Goal: Transaction & Acquisition: Purchase product/service

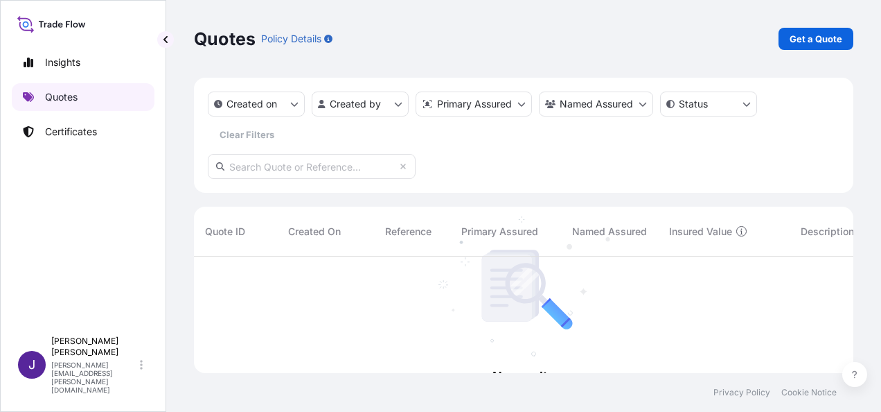
scroll to position [155, 649]
click at [801, 39] on p "Get a Quote" at bounding box center [816, 39] width 53 height 14
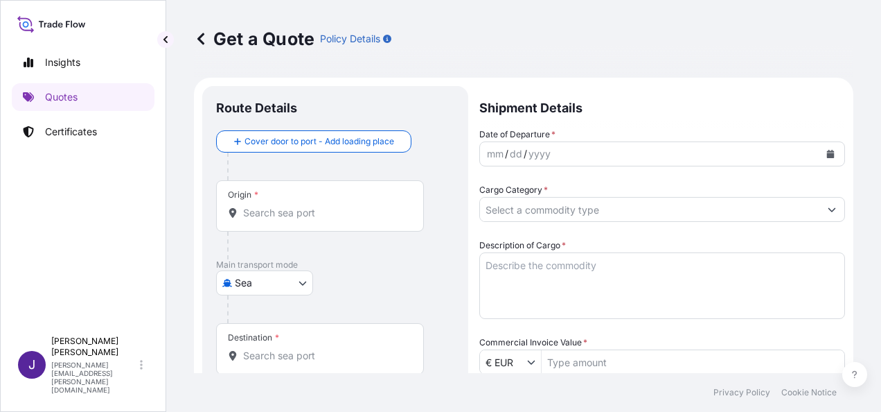
scroll to position [22, 0]
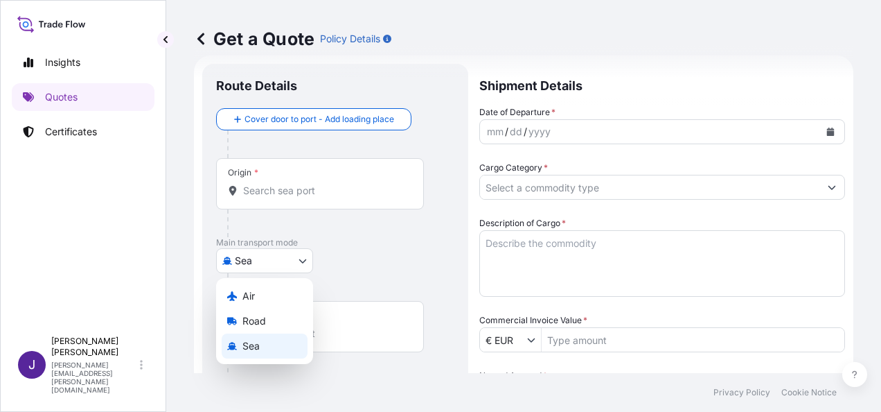
click at [298, 259] on body "Insights Quotes Certificates J [PERSON_NAME] [PERSON_NAME][EMAIL_ADDRESS][PERSO…" at bounding box center [440, 206] width 881 height 412
click at [275, 297] on div "Air" at bounding box center [265, 295] width 86 height 25
select select "Air"
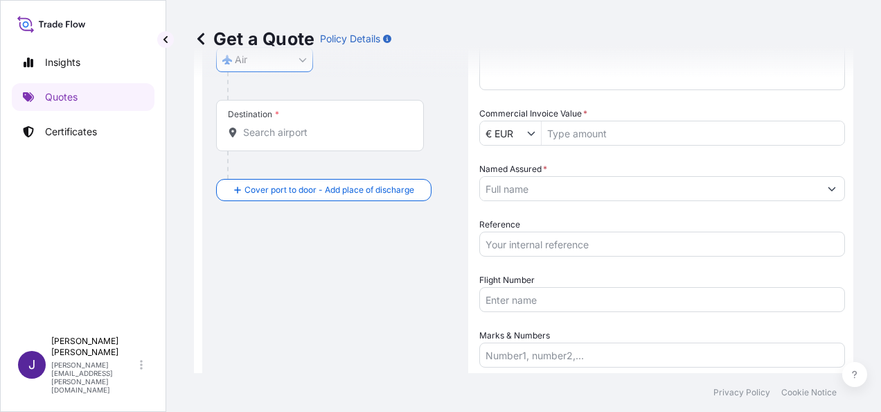
scroll to position [230, 0]
click at [581, 293] on input "Flight Number" at bounding box center [662, 297] width 366 height 25
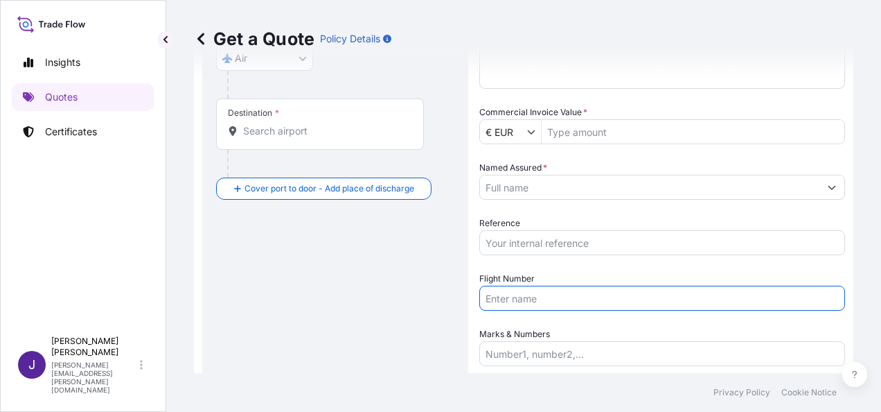
paste input "AEREO 057/01570380"
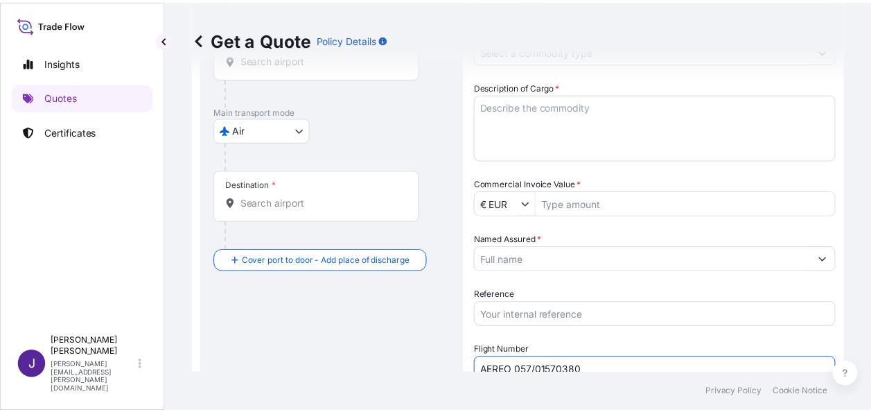
scroll to position [22, 0]
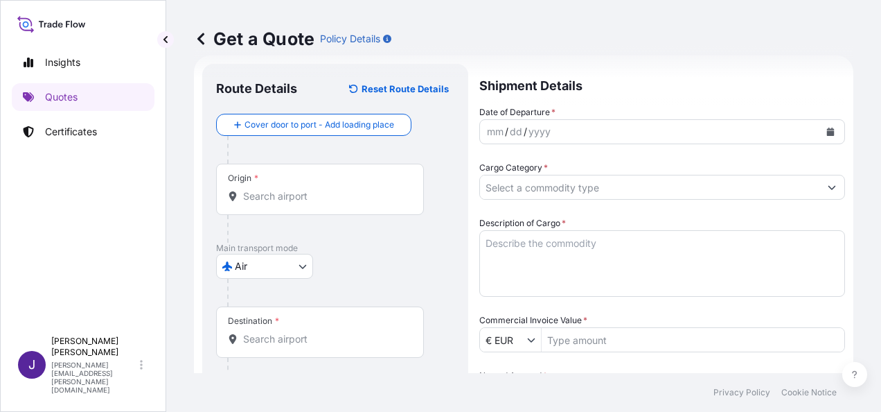
type input "AEREO 057/01570380"
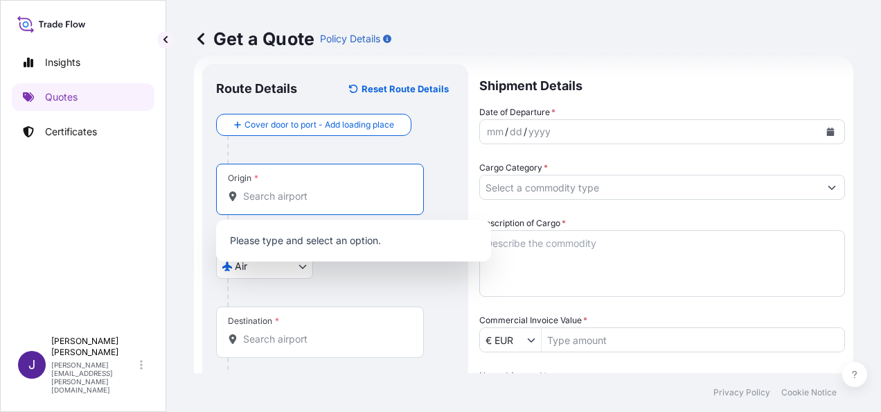
click at [310, 191] on input "Origin *" at bounding box center [325, 196] width 164 height 14
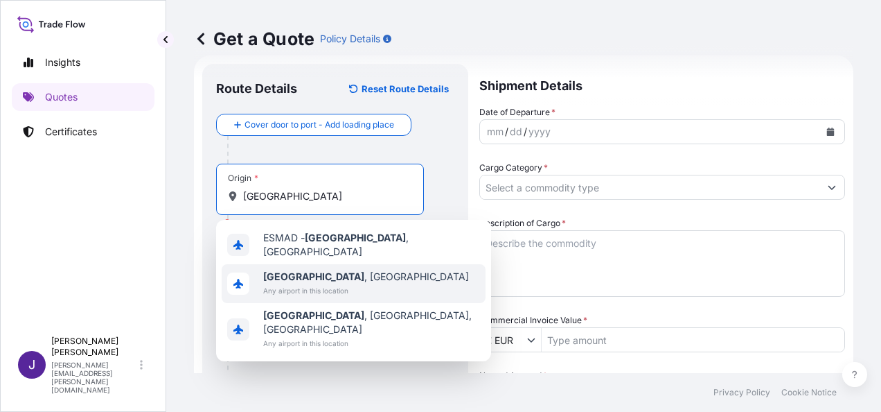
click at [340, 274] on span "[GEOGRAPHIC_DATA] , [GEOGRAPHIC_DATA]" at bounding box center [366, 277] width 206 height 14
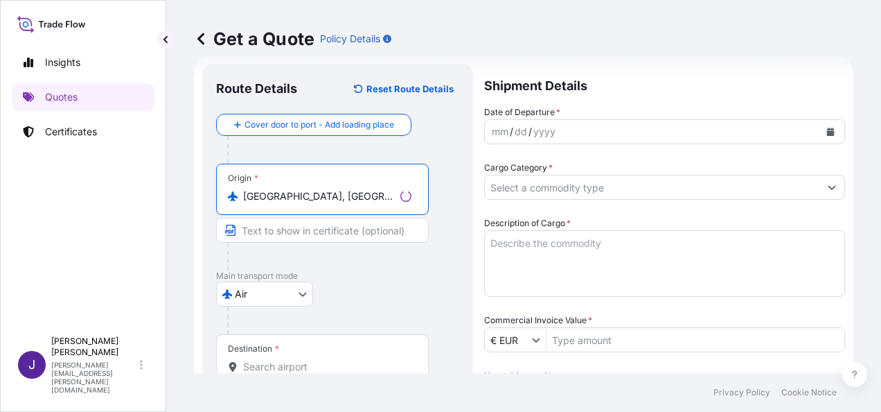
type input "[GEOGRAPHIC_DATA], [GEOGRAPHIC_DATA]"
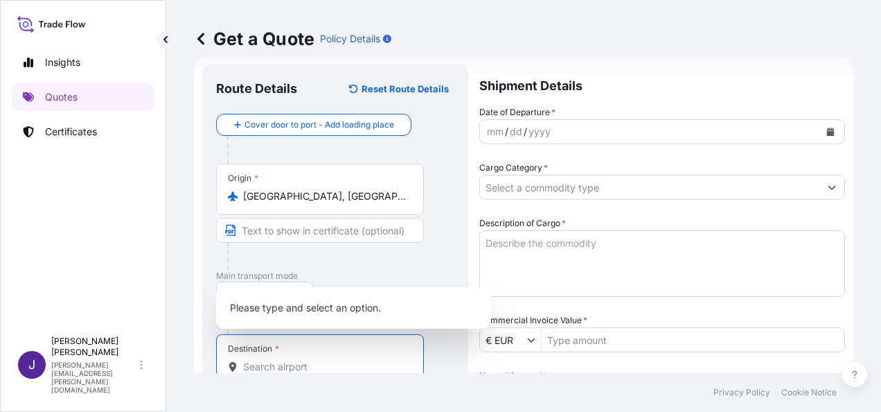
click at [303, 360] on input "Destination *" at bounding box center [325, 367] width 164 height 14
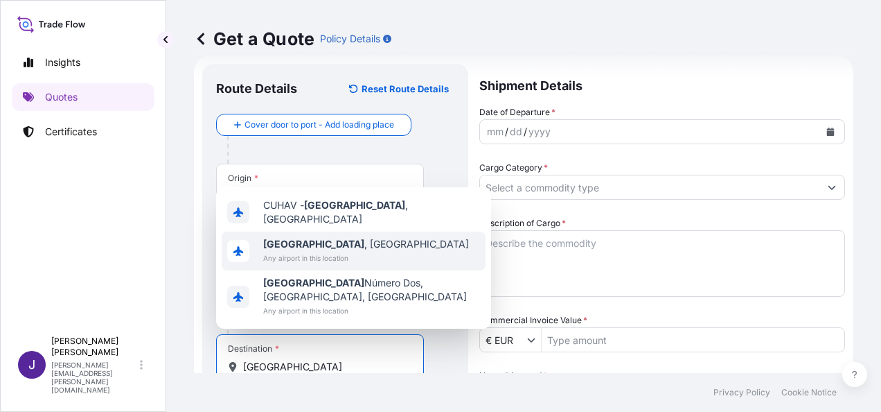
click at [301, 249] on b "[GEOGRAPHIC_DATA]" at bounding box center [313, 244] width 101 height 12
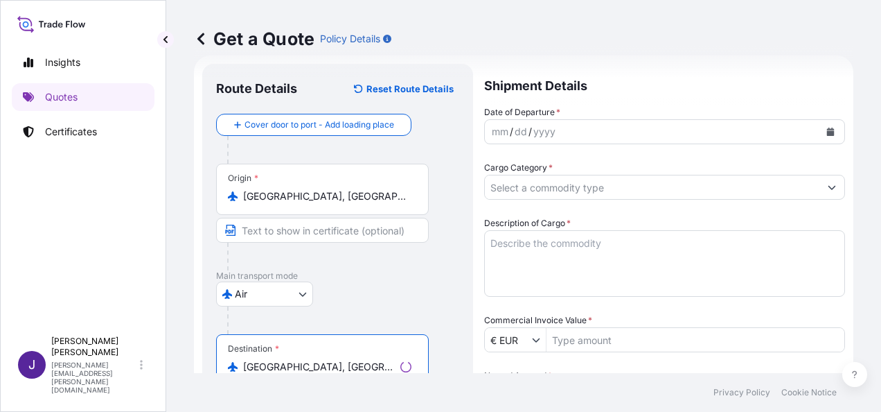
type input "[GEOGRAPHIC_DATA], [GEOGRAPHIC_DATA]"
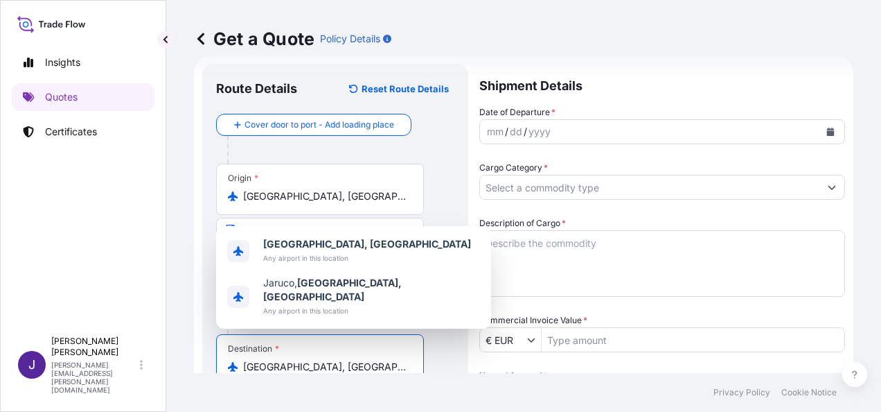
click at [827, 133] on icon "Calendar" at bounding box center [831, 131] width 8 height 8
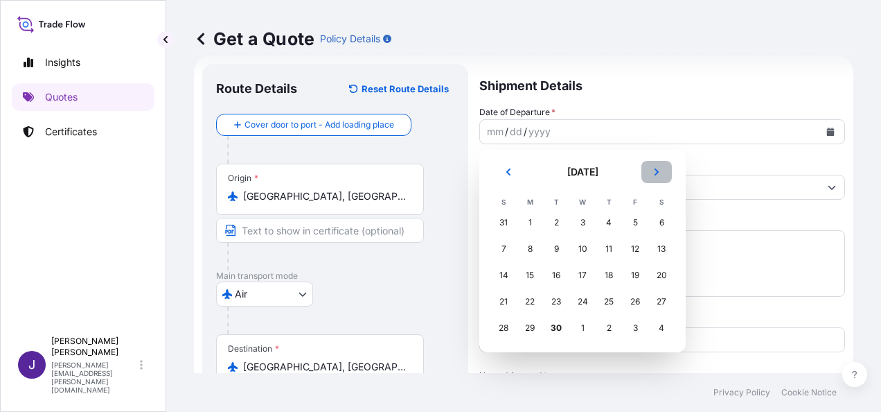
click at [662, 170] on button "Next" at bounding box center [657, 172] width 30 height 22
click at [658, 227] on div "4" at bounding box center [661, 222] width 25 height 25
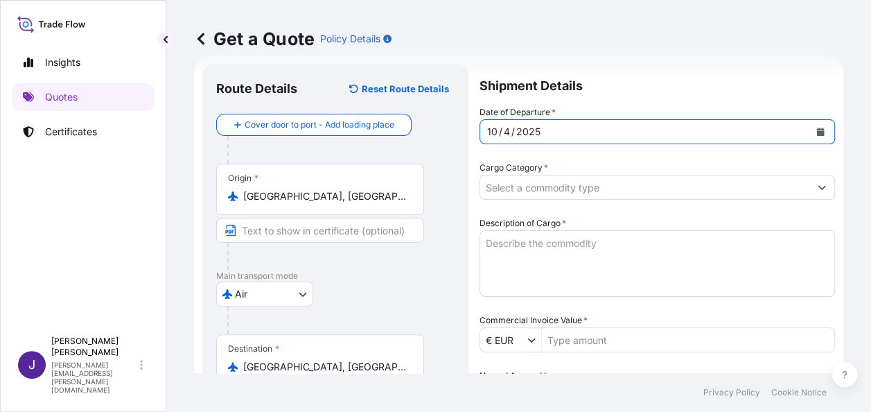
click at [554, 191] on input "Cargo Category *" at bounding box center [644, 187] width 329 height 25
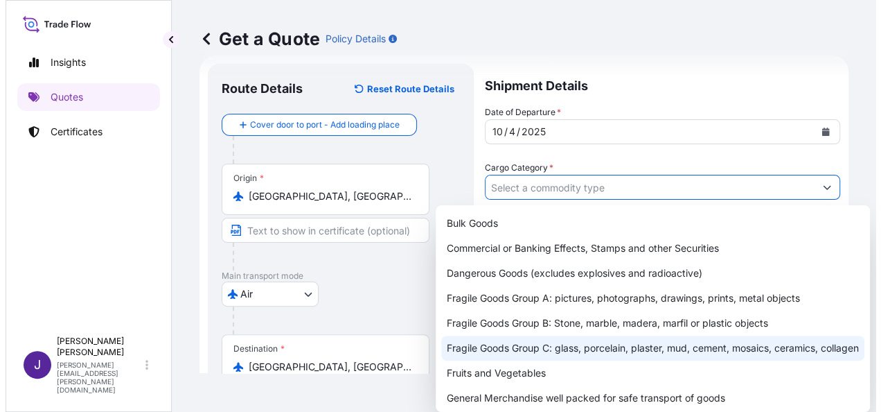
scroll to position [139, 0]
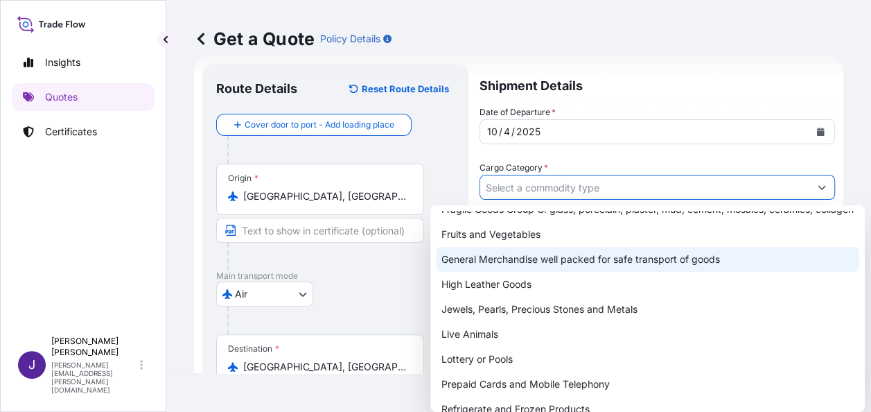
click at [491, 270] on div "General Merchandise well packed for safe transport of goods" at bounding box center [647, 259] width 423 height 25
type input "General Merchandise well packed for safe transport of goods"
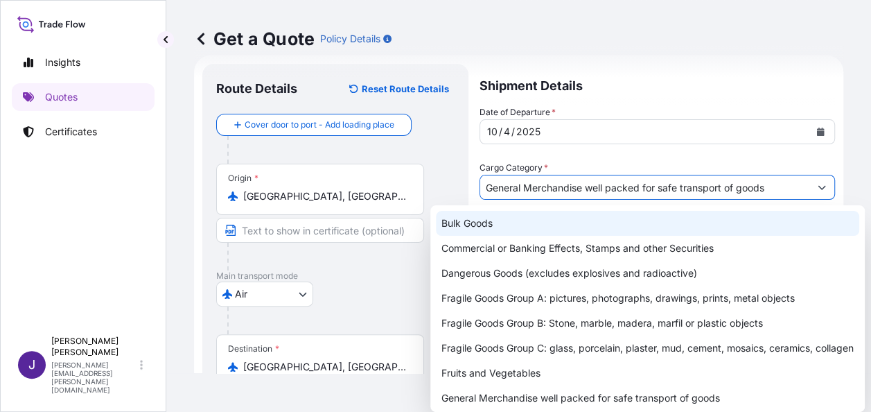
click at [693, 42] on div "Get a Quote Policy Details" at bounding box center [518, 39] width 649 height 22
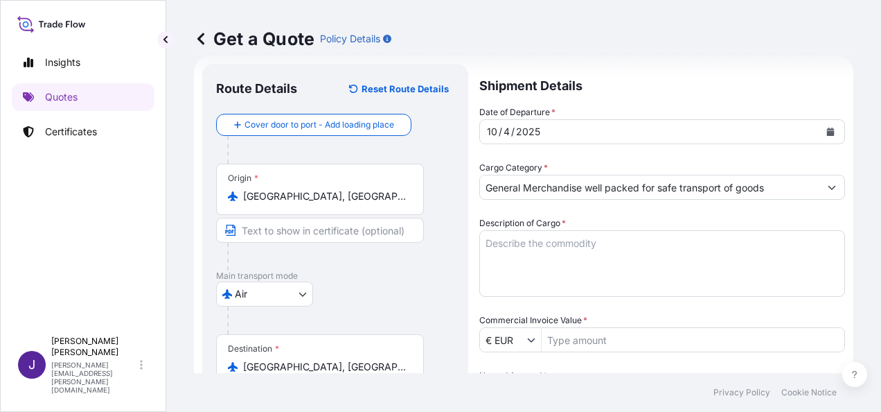
click at [560, 244] on textarea "Description of Cargo *" at bounding box center [662, 263] width 366 height 67
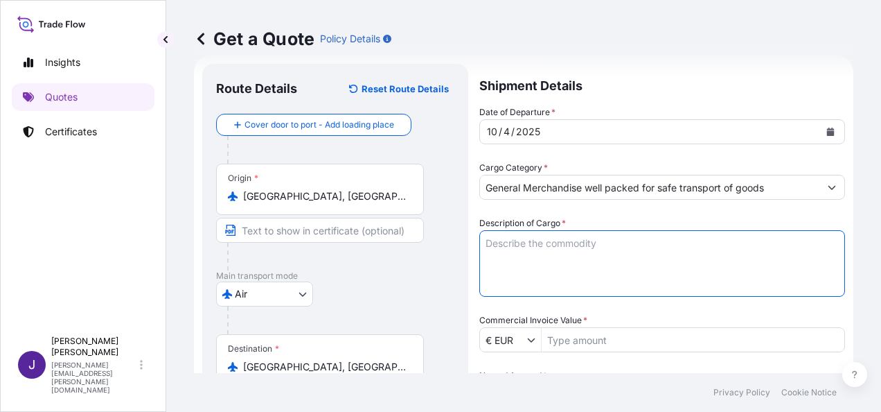
paste textarea "REACTIVOS LABORATORIO DGR"
type textarea "REACTIVOS LABORATORIO DGR"
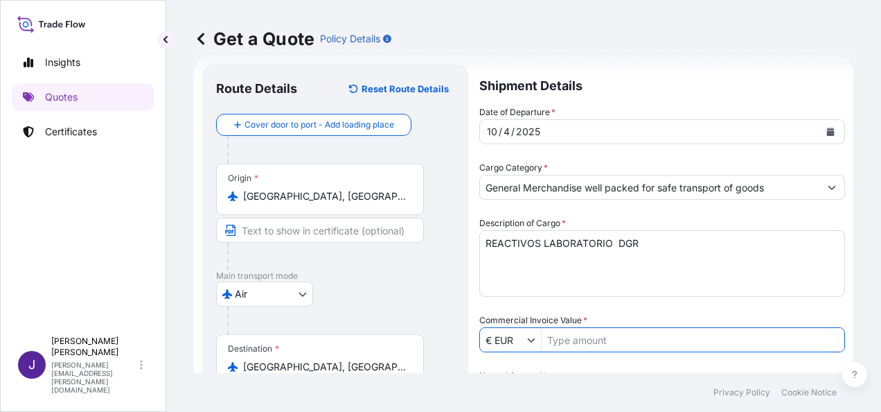
click at [621, 340] on input "Commercial Invoice Value *" at bounding box center [693, 339] width 303 height 25
type input "2,532.72"
click at [613, 363] on div "Date of Departure * [DATE] Cargo Category * General Merchandise well packed for…" at bounding box center [662, 339] width 366 height 468
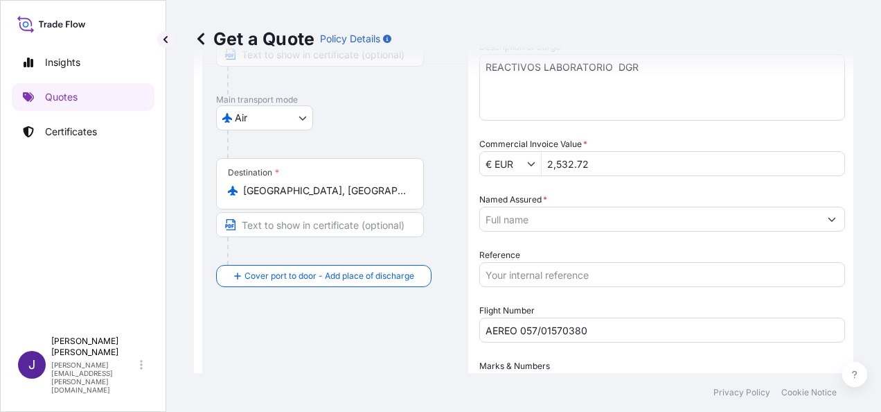
scroll to position [230, 0]
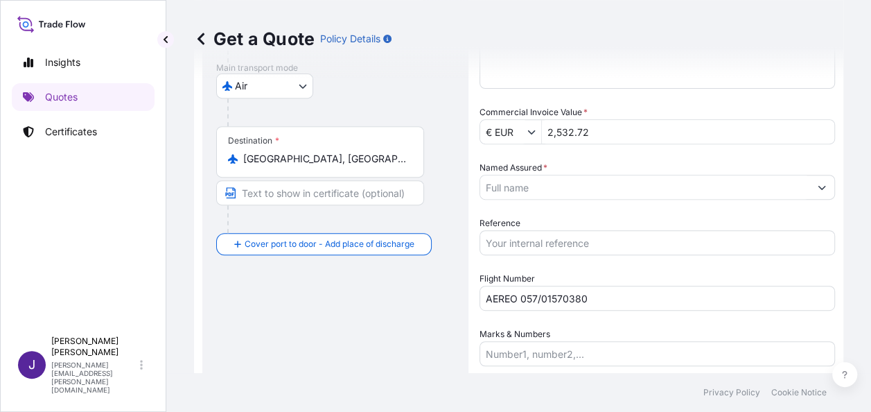
click at [617, 186] on input "Named Assured *" at bounding box center [644, 187] width 329 height 25
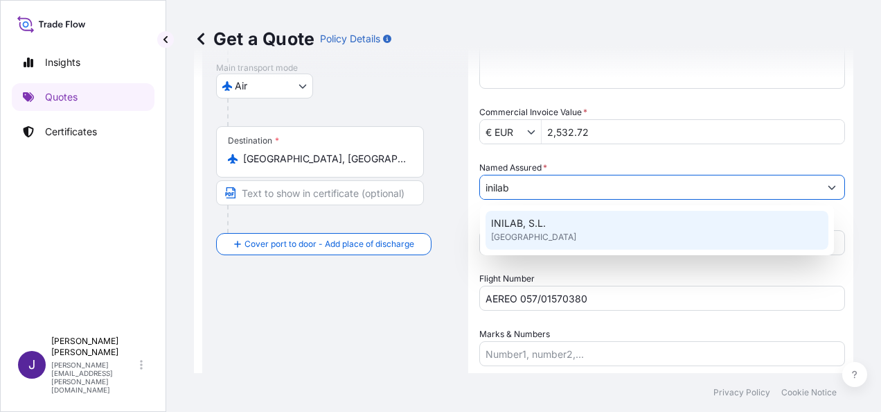
click at [611, 229] on div "INILAB, S.L. [GEOGRAPHIC_DATA]" at bounding box center [657, 230] width 343 height 39
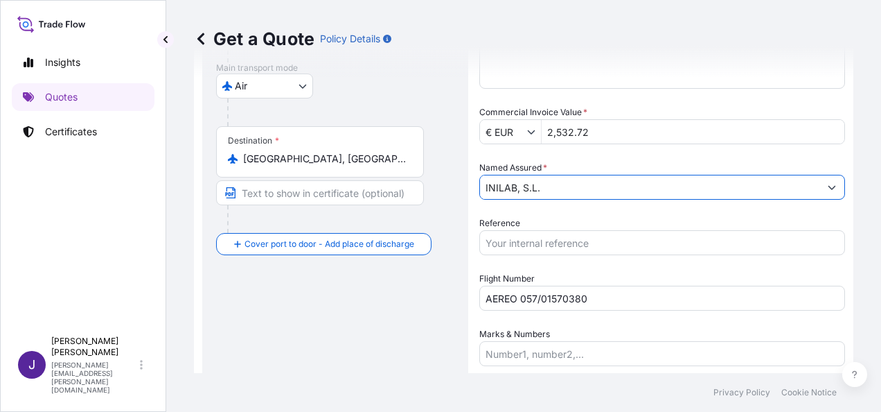
type input "INILAB, S.L."
drag, startPoint x: 592, startPoint y: 243, endPoint x: 605, endPoint y: 279, distance: 38.1
click at [592, 243] on input "Reference" at bounding box center [662, 242] width 366 height 25
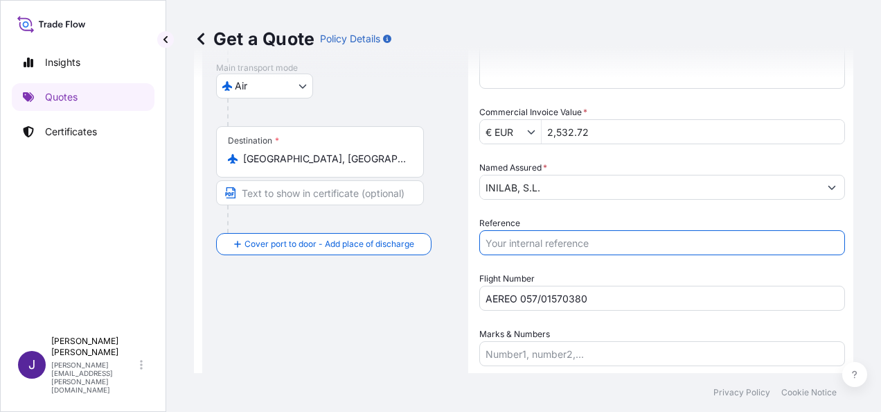
click at [539, 241] on input "Reference" at bounding box center [662, 242] width 366 height 25
type input "57623"
click at [549, 371] on div "Shipment Details Date of Departure * [DATE] Cargo Category * General Merchandis…" at bounding box center [662, 162] width 366 height 613
click at [565, 346] on input "Marks & Numbers" at bounding box center [662, 353] width 366 height 25
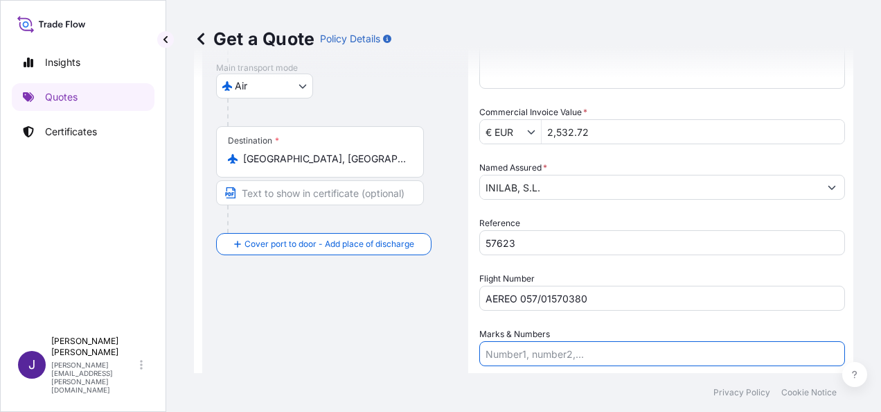
click at [518, 354] on input "Marks & Numbers" at bounding box center [662, 353] width 366 height 25
paste input "AF 0617/4 AF 0962/7"
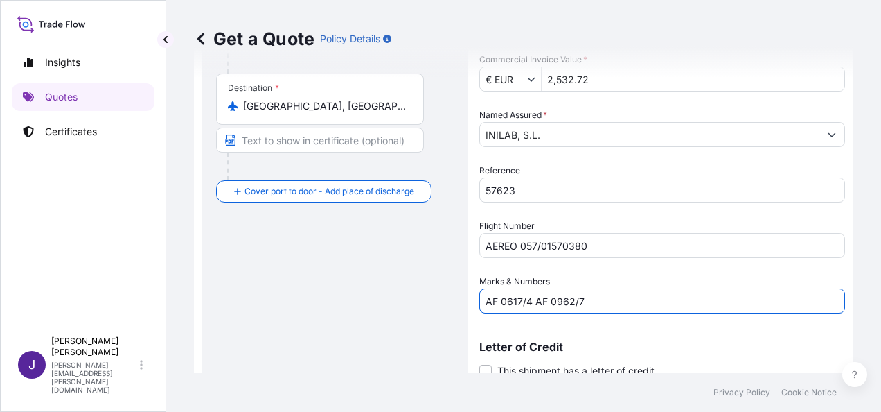
scroll to position [334, 0]
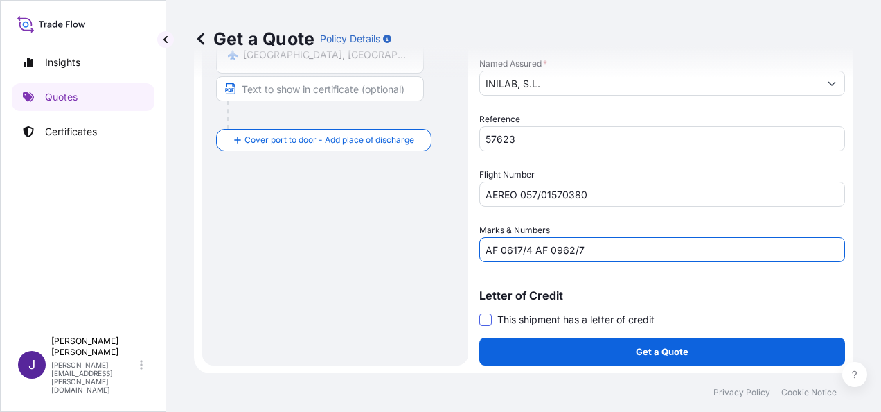
type input "AF 0617/4 AF 0962/7"
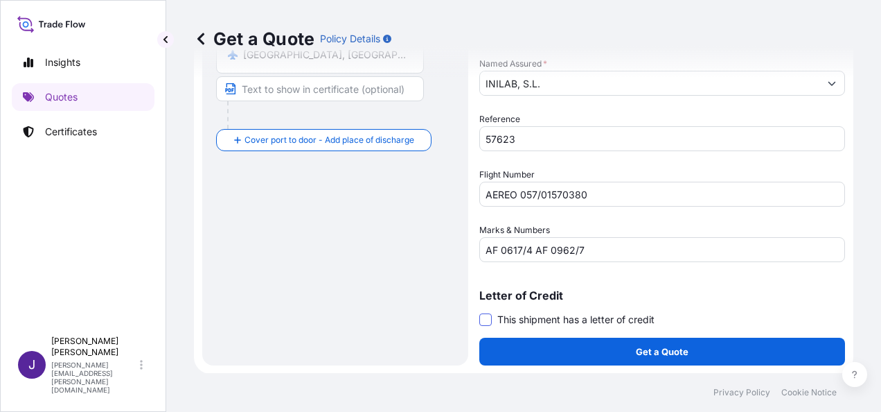
click at [491, 322] on span at bounding box center [485, 319] width 12 height 12
click at [479, 312] on input "This shipment has a letter of credit" at bounding box center [479, 312] width 0 height 0
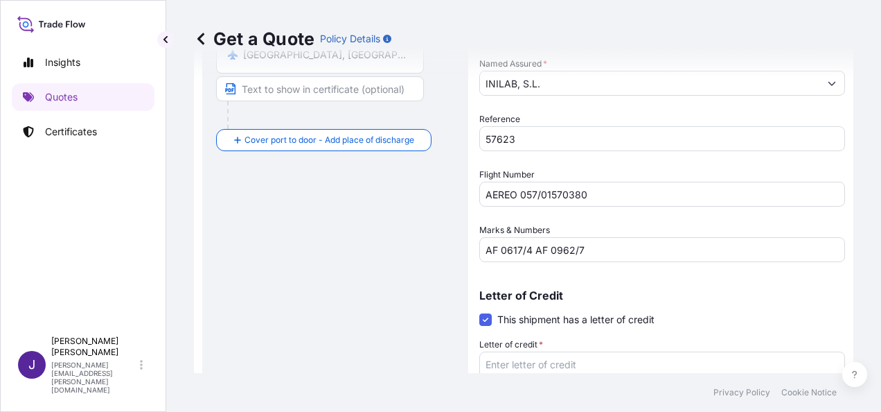
click at [563, 367] on textarea "Letter of credit *" at bounding box center [662, 384] width 366 height 67
paste textarea "FACTURA 2509-103"
type textarea "FACTURA 2509-103"
click at [241, 293] on div "Route Details Reset Route Details Cover door to port - Add loading place Place …" at bounding box center [335, 111] width 238 height 691
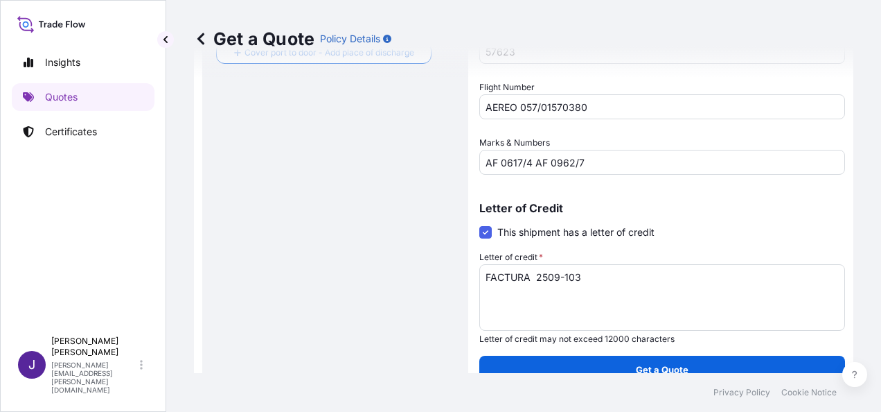
scroll to position [439, 0]
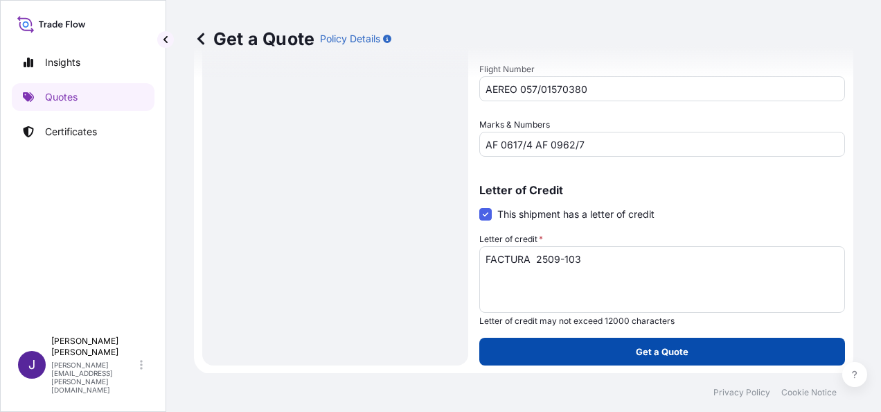
click at [739, 350] on button "Get a Quote" at bounding box center [662, 351] width 366 height 28
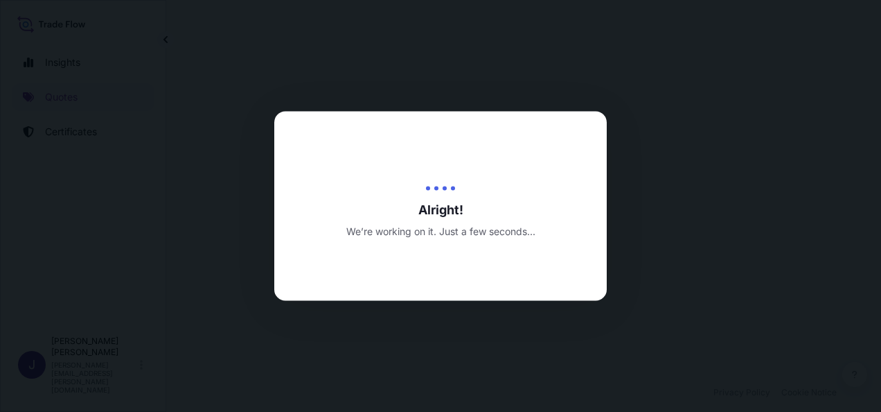
select select "Air"
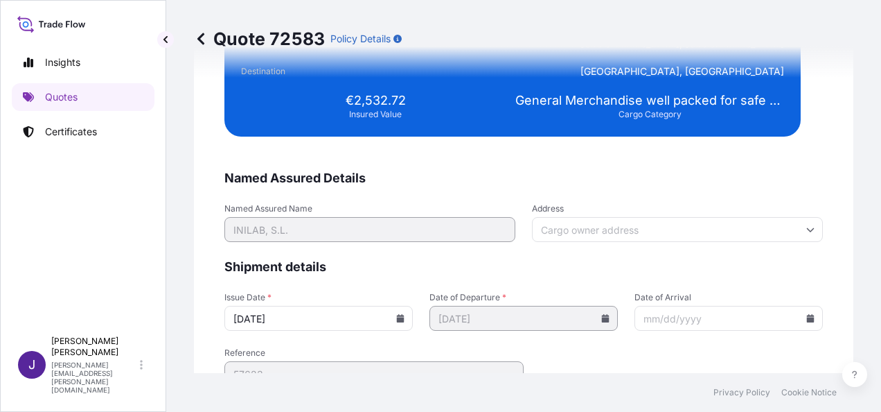
scroll to position [2790, 0]
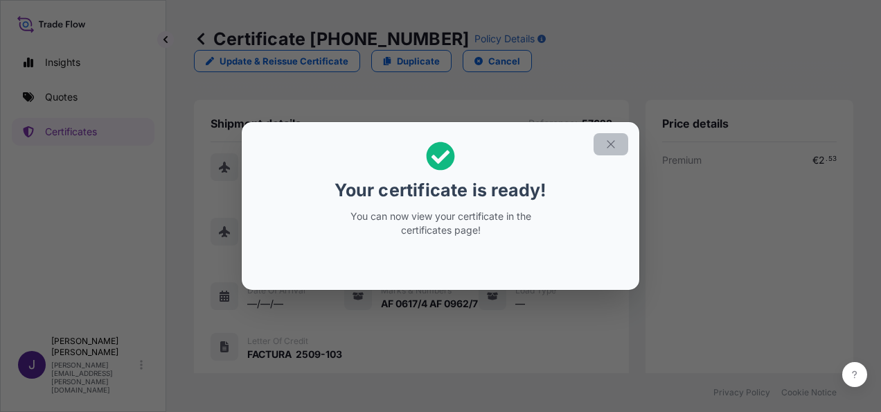
click at [611, 141] on icon "button" at bounding box center [611, 144] width 12 height 12
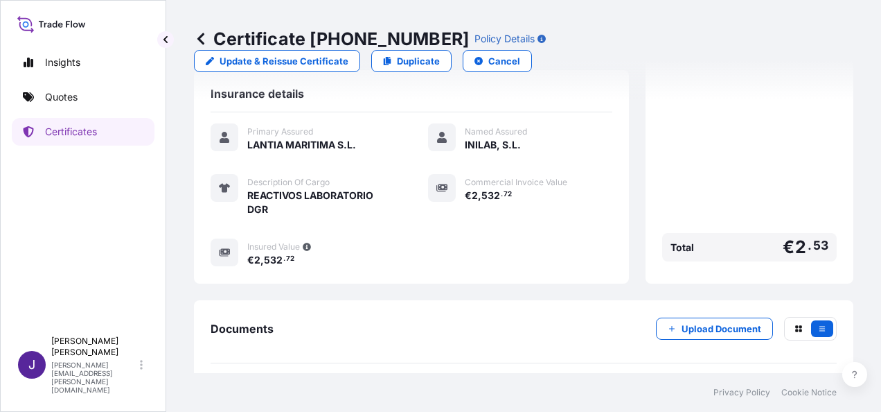
scroll to position [356, 0]
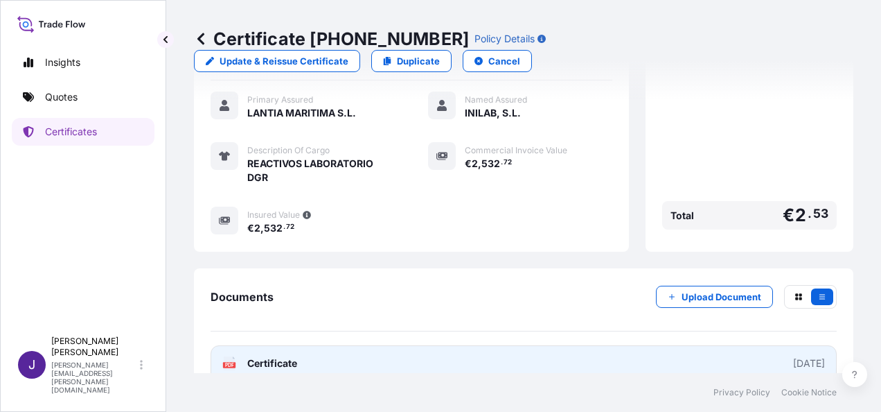
click at [379, 345] on link "PDF Certificate [DATE]" at bounding box center [524, 363] width 626 height 36
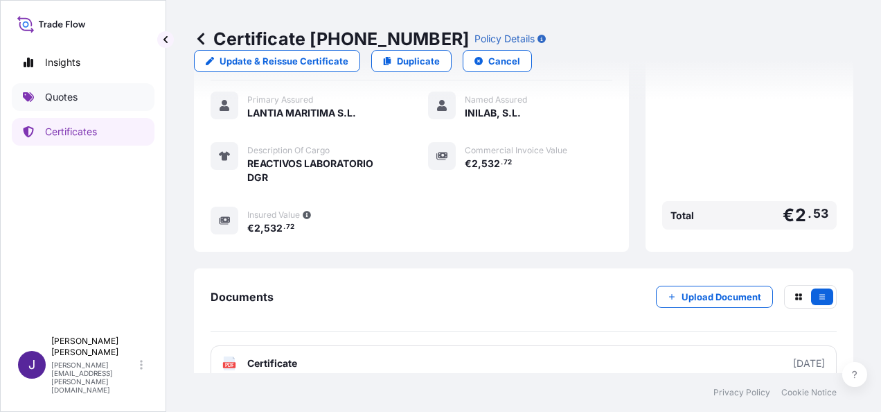
click at [97, 100] on link "Quotes" at bounding box center [83, 97] width 143 height 28
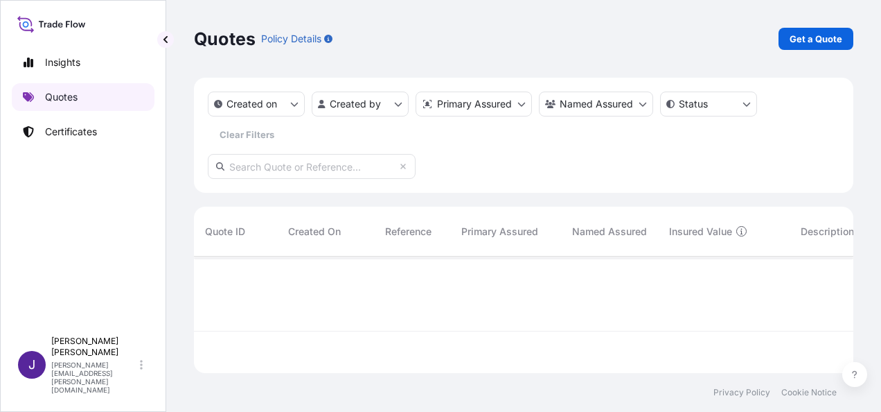
scroll to position [155, 649]
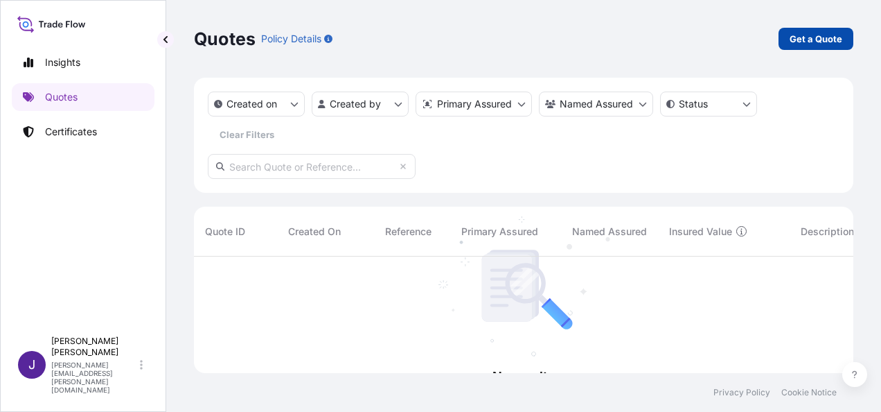
click at [812, 33] on p "Get a Quote" at bounding box center [816, 39] width 53 height 14
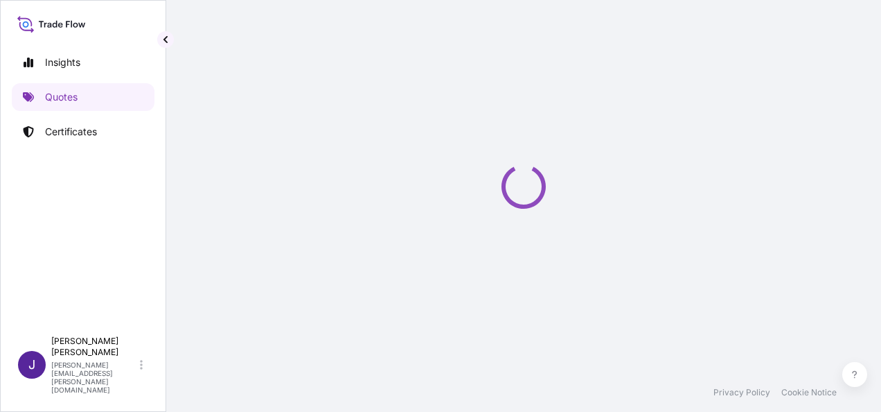
select select "Sea"
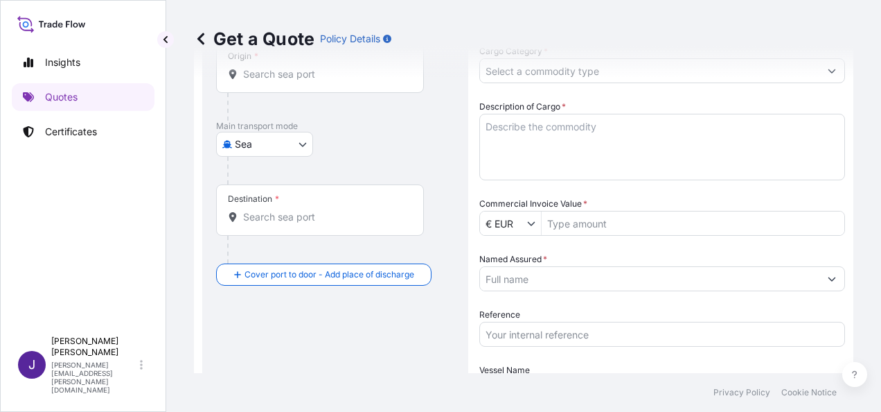
scroll to position [230, 0]
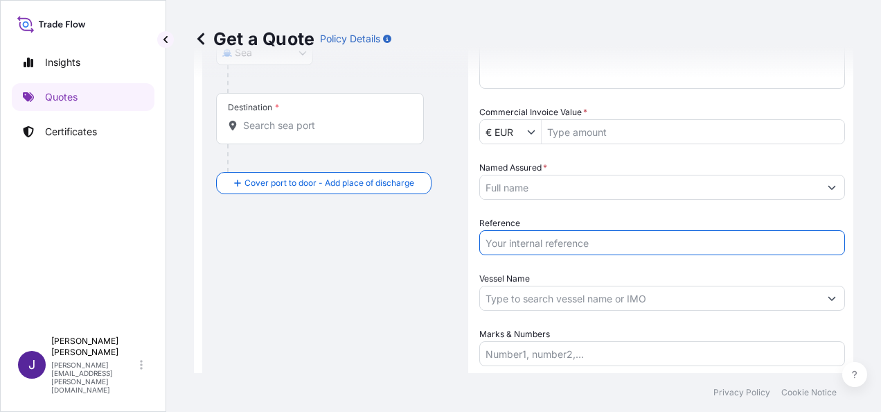
click at [523, 238] on input "Reference" at bounding box center [662, 242] width 366 height 25
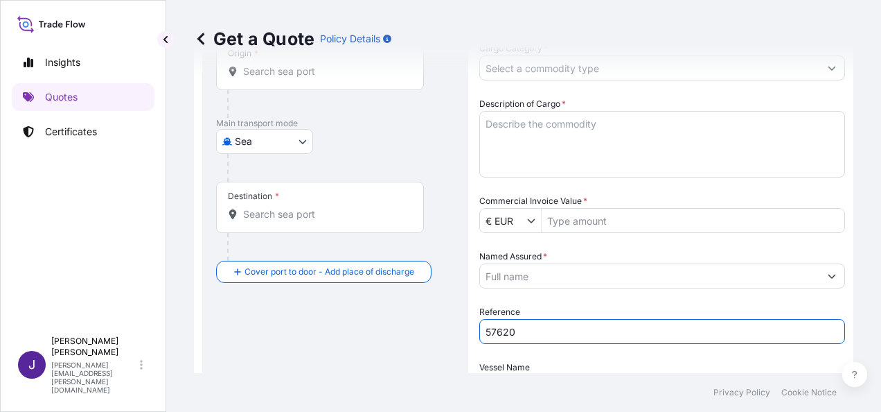
scroll to position [91, 0]
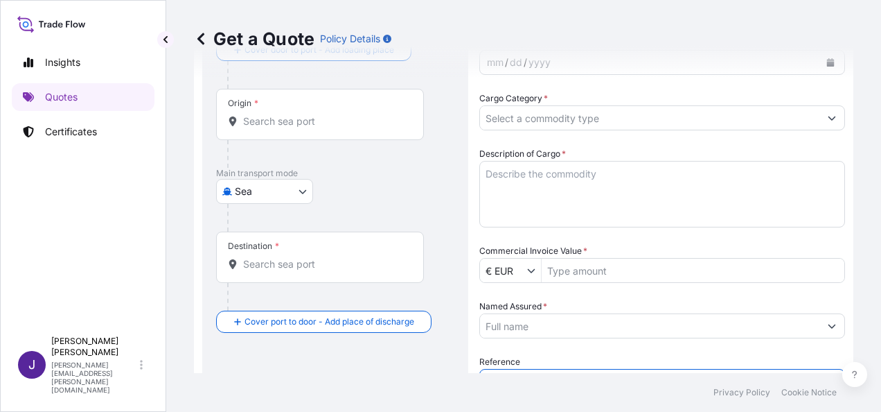
type input "57620"
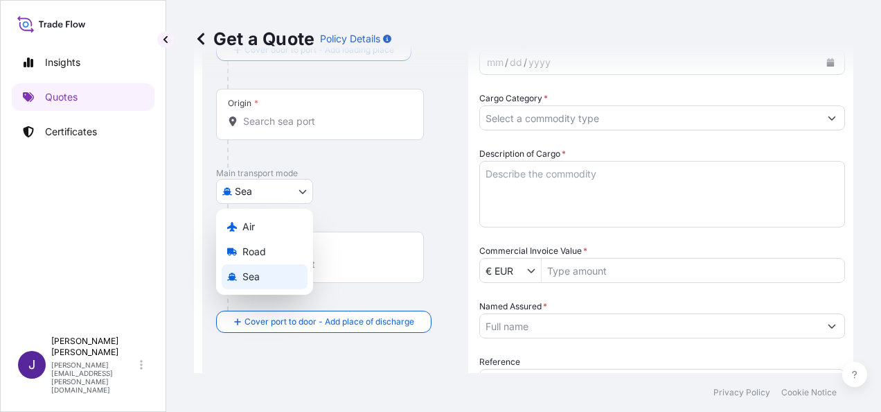
click at [294, 185] on body "Insights Quotes Certificates J [PERSON_NAME] [PERSON_NAME][EMAIL_ADDRESS][PERSO…" at bounding box center [440, 206] width 881 height 412
click at [269, 223] on div "Air" at bounding box center [265, 226] width 86 height 25
select select "Air"
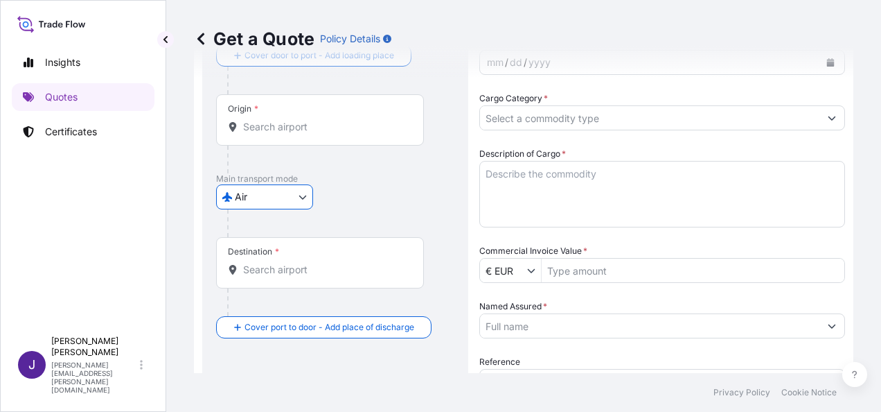
click at [324, 125] on input "Origin *" at bounding box center [325, 127] width 164 height 14
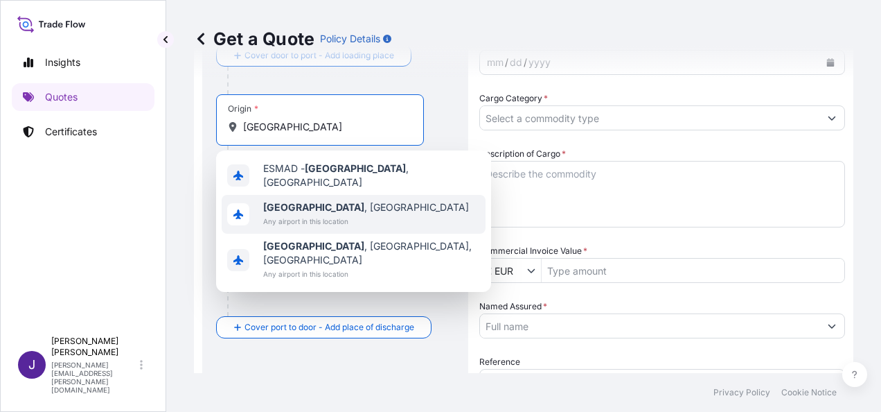
click at [294, 214] on span "Any airport in this location" at bounding box center [366, 221] width 206 height 14
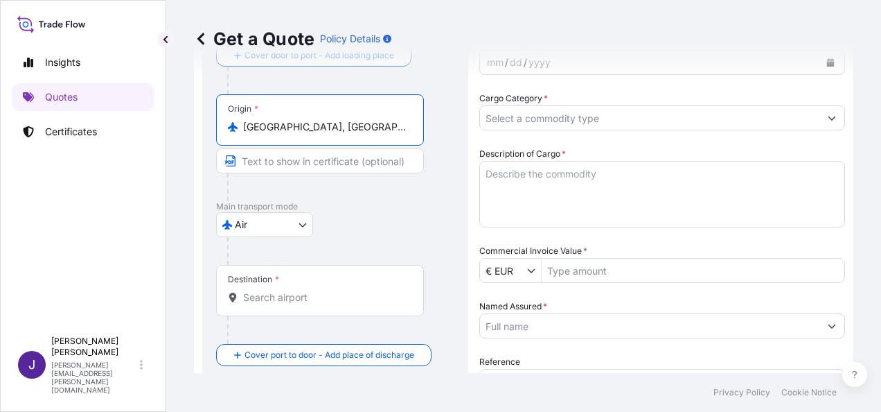
type input "[GEOGRAPHIC_DATA], [GEOGRAPHIC_DATA]"
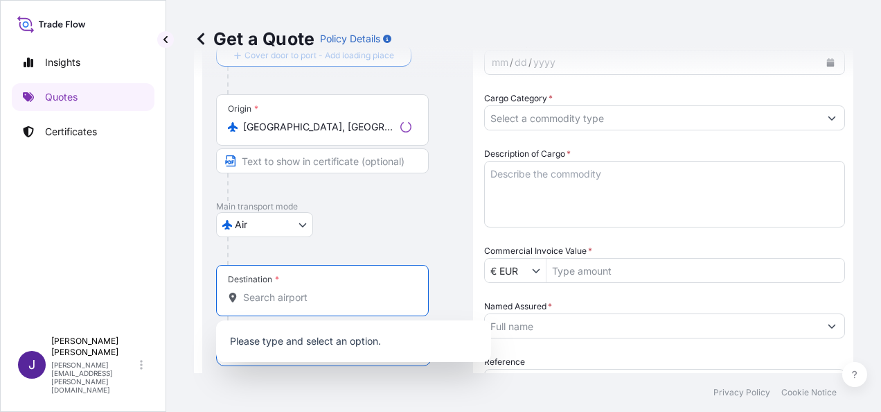
click at [283, 298] on input "Destination *" at bounding box center [327, 297] width 168 height 14
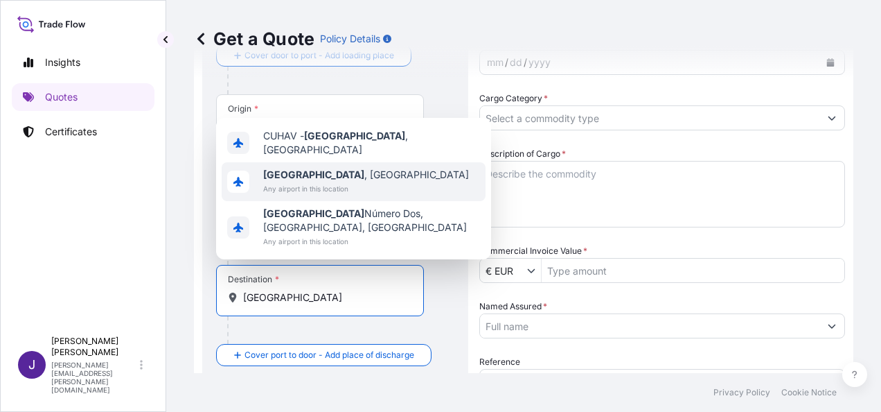
click at [306, 180] on b "[GEOGRAPHIC_DATA]" at bounding box center [313, 174] width 101 height 12
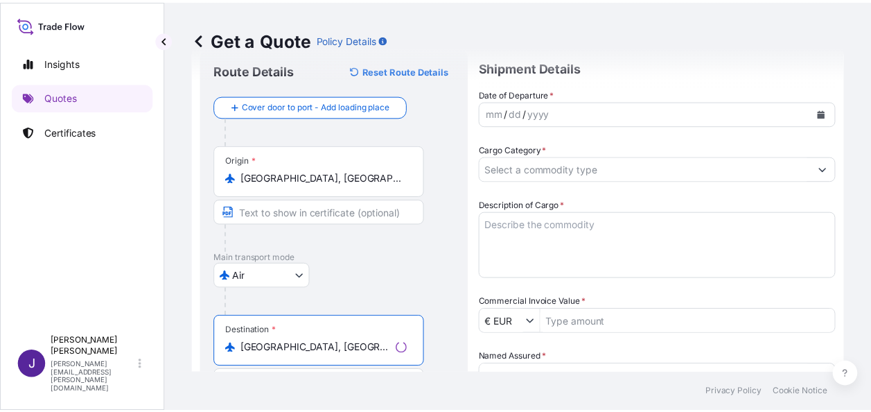
scroll to position [0, 0]
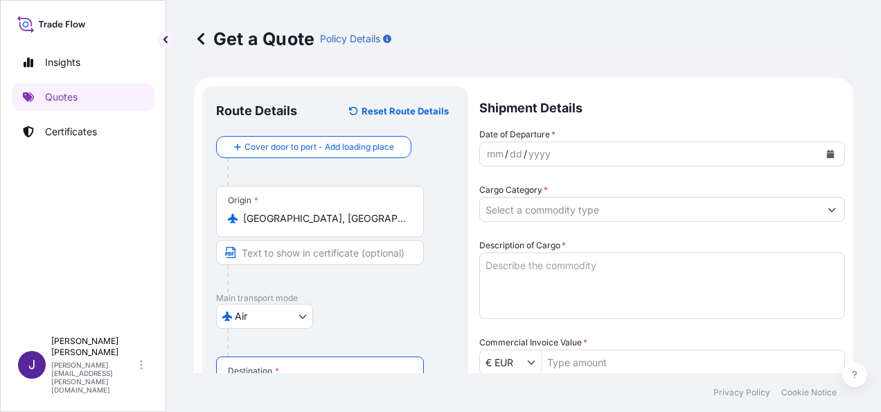
type input "[GEOGRAPHIC_DATA], [GEOGRAPHIC_DATA]"
click at [827, 152] on icon "Calendar" at bounding box center [831, 154] width 8 height 8
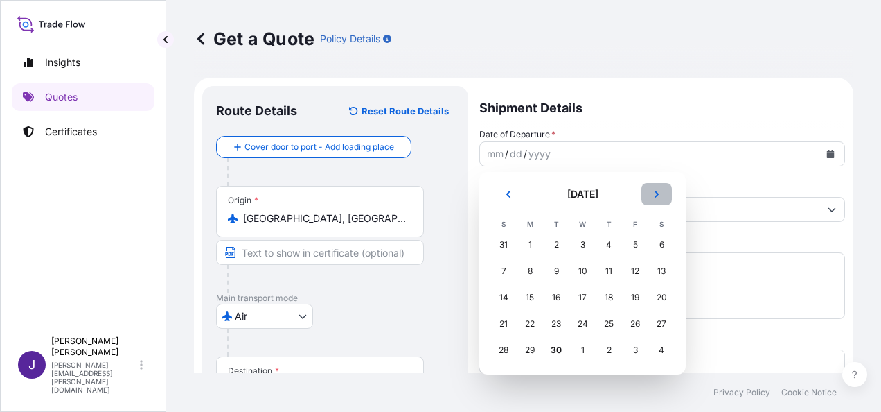
click at [655, 193] on icon "Next" at bounding box center [657, 194] width 8 height 8
click at [656, 245] on div "4" at bounding box center [661, 244] width 25 height 25
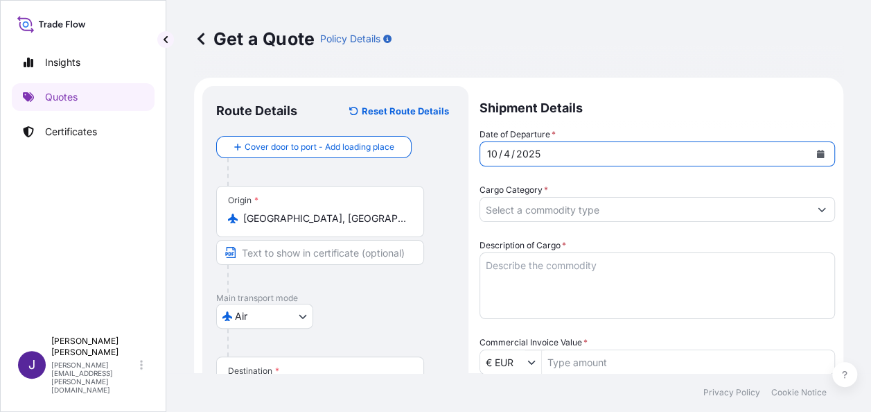
click at [571, 209] on input "Cargo Category *" at bounding box center [644, 209] width 329 height 25
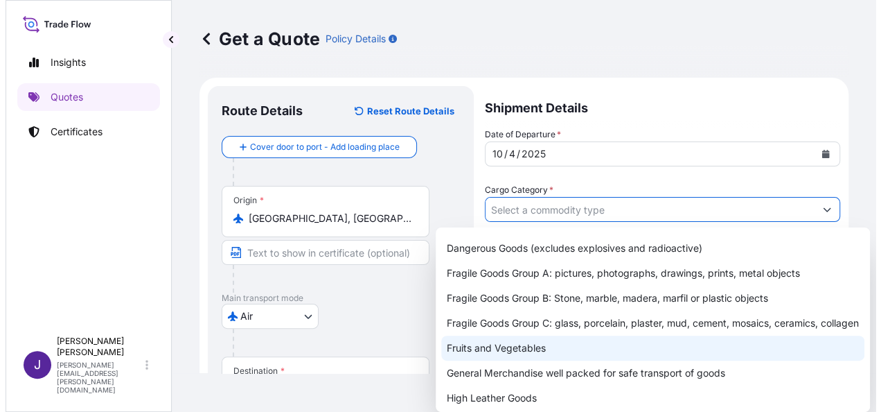
scroll to position [69, 0]
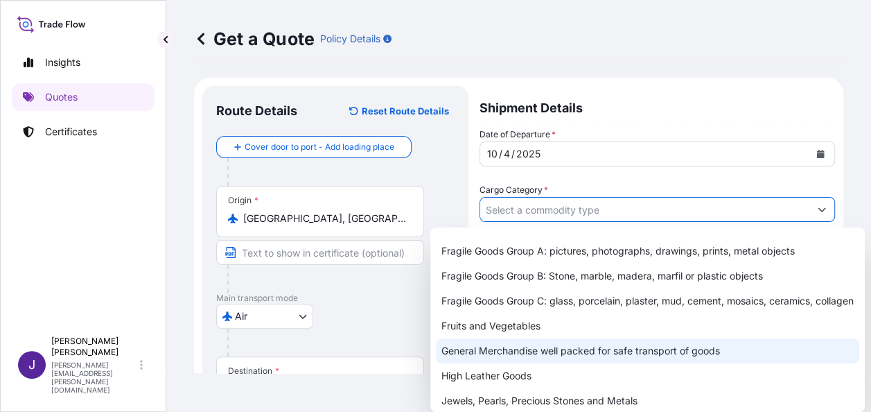
click at [488, 363] on div "General Merchandise well packed for safe transport of goods" at bounding box center [647, 350] width 423 height 25
type input "General Merchandise well packed for safe transport of goods"
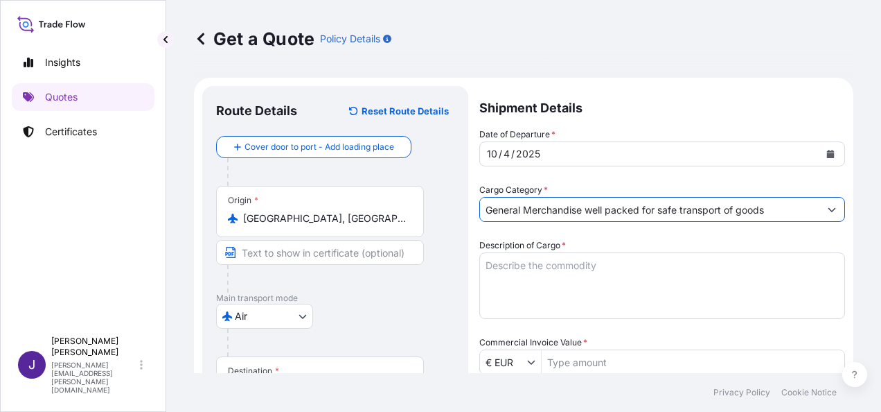
click at [537, 264] on textarea "Description of Cargo *" at bounding box center [662, 285] width 366 height 67
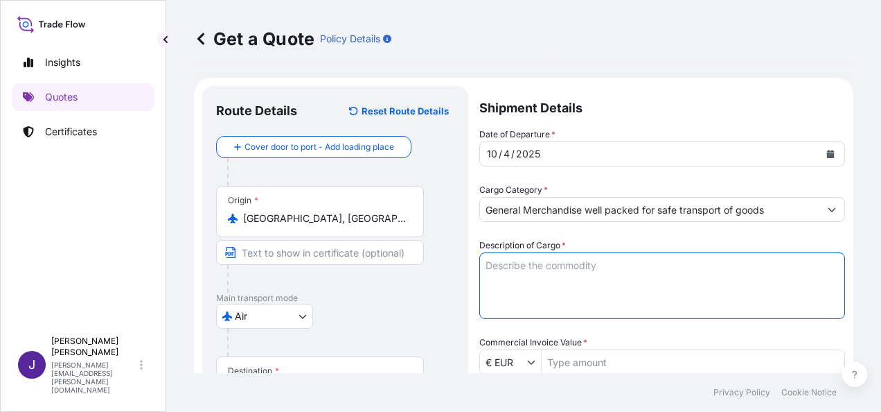
click at [572, 261] on textarea "Description of Cargo *" at bounding box center [662, 285] width 366 height 67
paste textarea "REACTIVOS LABORATORIO DGR"
type textarea "REACTIVOS LABORATORIO DGR"
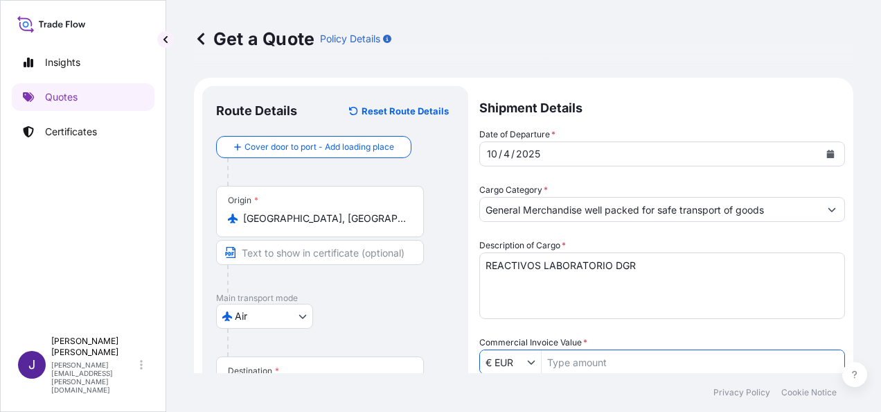
click at [603, 371] on input "Commercial Invoice Value *" at bounding box center [693, 361] width 303 height 25
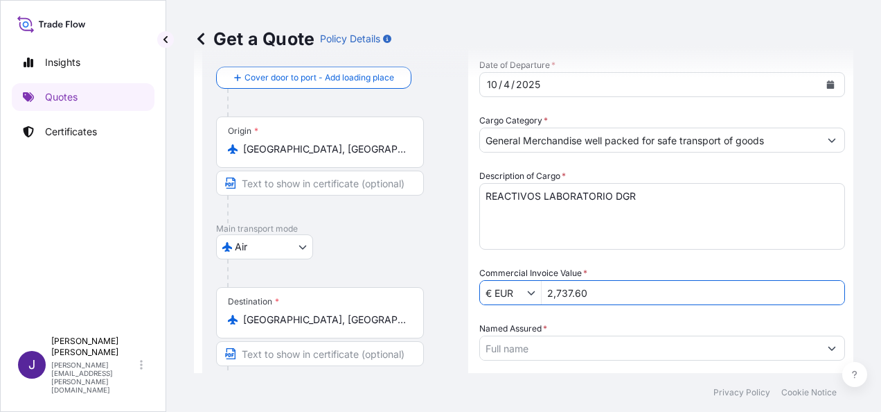
type input "2,737.6"
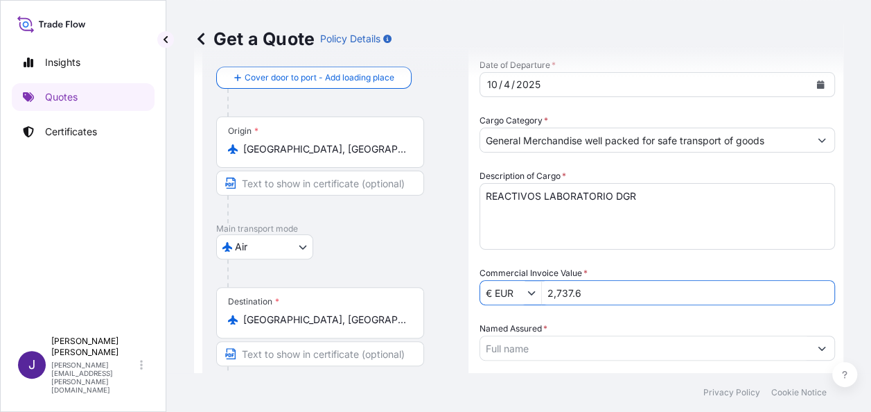
click at [594, 346] on input "Named Assured *" at bounding box center [644, 347] width 329 height 25
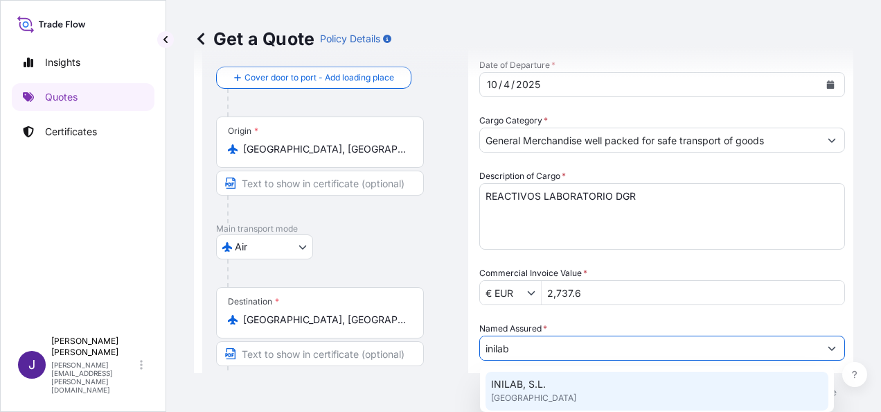
click at [563, 389] on div "INILAB, S.L. [GEOGRAPHIC_DATA]" at bounding box center [657, 390] width 343 height 39
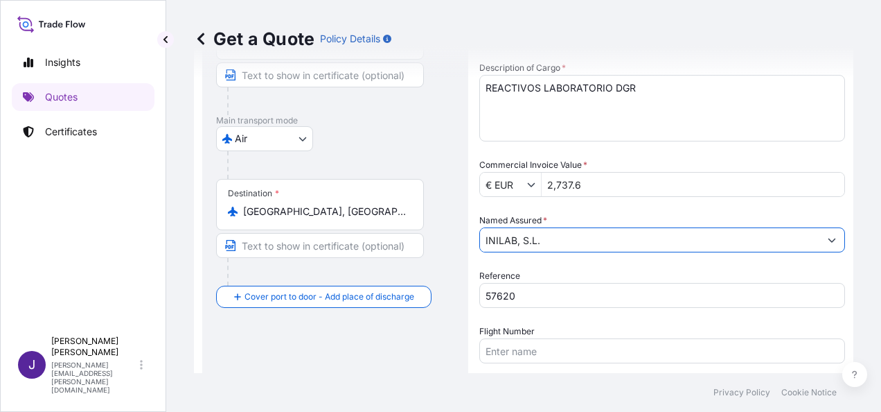
scroll to position [208, 0]
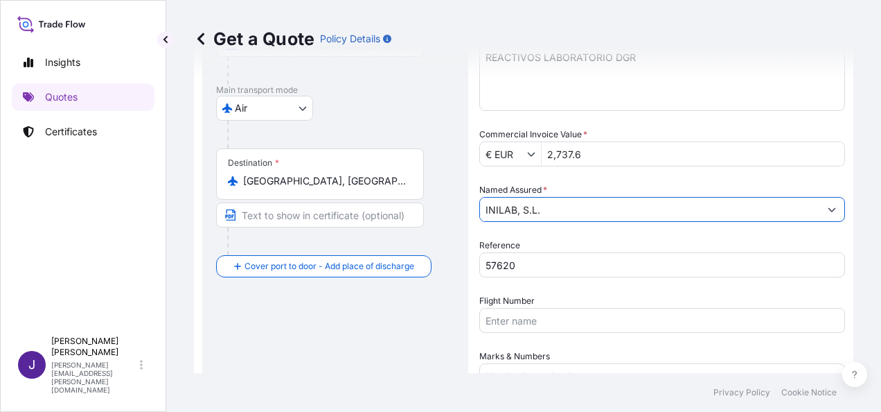
type input "INILAB, S.L."
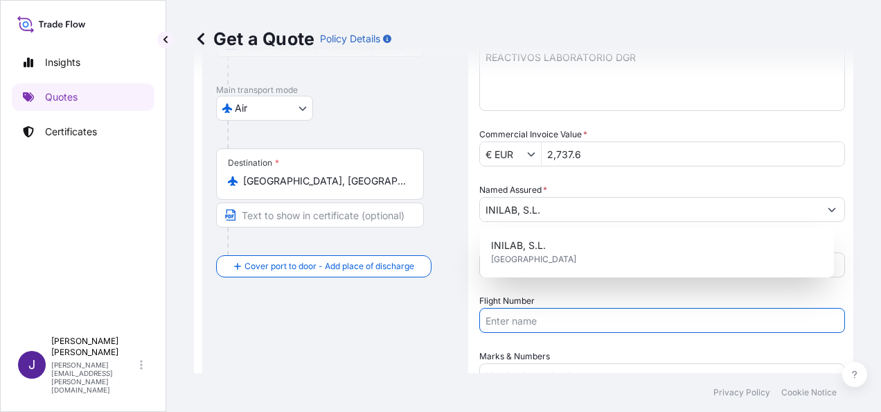
click at [540, 325] on input "Flight Number" at bounding box center [662, 320] width 366 height 25
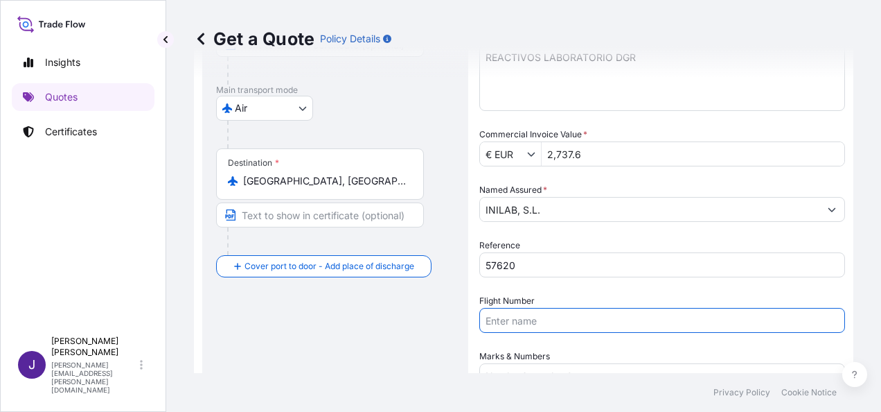
paste input "AEREO 057/01374424"
type input "AEREO 057/01374424"
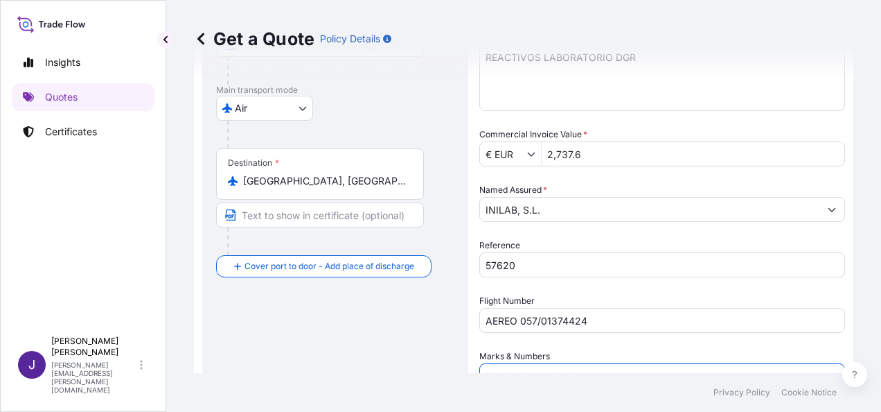
click at [582, 368] on input "Marks & Numbers" at bounding box center [662, 375] width 366 height 25
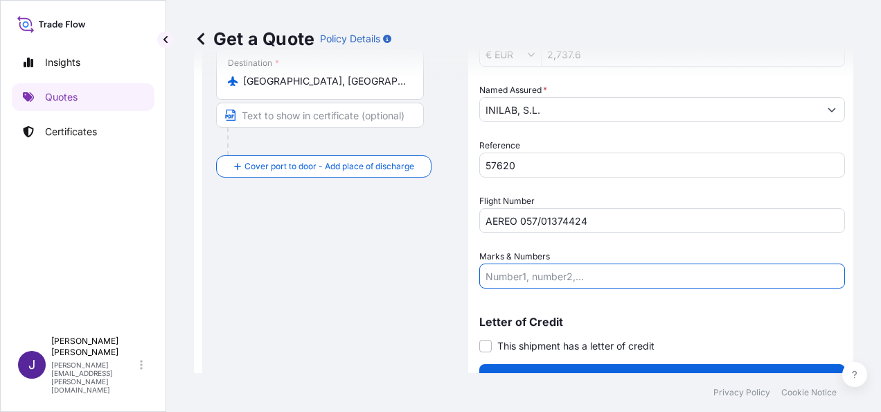
scroll to position [319, 0]
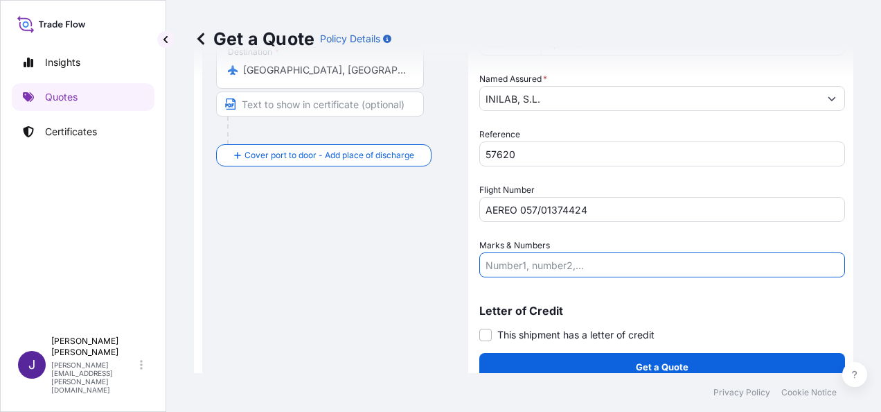
click at [641, 262] on input "Marks & Numbers" at bounding box center [662, 264] width 366 height 25
paste input "AF0671/4 AF0962/7"
type input "AF0671/4 AF0962/7"
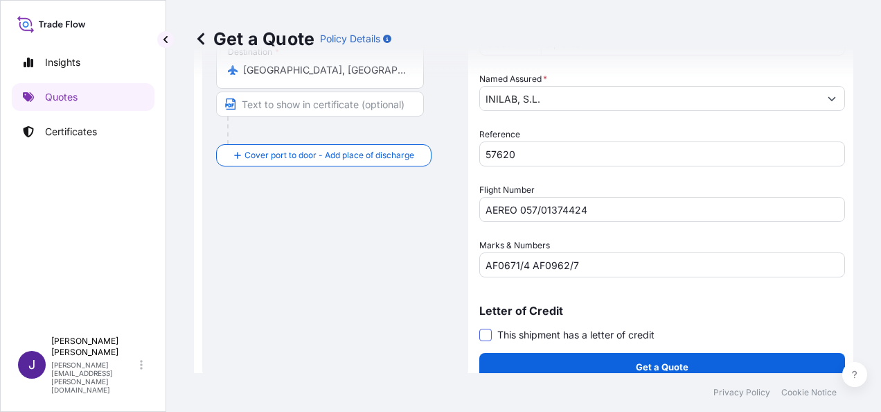
click at [486, 330] on span at bounding box center [485, 334] width 12 height 12
click at [479, 327] on input "This shipment has a letter of credit" at bounding box center [479, 327] width 0 height 0
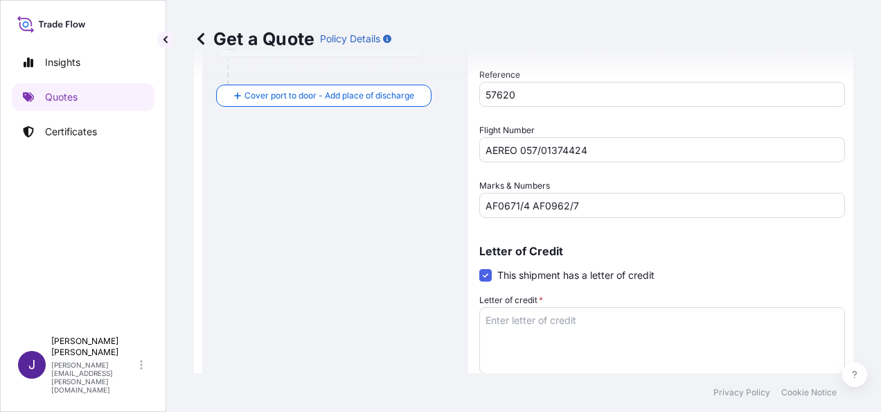
scroll to position [439, 0]
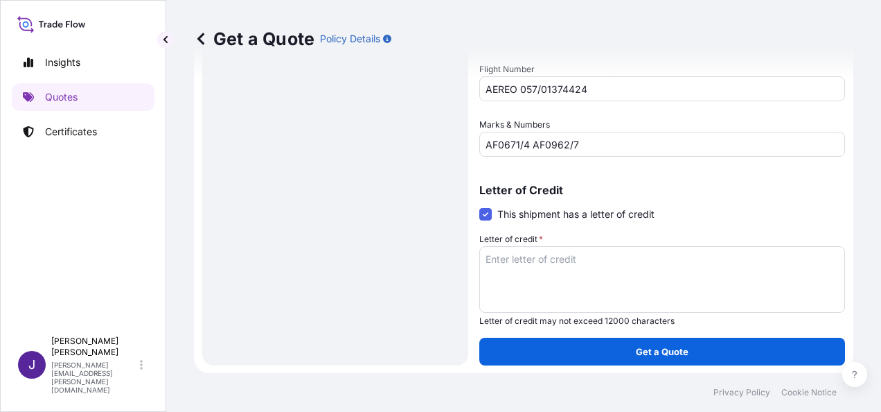
click at [543, 256] on textarea "Letter of credit *" at bounding box center [662, 279] width 366 height 67
paste textarea "FACTURA 2509-102"
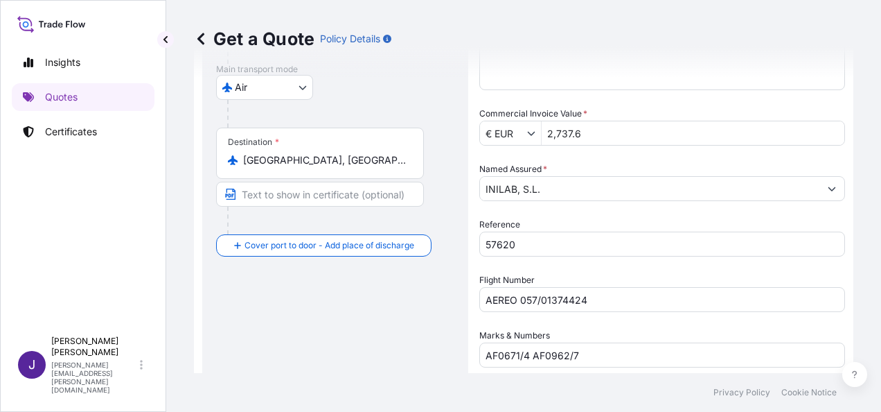
scroll to position [231, 0]
type textarea "FACTURA 2509-102"
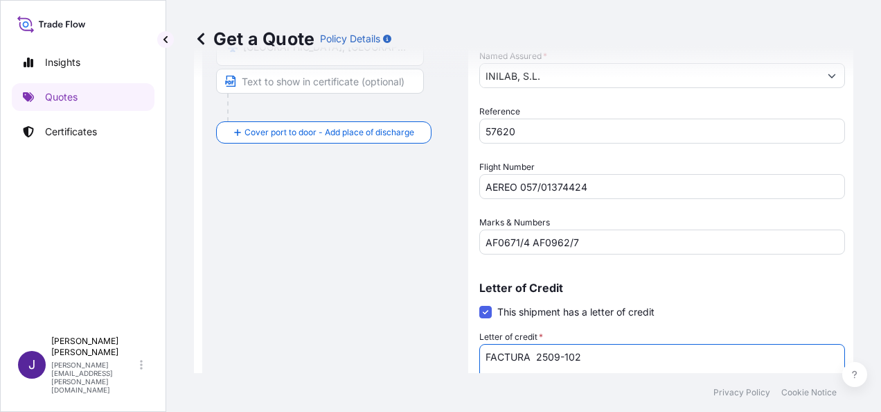
scroll to position [439, 0]
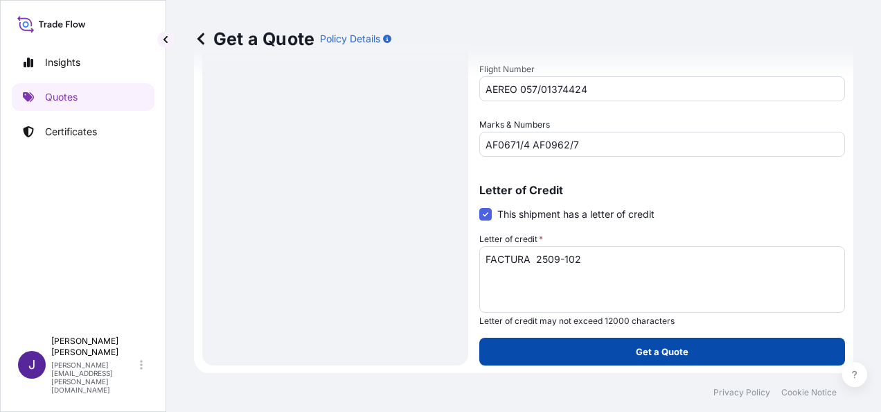
click at [622, 352] on button "Get a Quote" at bounding box center [662, 351] width 366 height 28
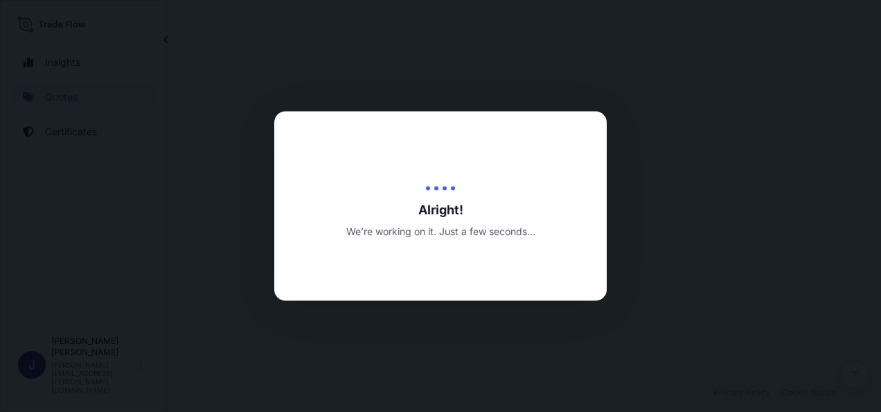
select select "Air"
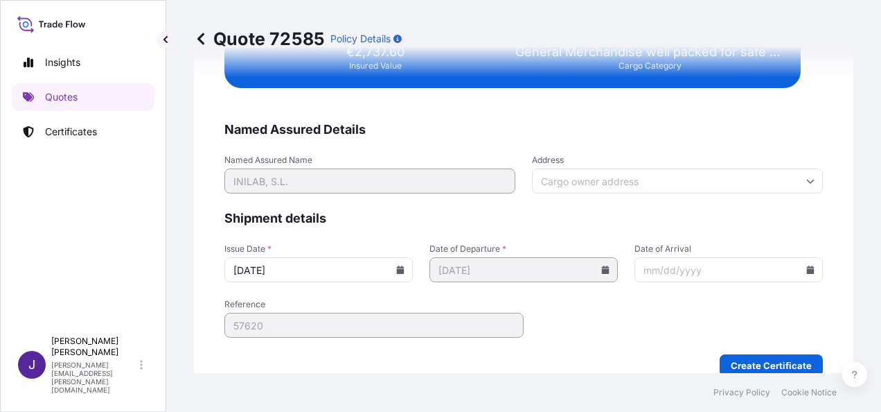
scroll to position [2790, 0]
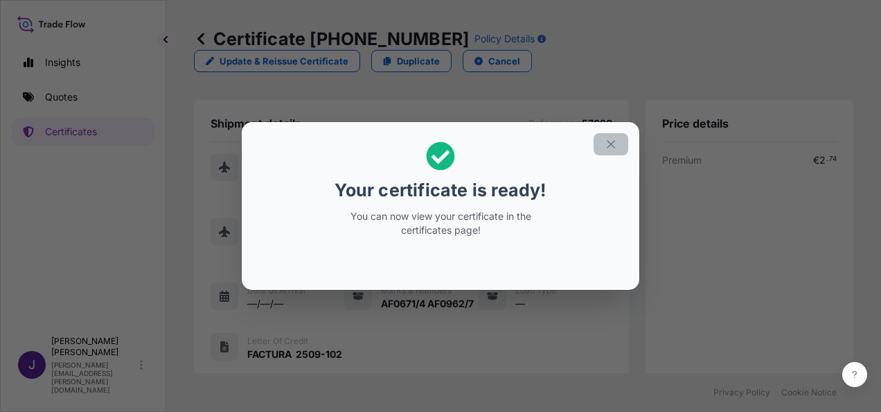
click at [606, 136] on button "button" at bounding box center [611, 144] width 35 height 22
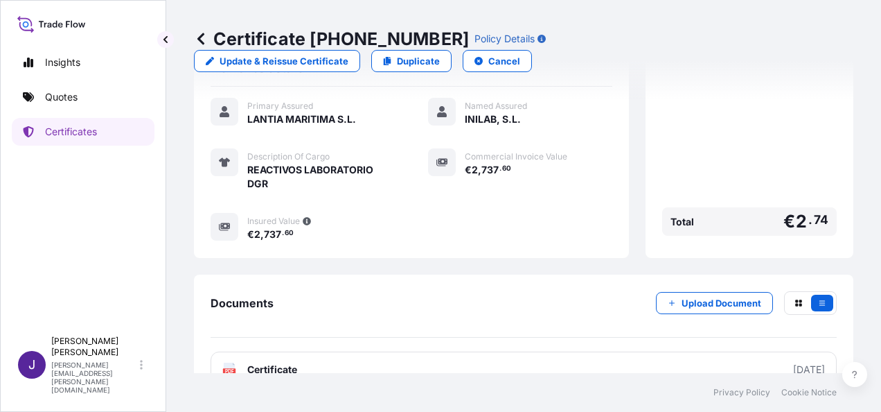
scroll to position [356, 0]
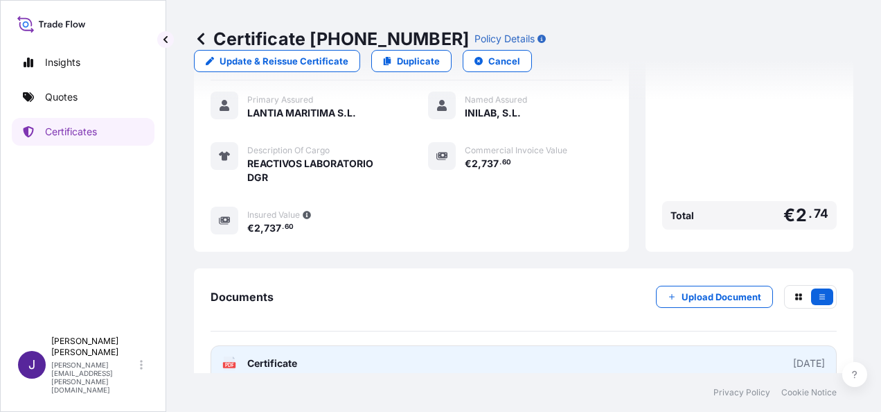
click at [407, 347] on link "PDF Certificate [DATE]" at bounding box center [524, 363] width 626 height 36
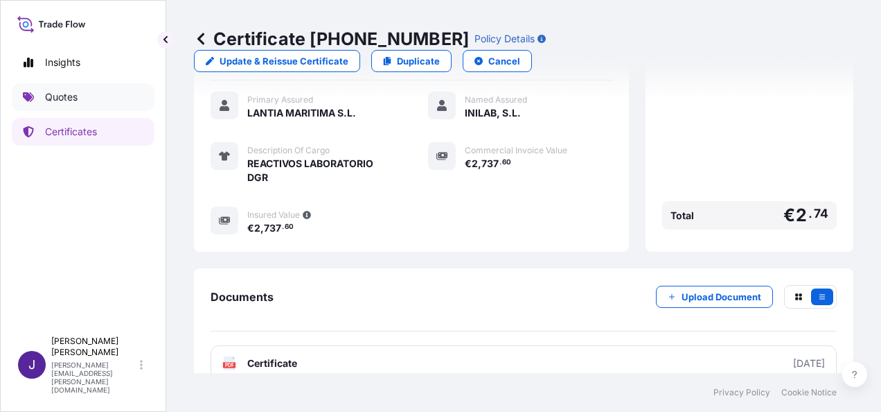
click at [67, 101] on p "Quotes" at bounding box center [61, 97] width 33 height 14
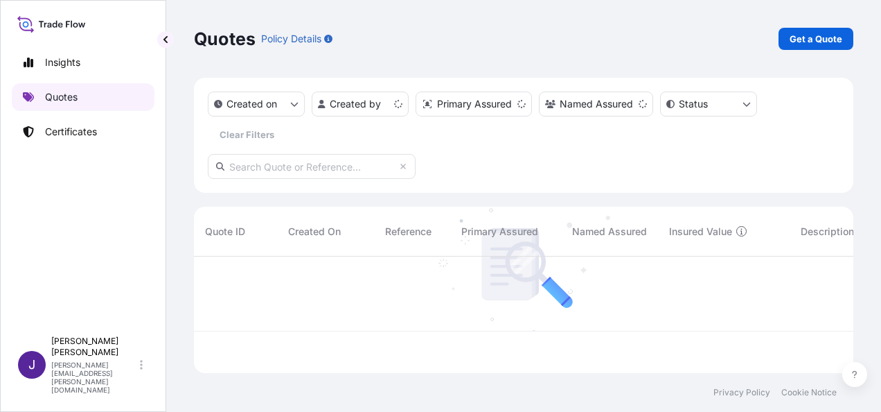
scroll to position [114, 649]
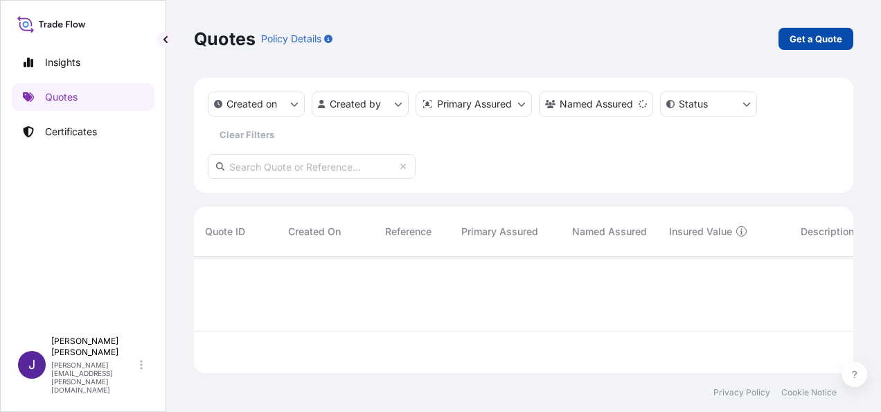
click at [809, 37] on p "Get a Quote" at bounding box center [816, 39] width 53 height 14
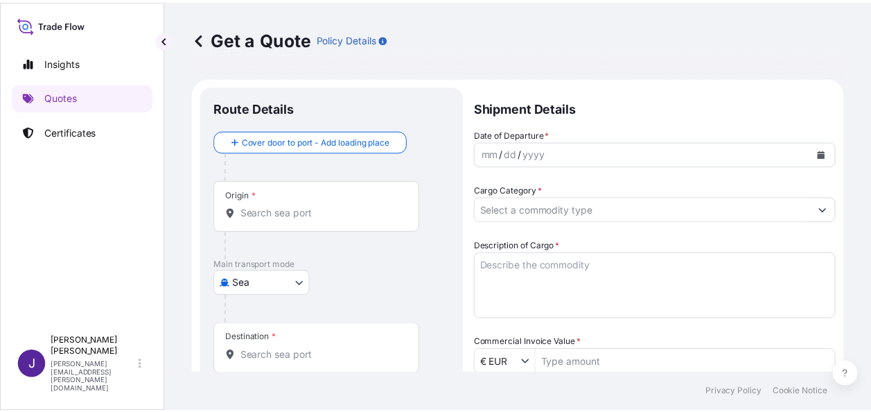
scroll to position [22, 0]
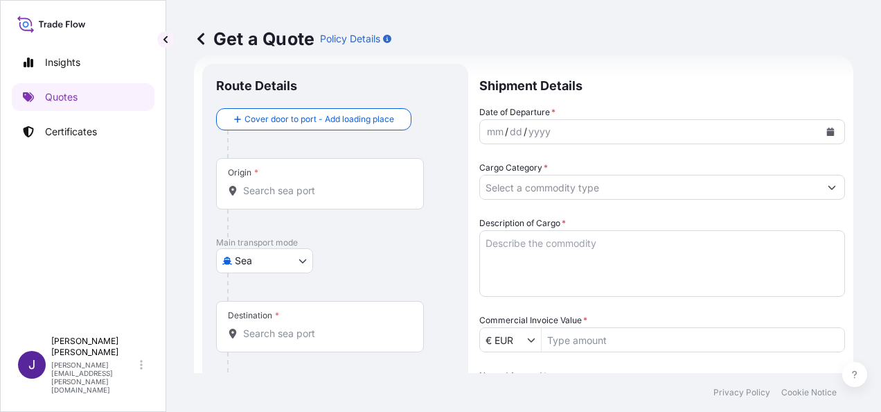
click at [287, 258] on body "Insights Quotes Certificates J [PERSON_NAME] [PERSON_NAME][EMAIL_ADDRESS][PERSO…" at bounding box center [440, 206] width 881 height 412
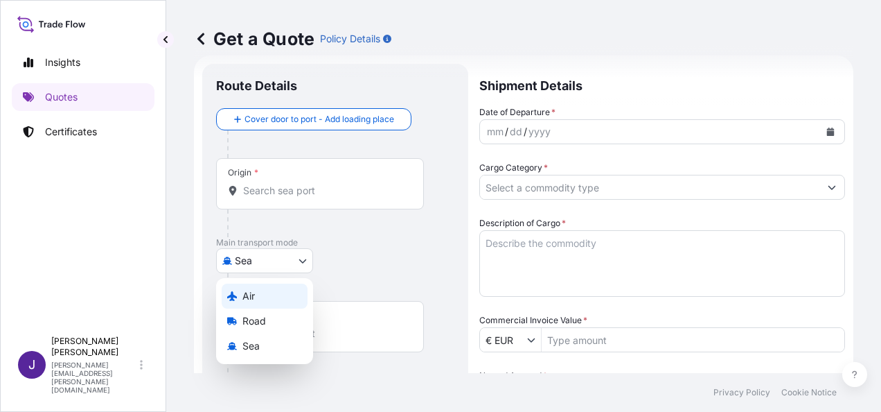
click at [261, 293] on div "Air" at bounding box center [265, 295] width 86 height 25
select select "Air"
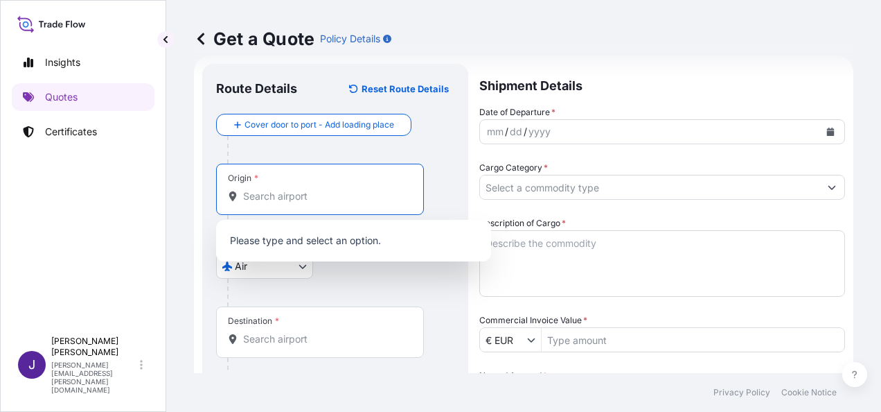
click at [324, 195] on input "Origin *" at bounding box center [325, 196] width 164 height 14
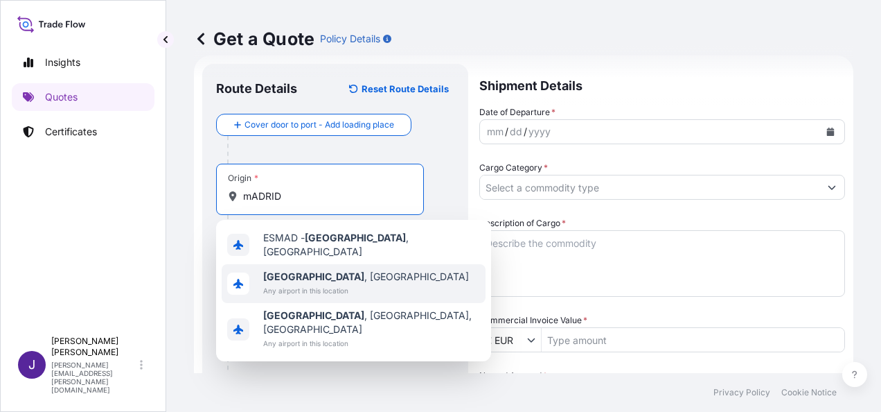
click at [285, 274] on b "[GEOGRAPHIC_DATA]" at bounding box center [313, 276] width 101 height 12
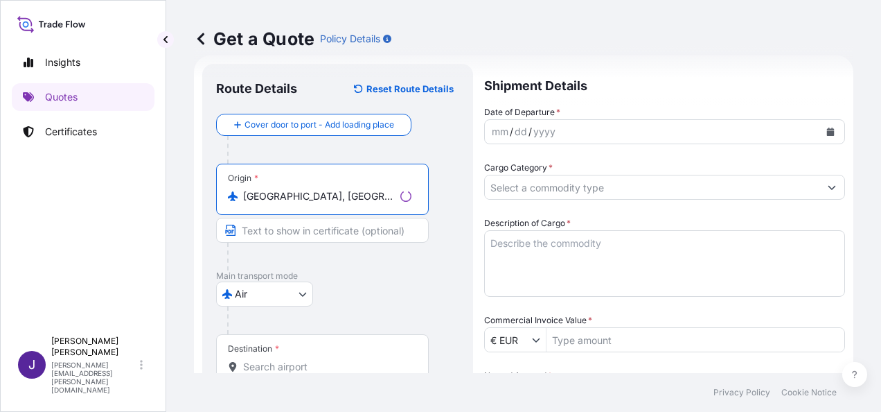
type input "[GEOGRAPHIC_DATA], [GEOGRAPHIC_DATA]"
click at [292, 361] on input "Destination *" at bounding box center [327, 367] width 168 height 14
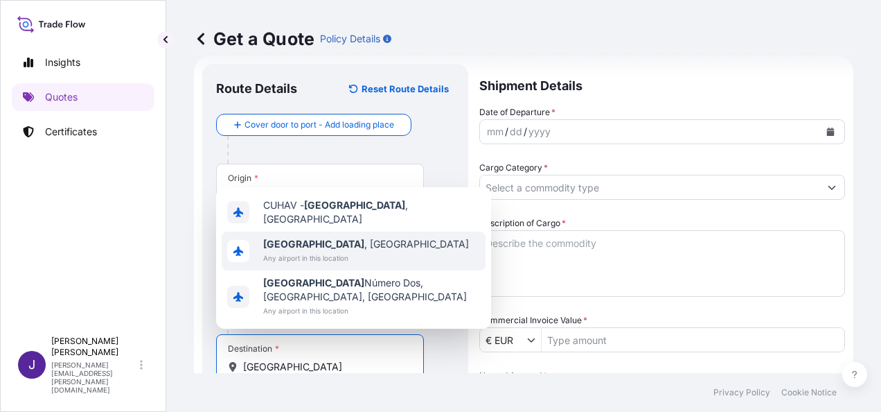
click at [292, 249] on b "[GEOGRAPHIC_DATA]" at bounding box center [313, 244] width 101 height 12
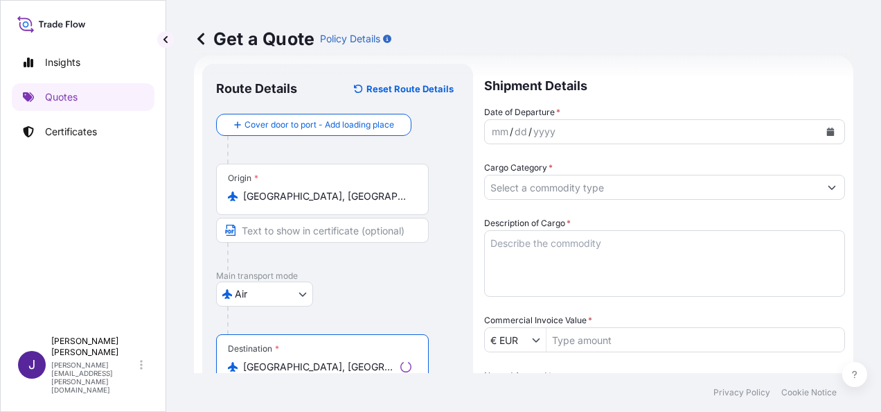
type input "[GEOGRAPHIC_DATA], [GEOGRAPHIC_DATA]"
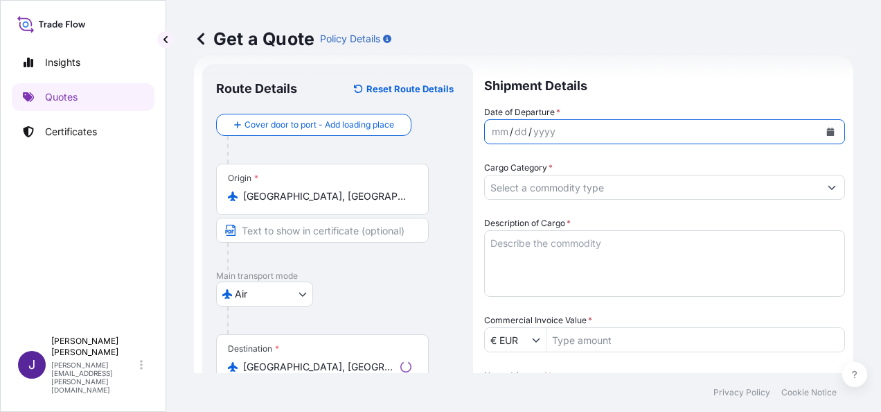
click at [824, 127] on button "Calendar" at bounding box center [831, 132] width 22 height 22
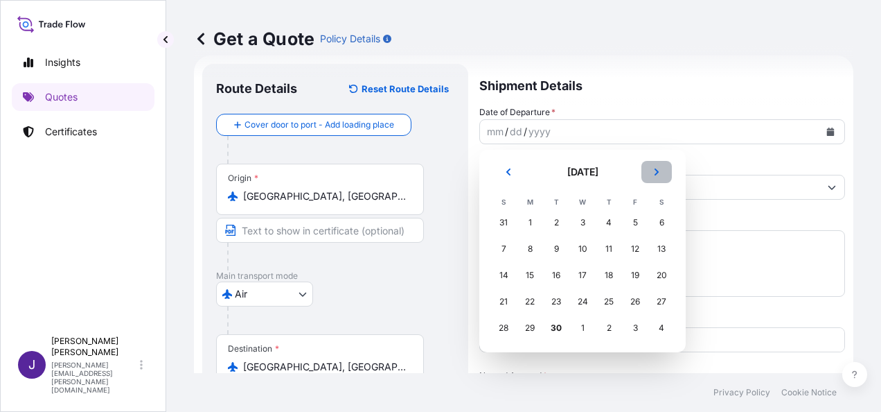
click at [653, 173] on icon "Next" at bounding box center [657, 172] width 8 height 8
click at [664, 221] on div "4" at bounding box center [661, 222] width 25 height 25
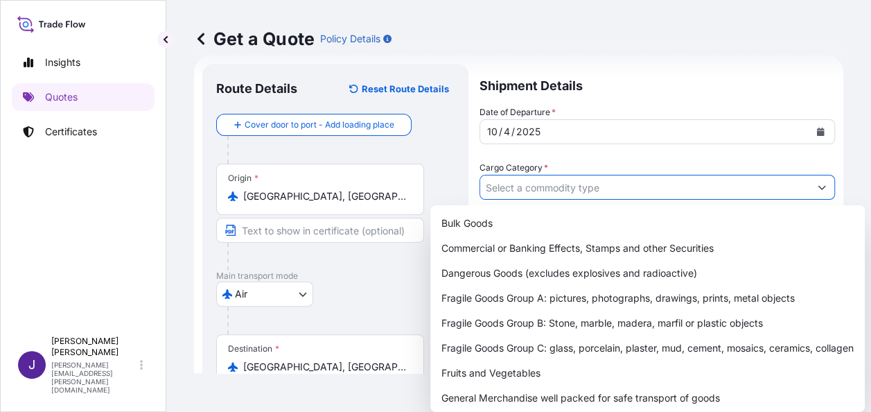
click at [574, 187] on input "Cargo Category *" at bounding box center [644, 187] width 329 height 25
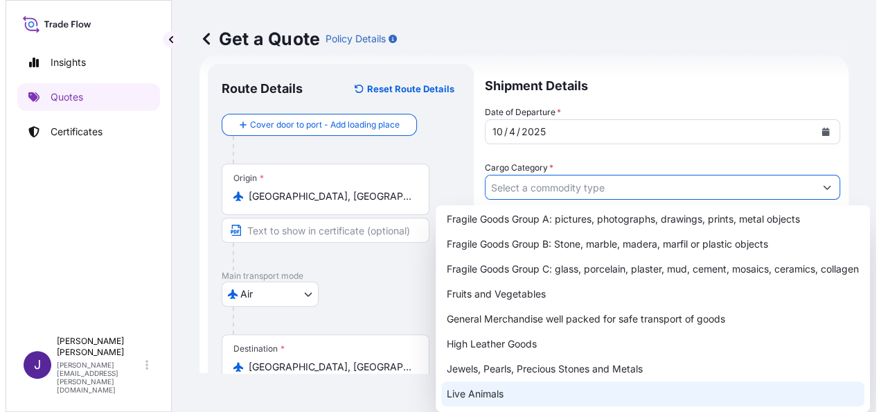
scroll to position [172, 0]
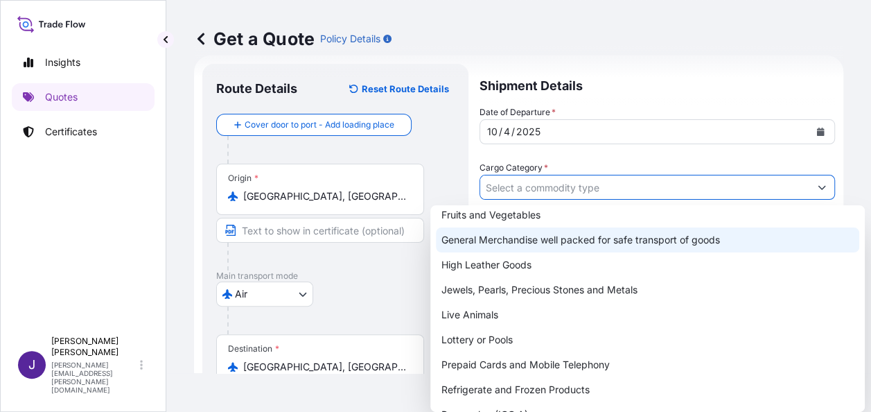
click at [540, 243] on div "General Merchandise well packed for safe transport of goods" at bounding box center [647, 239] width 423 height 25
type input "General Merchandise well packed for safe transport of goods"
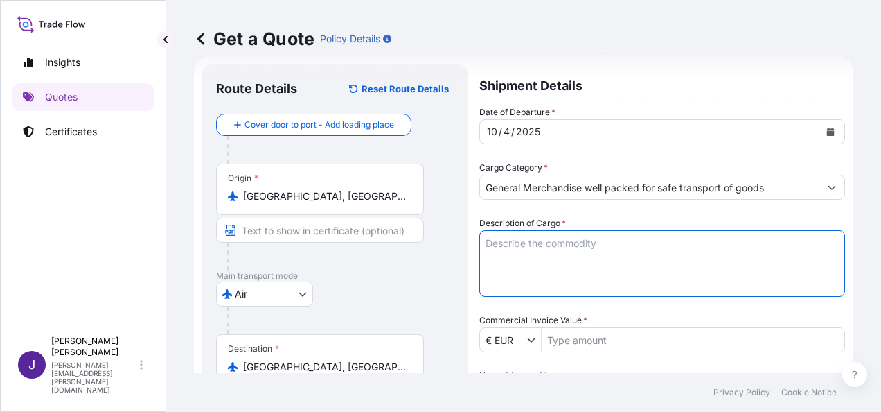
click at [540, 243] on textarea "Description of Cargo *" at bounding box center [662, 263] width 366 height 67
paste textarea "REACTIVOS LABORATORIO DGR"
type textarea "REACTIVOS LABORATORIO DGR"
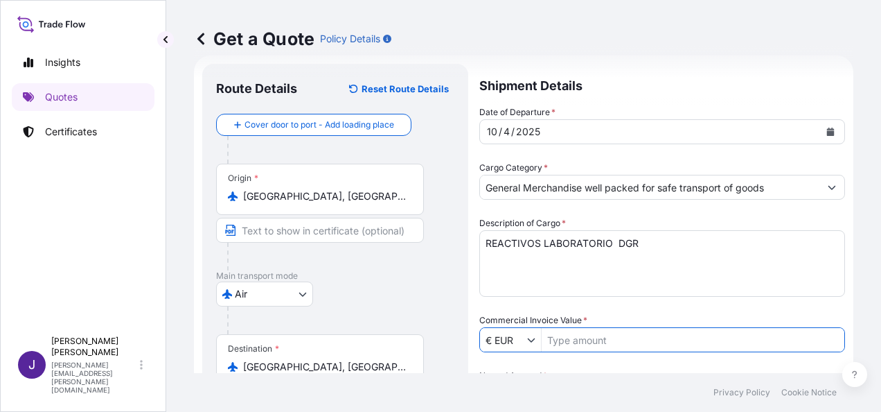
click at [636, 340] on input "Commercial Invoice Value *" at bounding box center [693, 339] width 303 height 25
type input "1,811.96"
click at [561, 356] on div "Date of Departure * [DATE] Cargo Category * General Merchandise well packed for…" at bounding box center [662, 339] width 366 height 468
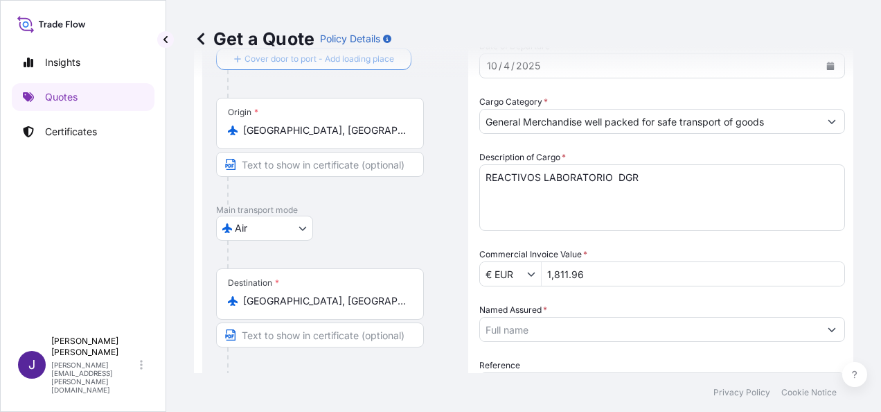
scroll to position [161, 0]
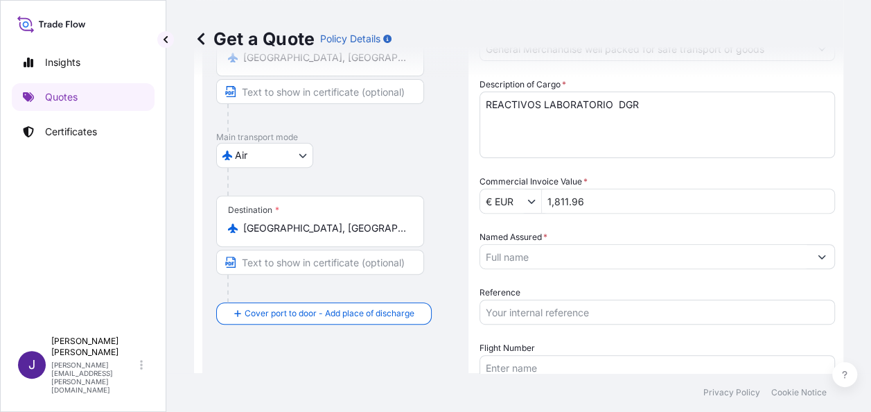
click at [567, 256] on input "Named Assured *" at bounding box center [644, 256] width 329 height 25
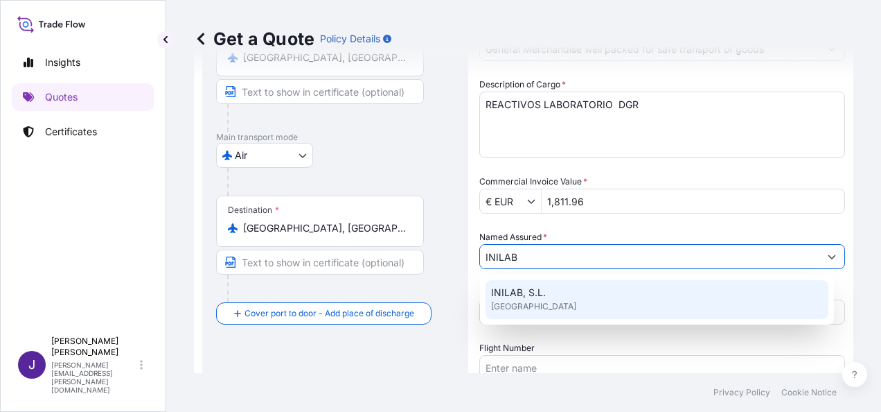
click at [556, 302] on div "INILAB, S.L. [GEOGRAPHIC_DATA]" at bounding box center [657, 299] width 343 height 39
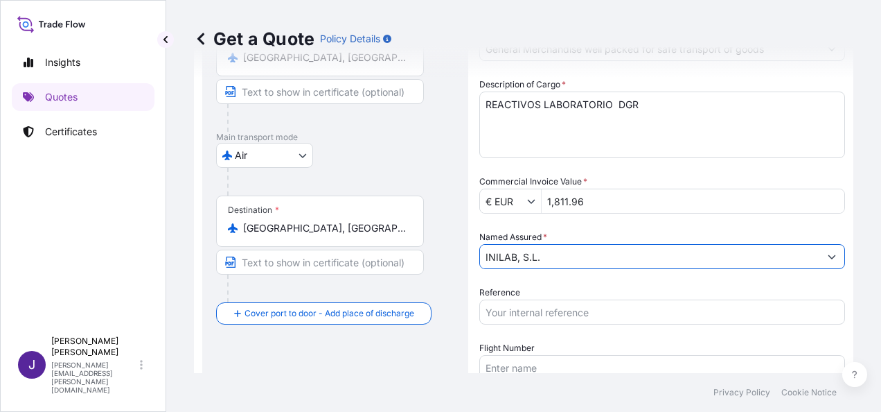
type input "INILAB, S.L."
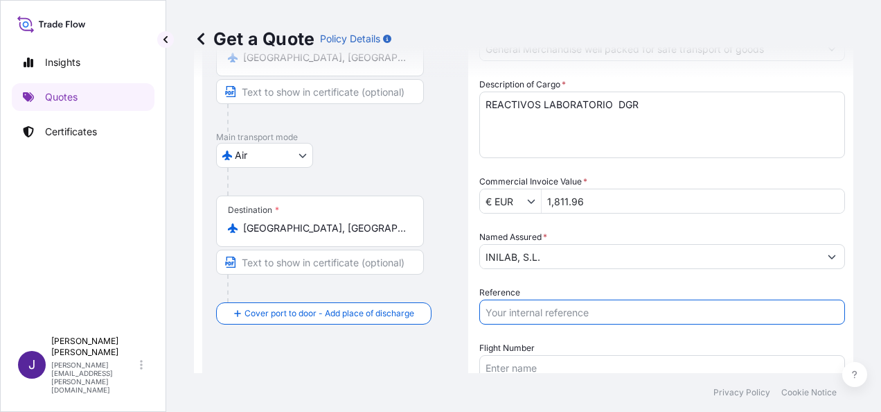
click at [554, 310] on input "Reference" at bounding box center [662, 311] width 366 height 25
click at [564, 313] on input "Reference" at bounding box center [662, 311] width 366 height 25
type input "57615"
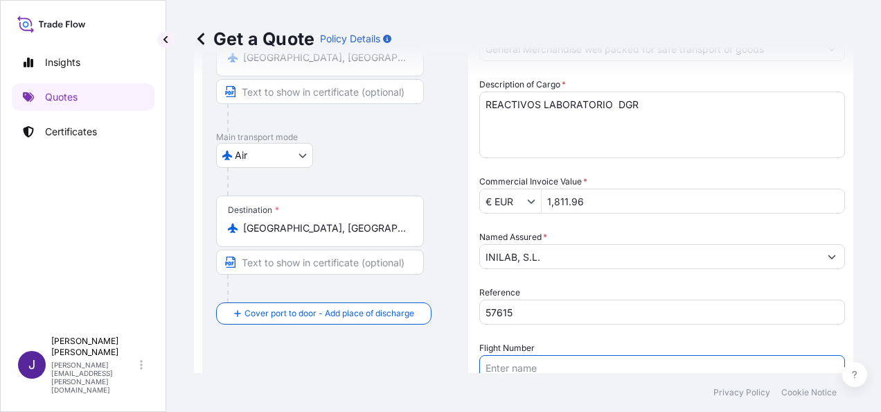
click at [552, 363] on input "Flight Number" at bounding box center [662, 367] width 366 height 25
click at [536, 370] on input "Flight Number" at bounding box center [662, 367] width 366 height 25
paste input "AEREO 057-01360984"
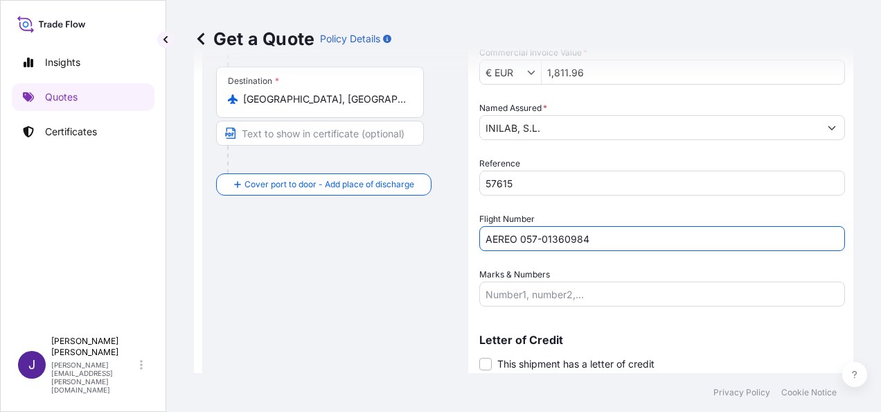
scroll to position [334, 0]
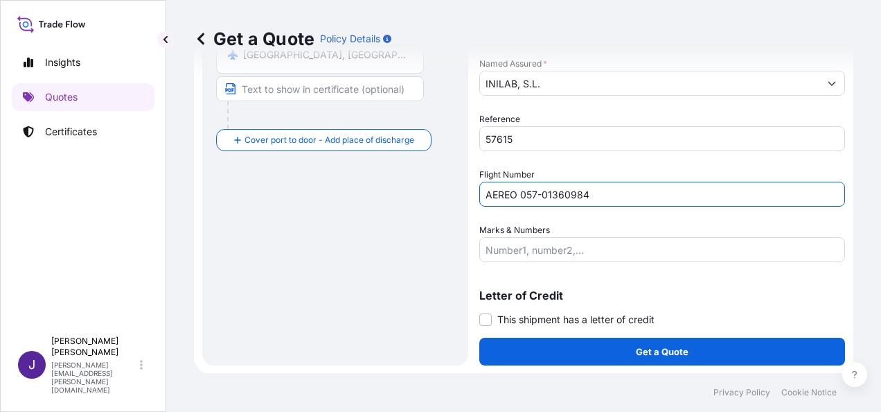
type input "AEREO 057-01360984"
drag, startPoint x: 568, startPoint y: 248, endPoint x: 574, endPoint y: 259, distance: 12.7
click at [568, 248] on input "Marks & Numbers" at bounding box center [662, 249] width 366 height 25
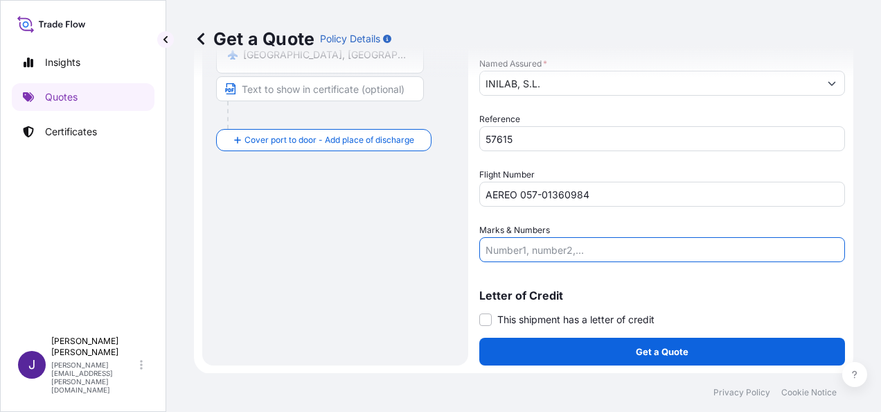
paste input "AF0671/4 AF0962"
type input "AF0671/4 AF0962"
click at [489, 317] on span at bounding box center [485, 319] width 12 height 12
click at [479, 312] on input "This shipment has a letter of credit" at bounding box center [479, 312] width 0 height 0
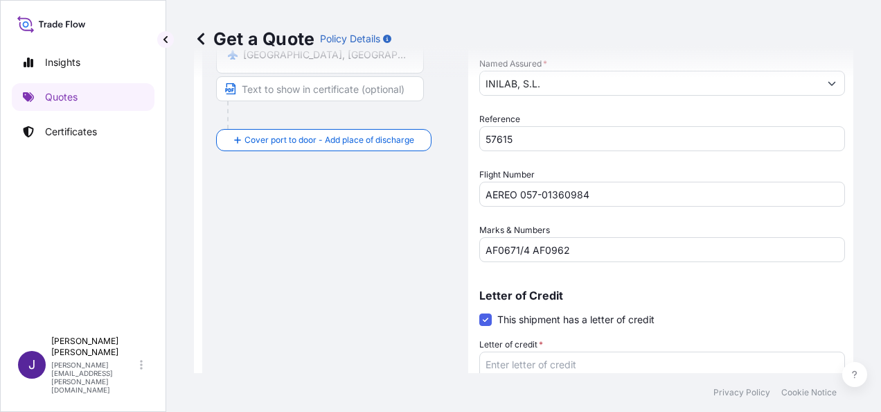
click at [527, 359] on textarea "Letter of credit *" at bounding box center [662, 384] width 366 height 67
paste textarea "FACTURA 2509-028"
type textarea "FACTURA 2509-028"
click at [297, 328] on div "Route Details Reset Route Details Cover door to port - Add loading place Place …" at bounding box center [335, 111] width 238 height 691
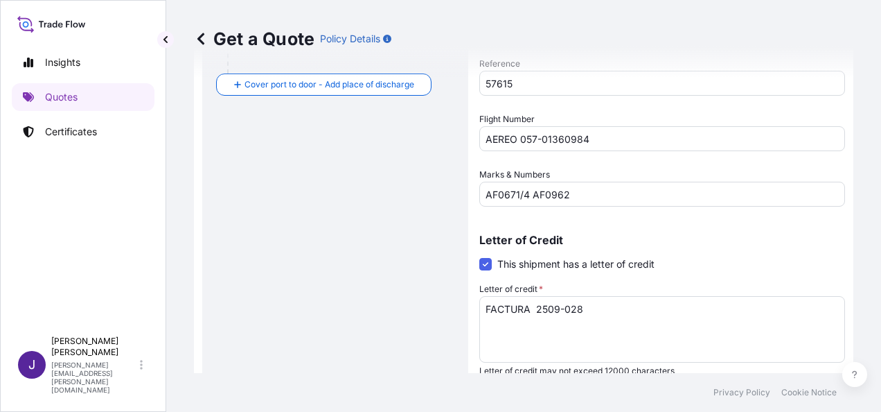
scroll to position [439, 0]
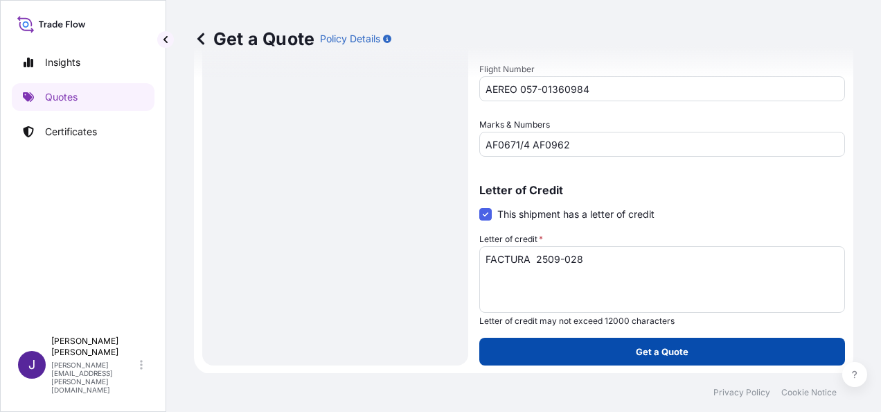
click at [637, 348] on p "Get a Quote" at bounding box center [662, 351] width 53 height 14
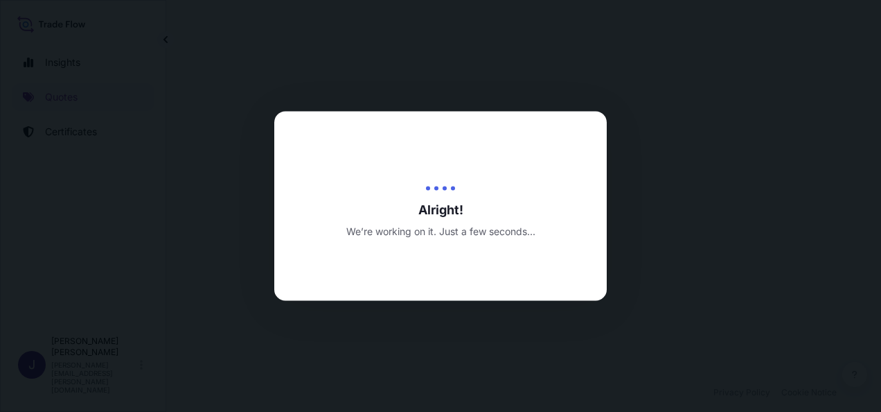
select select "Air"
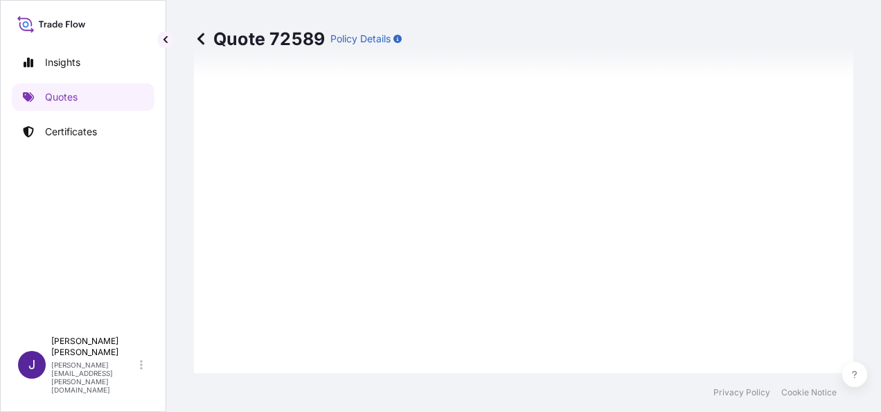
scroll to position [1435, 0]
click at [64, 96] on p "Quotes" at bounding box center [61, 97] width 33 height 14
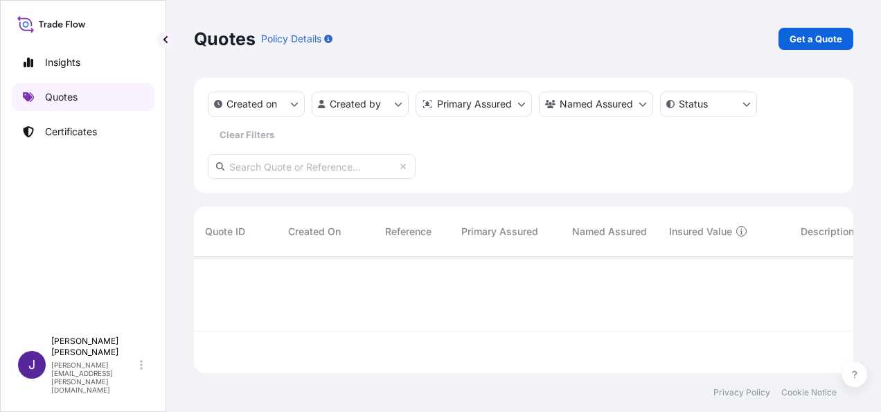
scroll to position [114, 649]
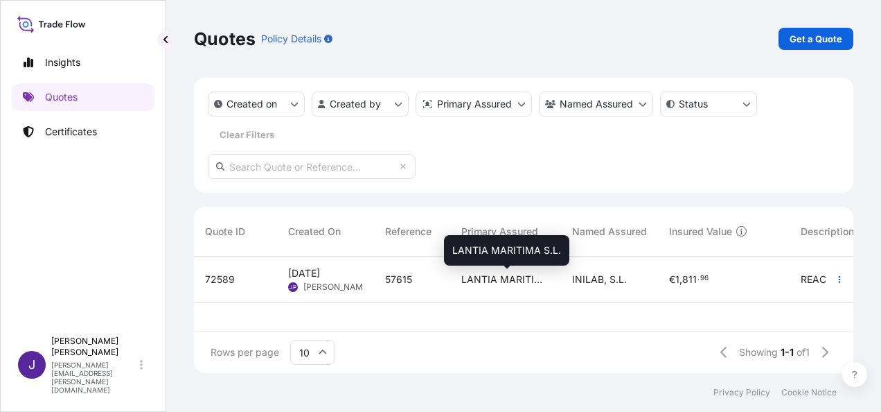
click at [502, 283] on span "LANTIA MARITIMA S.L." at bounding box center [505, 279] width 89 height 14
select select "Air"
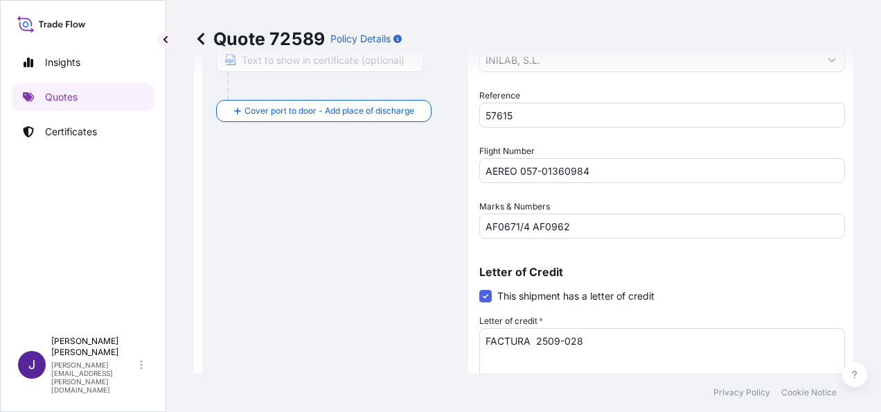
scroll to position [326, 0]
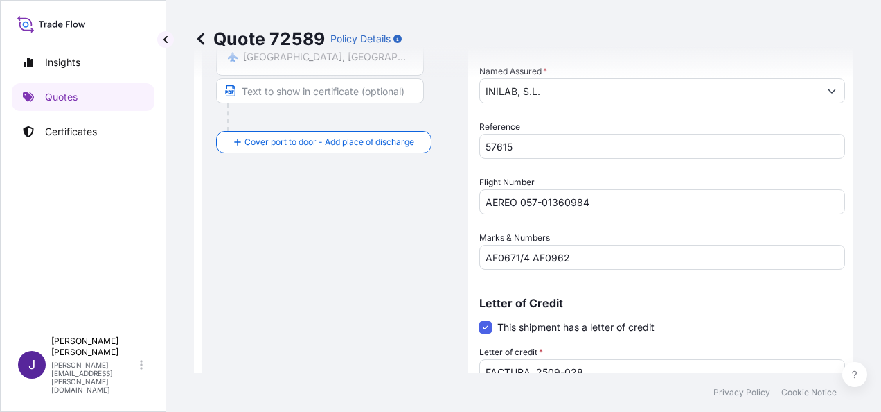
click at [577, 151] on input "57615" at bounding box center [662, 146] width 366 height 25
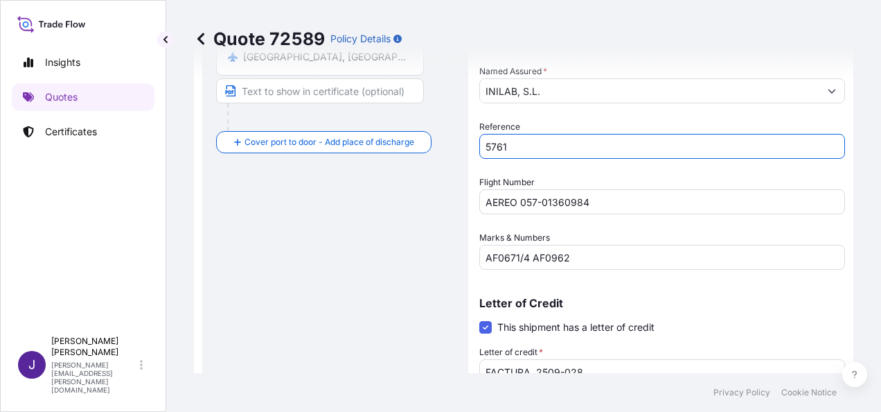
type input "57615"
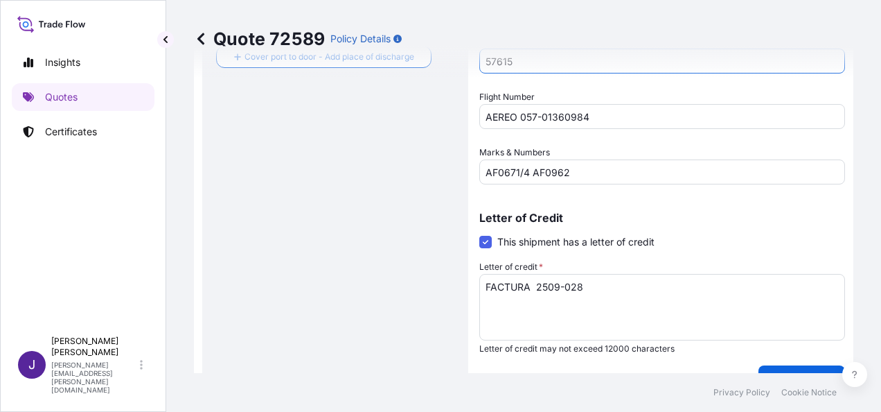
scroll to position [604, 0]
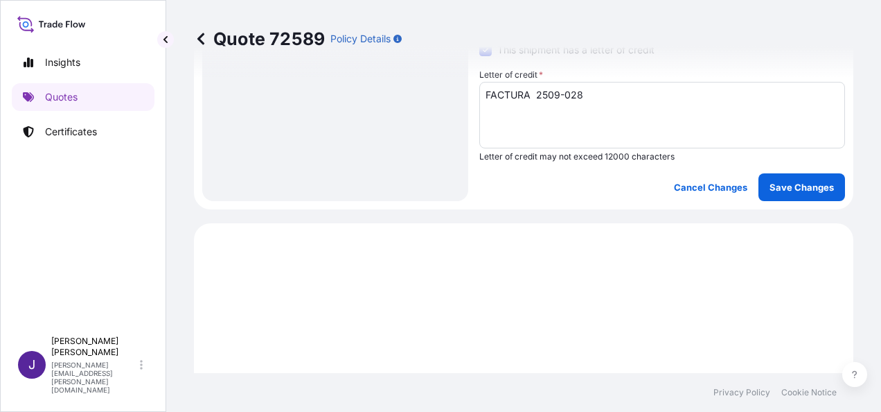
click at [793, 186] on p "Save Changes" at bounding box center [802, 187] width 64 height 14
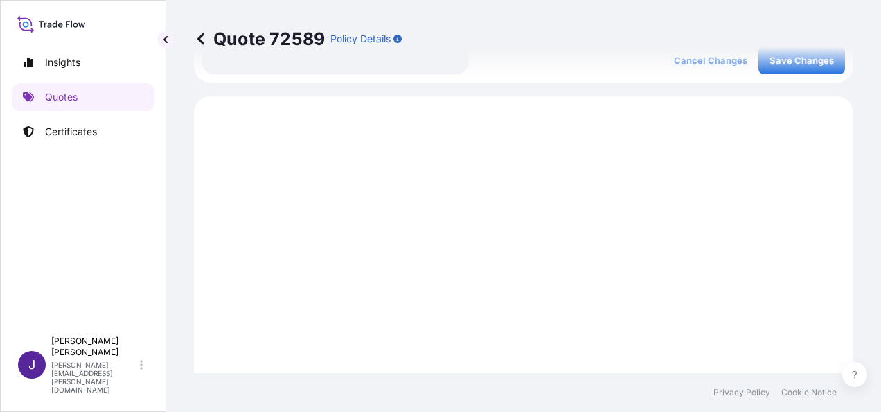
scroll to position [757, 0]
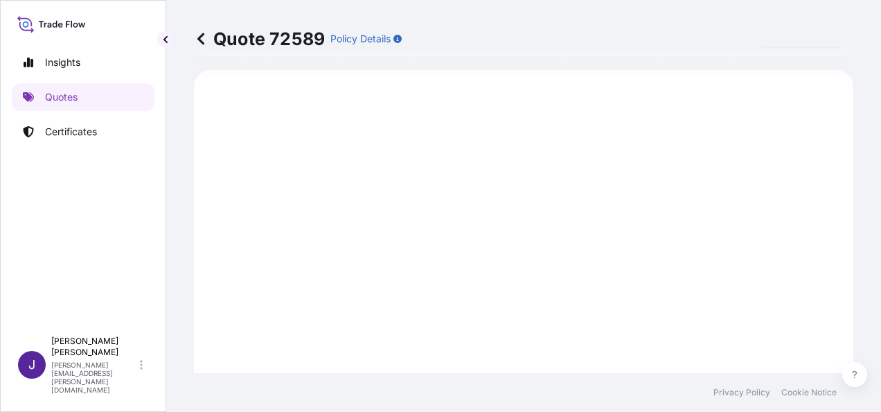
select select "Air"
click at [69, 98] on p "Quotes" at bounding box center [61, 97] width 33 height 14
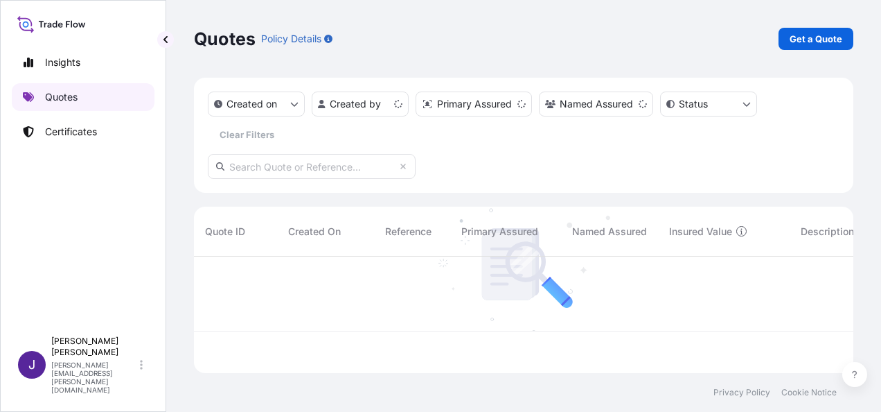
scroll to position [114, 649]
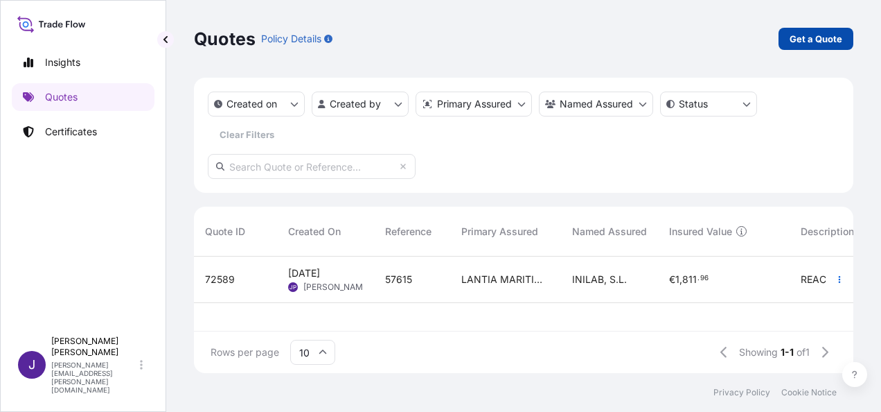
click at [818, 35] on p "Get a Quote" at bounding box center [816, 39] width 53 height 14
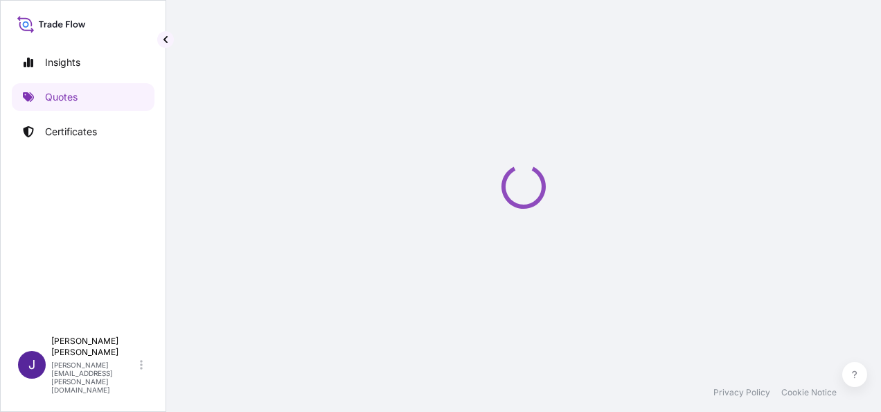
select select "Sea"
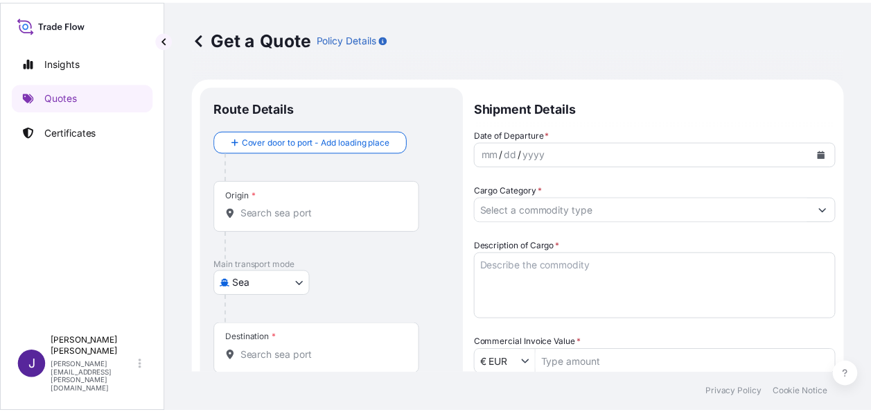
scroll to position [22, 0]
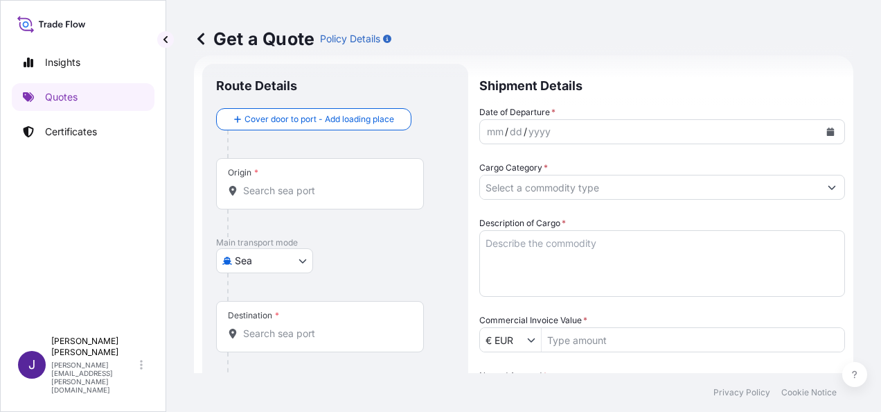
click at [304, 195] on input "Origin *" at bounding box center [325, 191] width 164 height 14
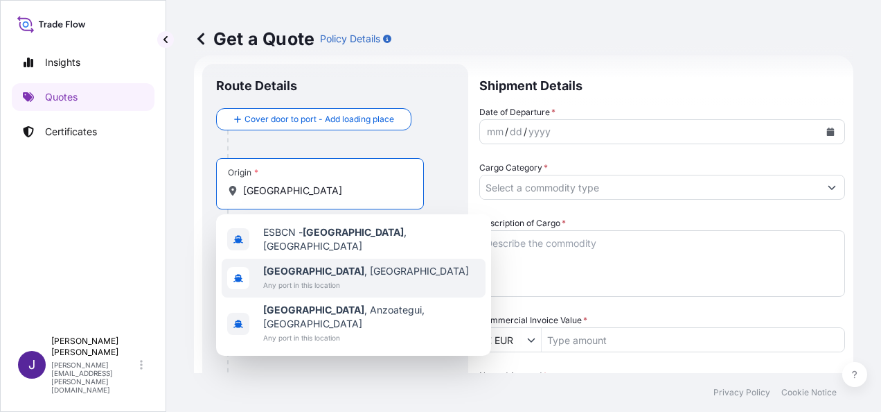
click at [303, 265] on b "[GEOGRAPHIC_DATA]" at bounding box center [313, 271] width 101 height 12
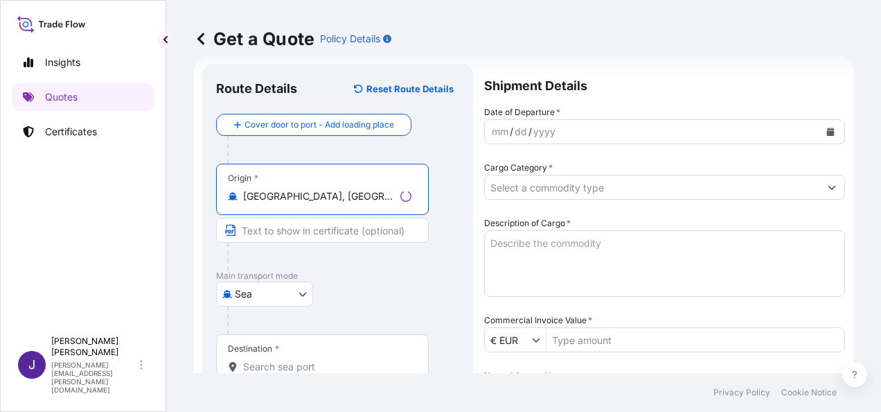
type input "[GEOGRAPHIC_DATA], [GEOGRAPHIC_DATA]"
click at [302, 364] on input "Destination *" at bounding box center [327, 367] width 168 height 14
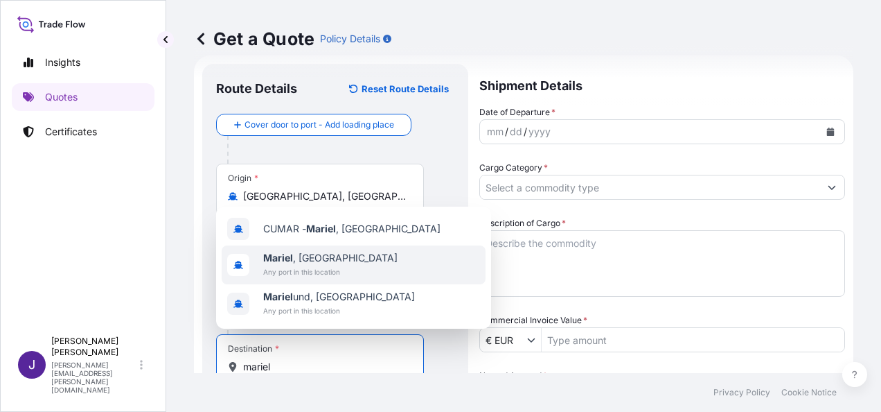
click at [332, 258] on span "Mariel , [GEOGRAPHIC_DATA]" at bounding box center [330, 258] width 134 height 14
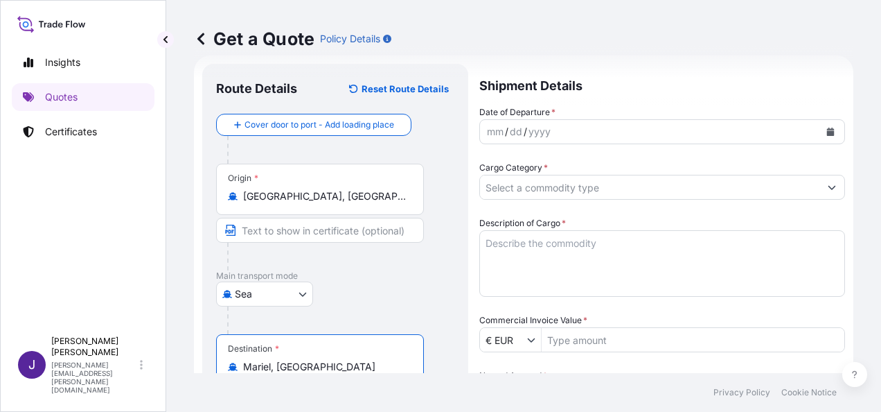
type input "Mariel, [GEOGRAPHIC_DATA]"
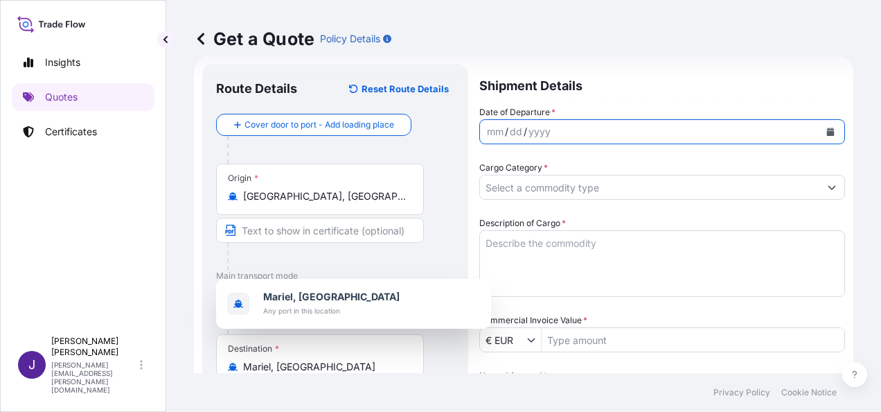
click at [825, 132] on button "Calendar" at bounding box center [831, 132] width 22 height 22
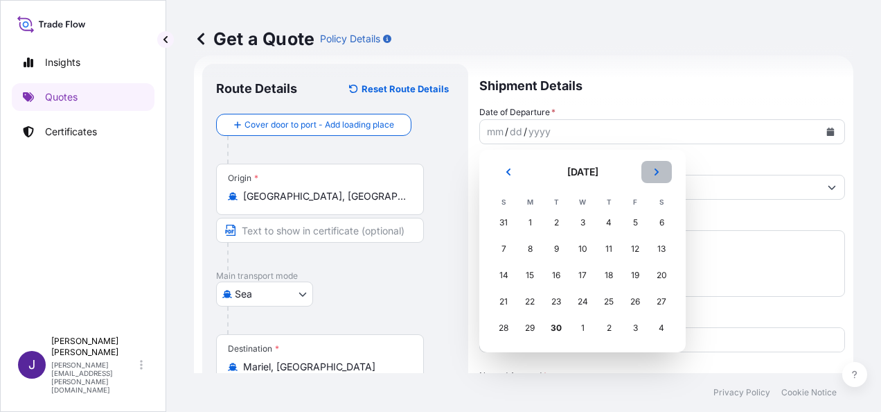
click at [662, 176] on button "Next" at bounding box center [657, 172] width 30 height 22
click at [508, 247] on div "5" at bounding box center [503, 248] width 25 height 25
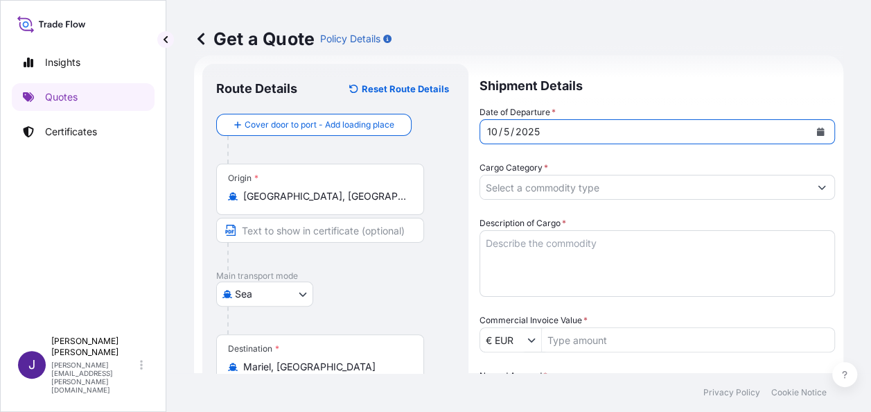
click at [527, 190] on input "Cargo Category *" at bounding box center [644, 187] width 329 height 25
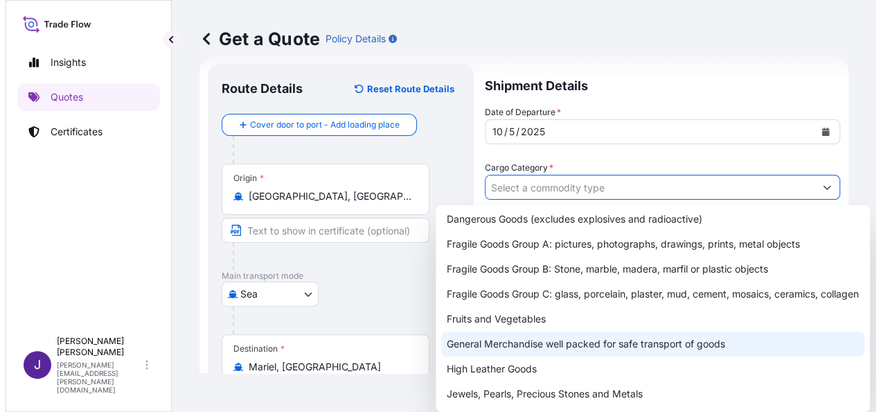
scroll to position [139, 0]
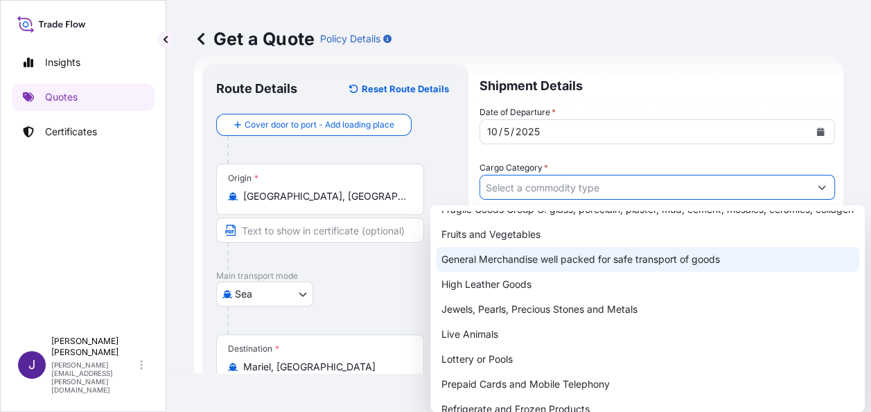
click at [503, 272] on div "General Merchandise well packed for safe transport of goods" at bounding box center [647, 259] width 423 height 25
type input "General Merchandise well packed for safe transport of goods"
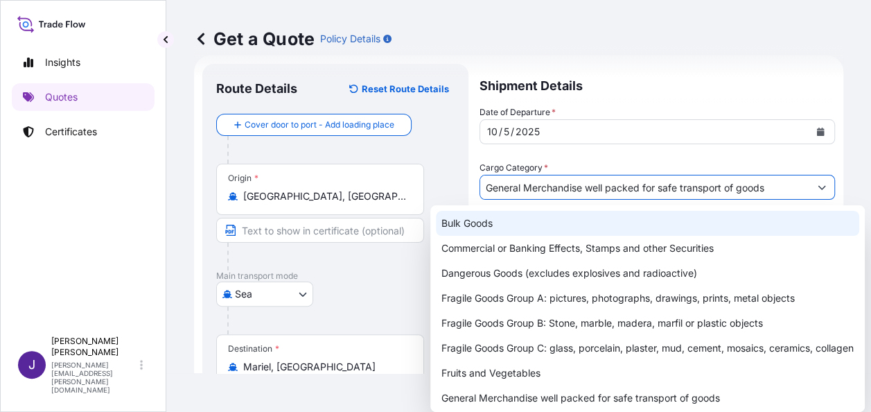
click at [677, 21] on div "Get a Quote Policy Details" at bounding box center [518, 39] width 649 height 78
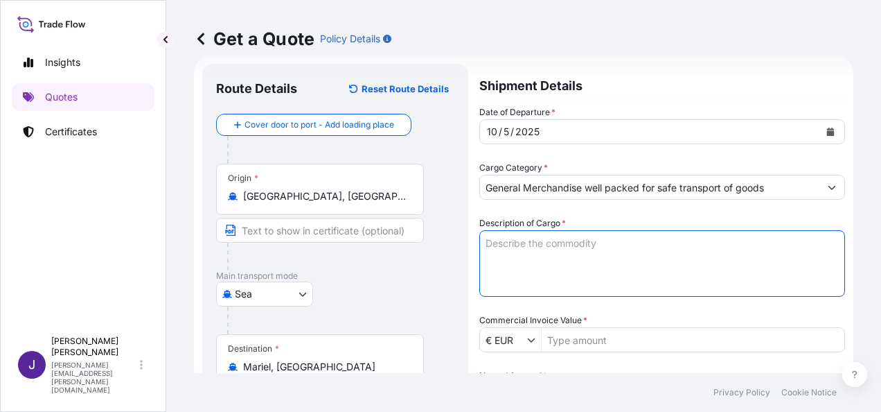
click at [553, 236] on textarea "Description of Cargo *" at bounding box center [662, 263] width 366 height 67
paste textarea "HARINA [PERSON_NAME]"
type textarea "HARINA [PERSON_NAME]"
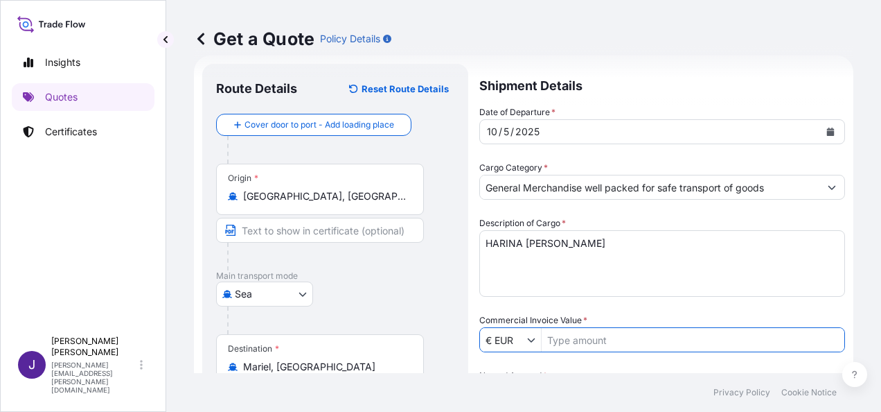
click at [626, 349] on input "Commercial Invoice Value *" at bounding box center [693, 339] width 303 height 25
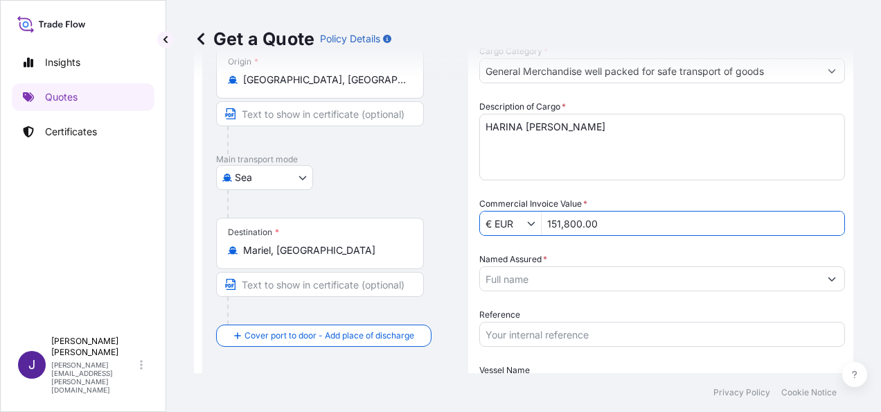
scroll to position [161, 0]
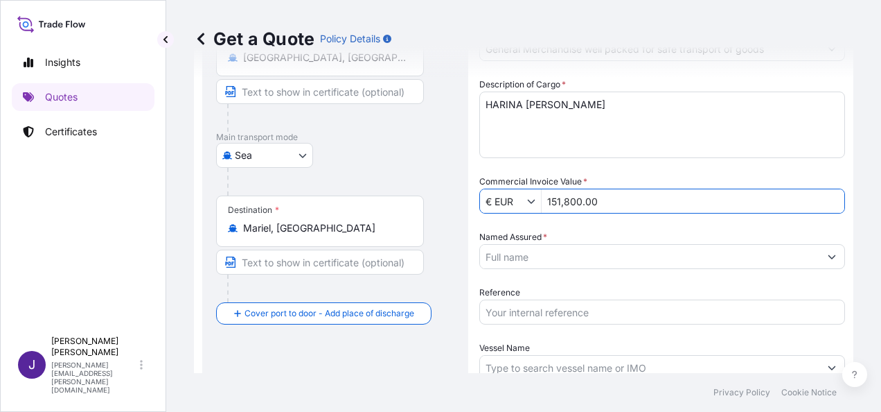
type input "151,800"
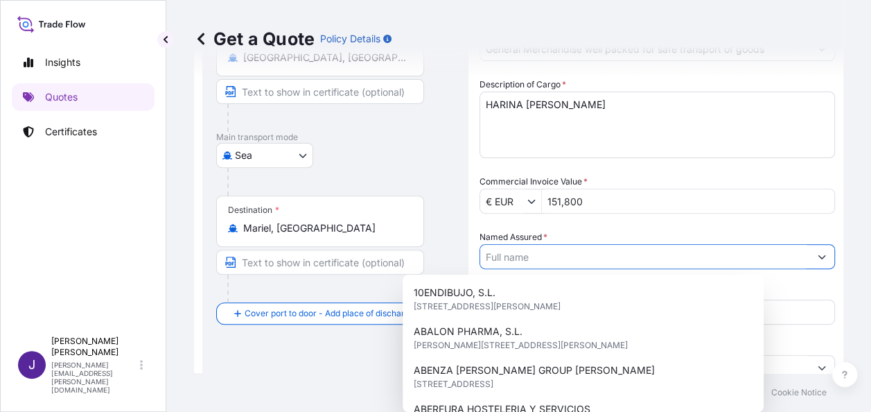
click at [588, 257] on input "Named Assured *" at bounding box center [644, 256] width 329 height 25
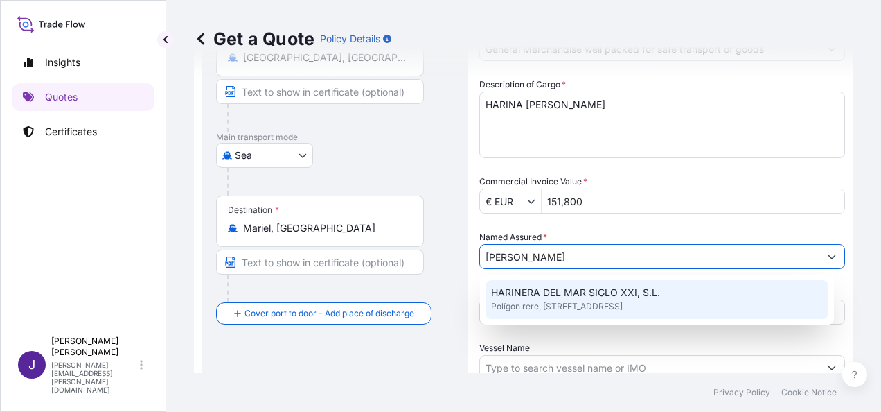
click at [603, 295] on span "HARINERA DEL MAR SIGLO XXI, S.L." at bounding box center [575, 292] width 169 height 14
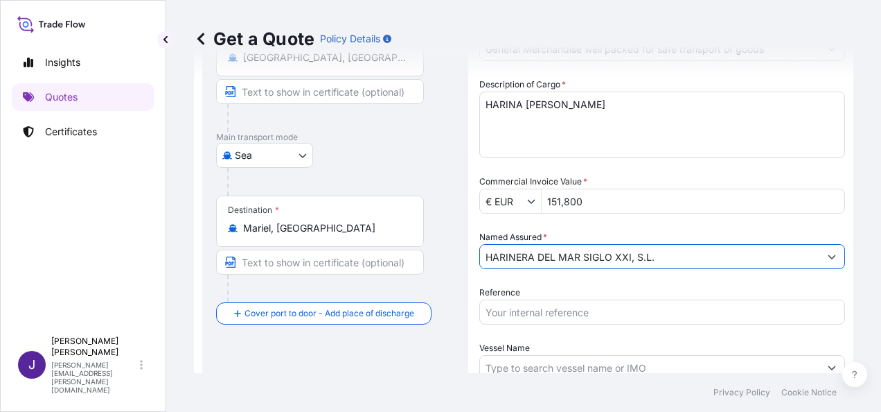
type input "HARINERA DEL MAR SIGLO XXI, S.L."
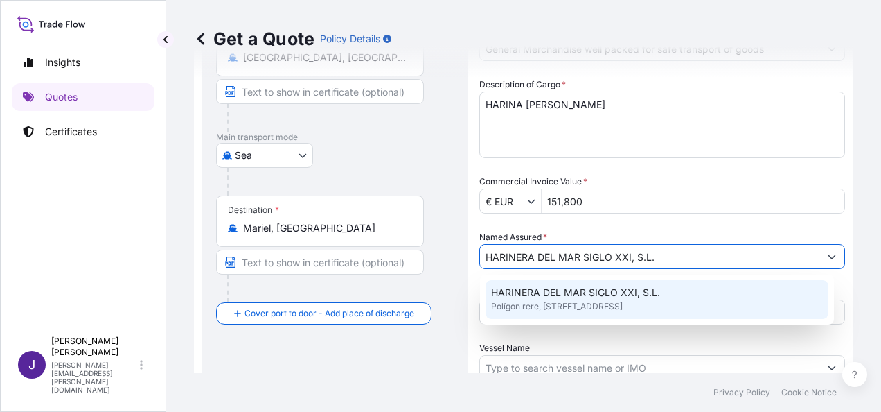
click at [410, 364] on div "Route Details Reset Route Details Cover door to port - Add loading place Place …" at bounding box center [335, 232] width 238 height 586
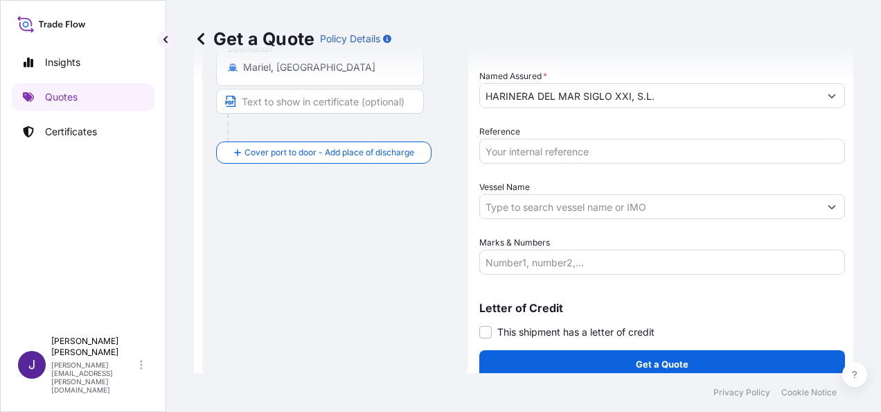
scroll to position [334, 0]
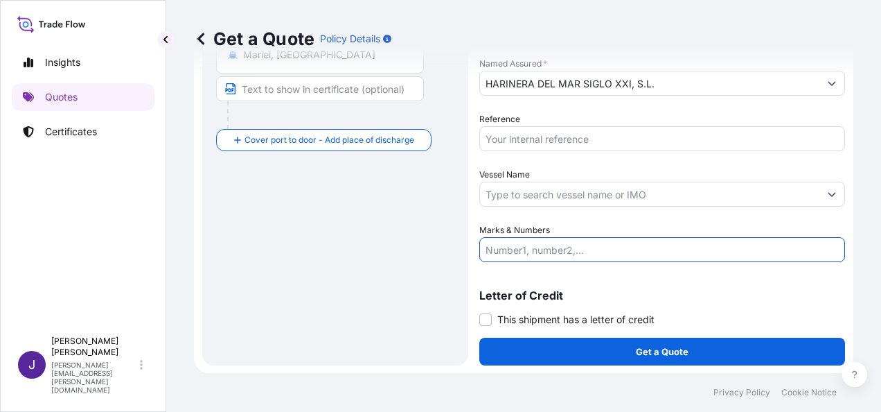
drag, startPoint x: 511, startPoint y: 252, endPoint x: 493, endPoint y: 283, distance: 36.6
click at [511, 252] on input "Marks & Numbers" at bounding box center [662, 249] width 366 height 25
paste input "FCL CONTAINER NODU2736695 – ES0019247 960 BAG 24.200 KGS DRYU2450782 - ES001910…"
type input "FCL CONTAINER NODU2736695 – ES0019247 960 BAG 24.200 KGS DRYU2450782 - ES001910…"
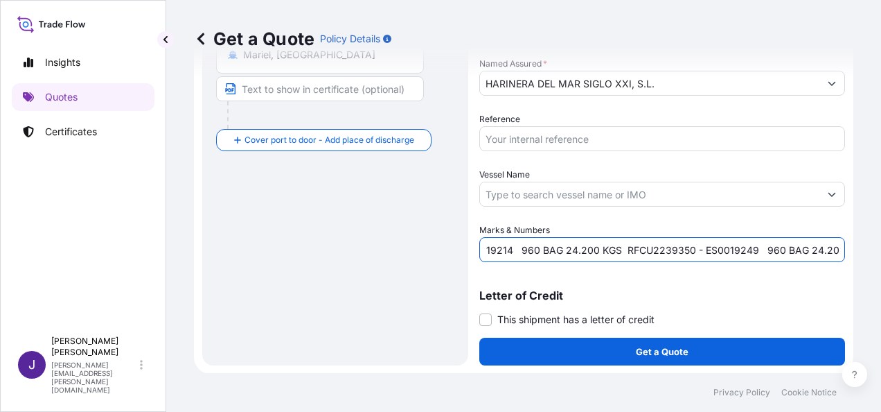
scroll to position [0, 0]
click at [558, 139] on input "Reference" at bounding box center [662, 138] width 366 height 25
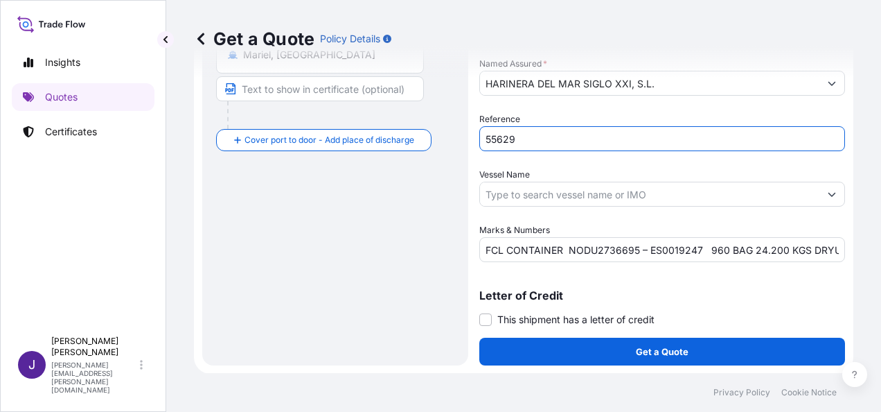
type input "55629"
click at [313, 256] on div "Route Details Reset Route Details Cover door to port - Add loading place Place …" at bounding box center [335, 59] width 238 height 586
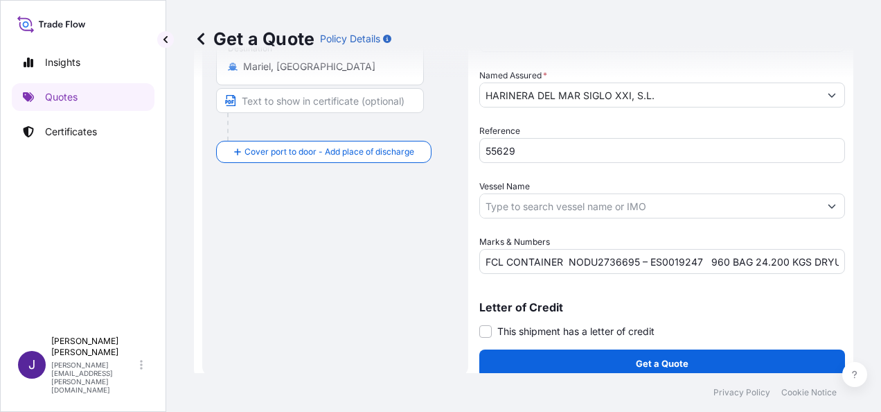
scroll to position [334, 0]
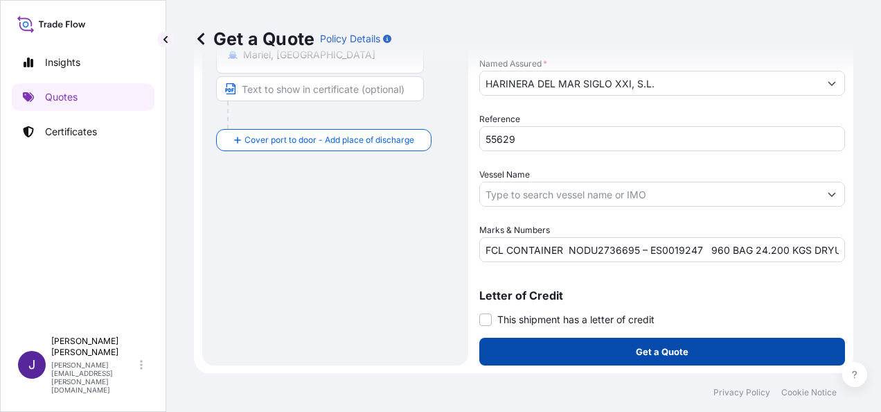
click at [662, 359] on button "Get a Quote" at bounding box center [662, 351] width 366 height 28
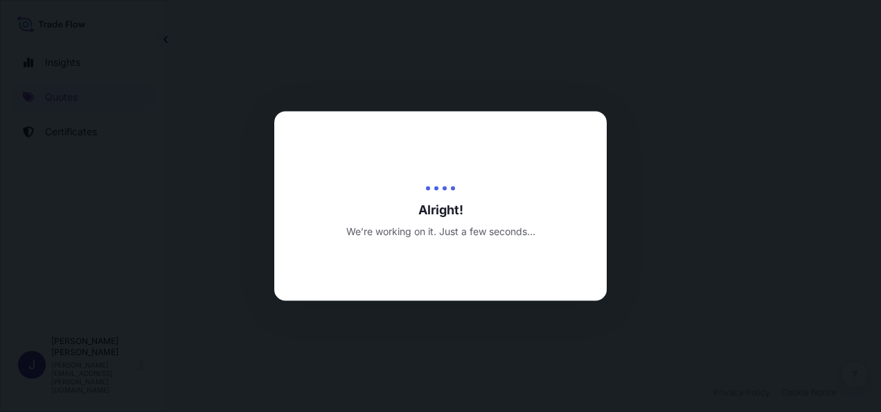
select select "Sea"
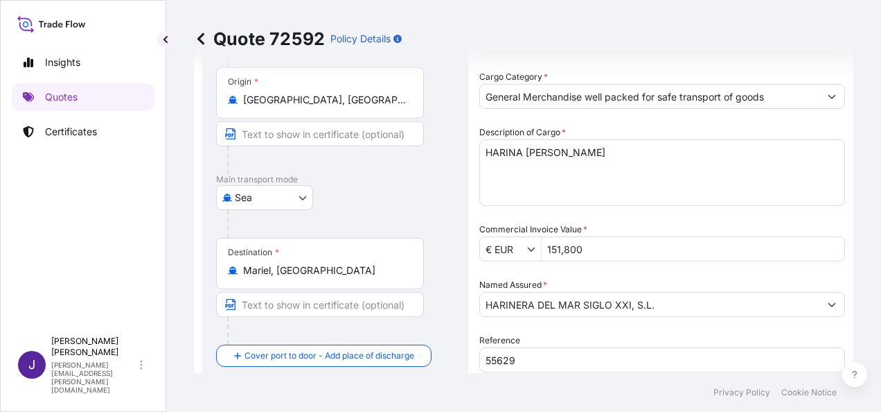
scroll to position [208, 0]
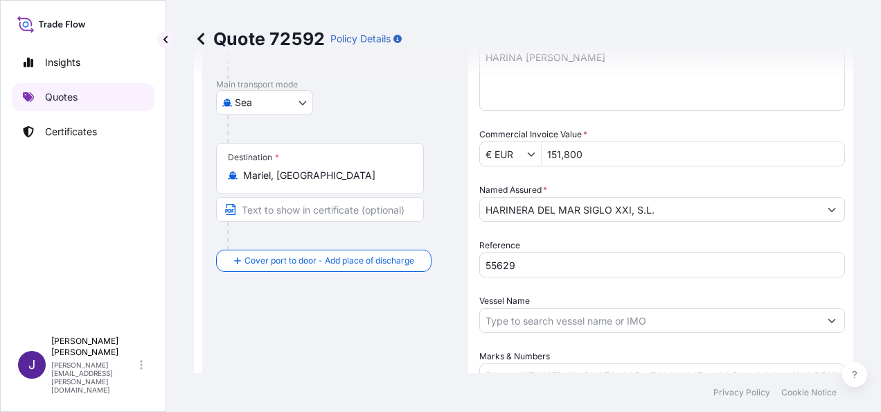
click at [75, 98] on p "Quotes" at bounding box center [61, 97] width 33 height 14
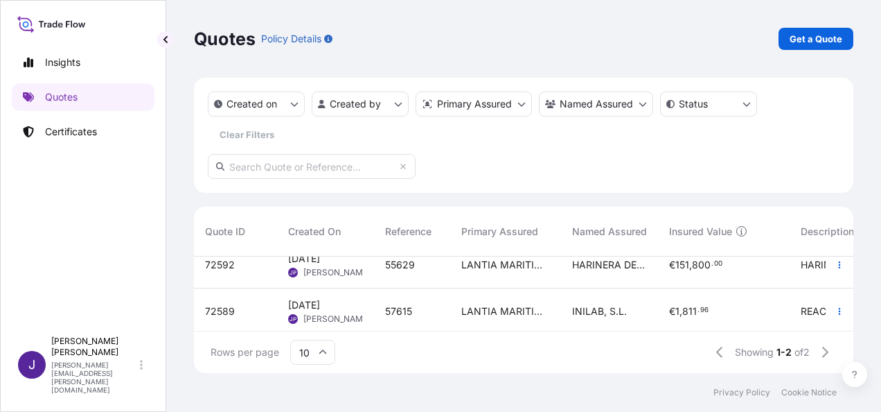
scroll to position [29, 0]
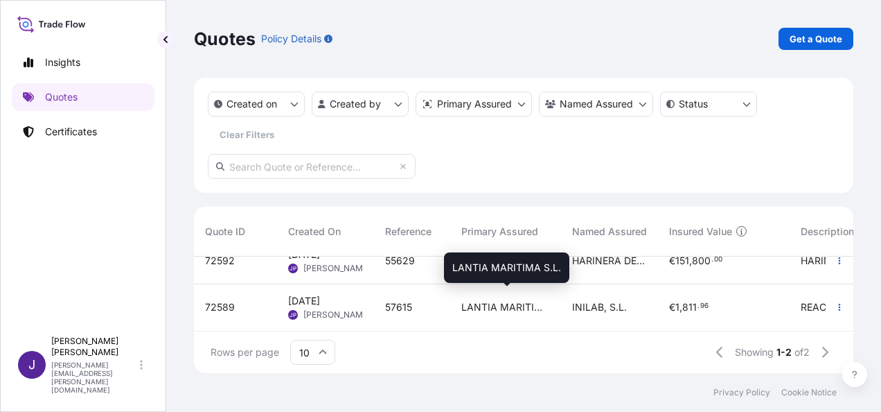
click at [521, 301] on span "LANTIA MARITIMA S.L." at bounding box center [505, 307] width 89 height 14
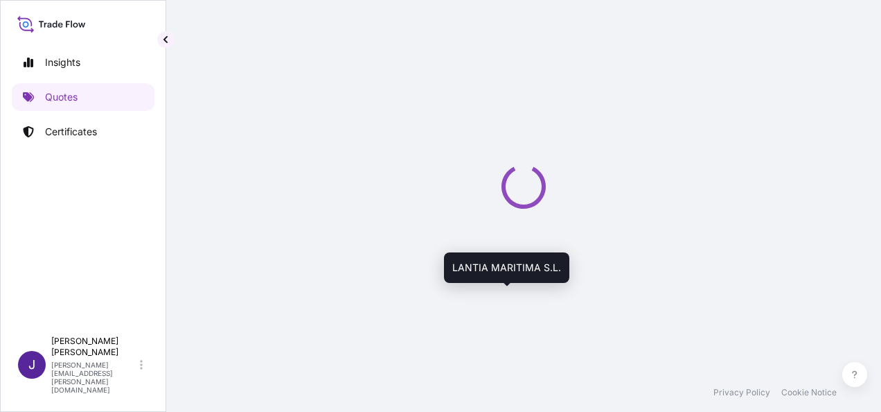
select select "Air"
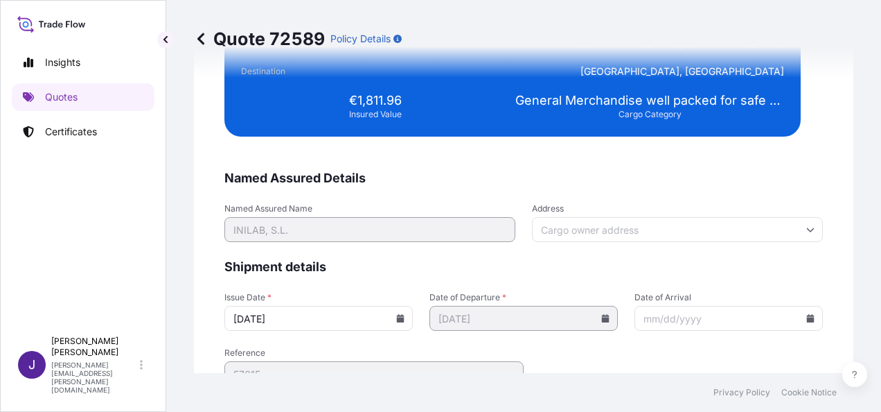
scroll to position [2790, 0]
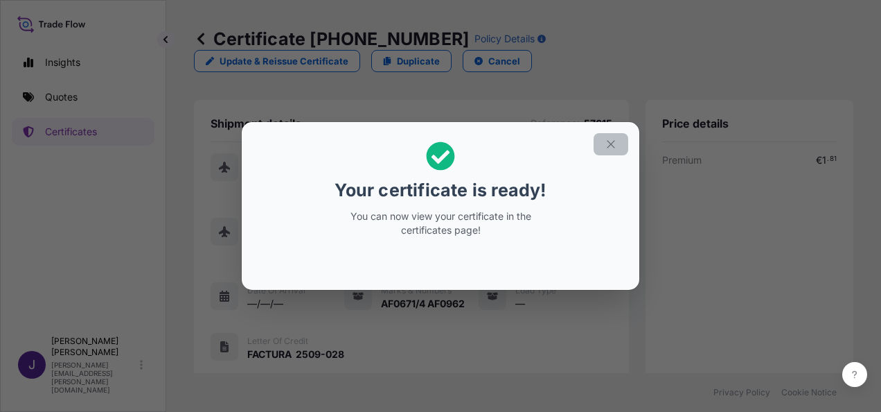
click at [608, 139] on icon "button" at bounding box center [611, 144] width 12 height 12
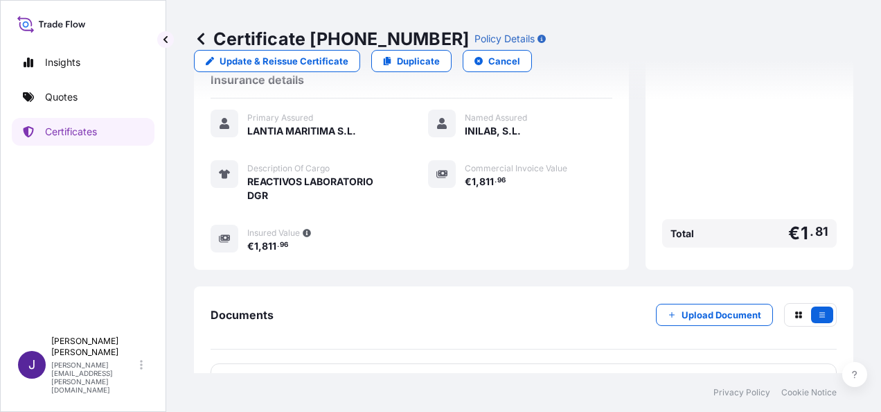
scroll to position [342, 0]
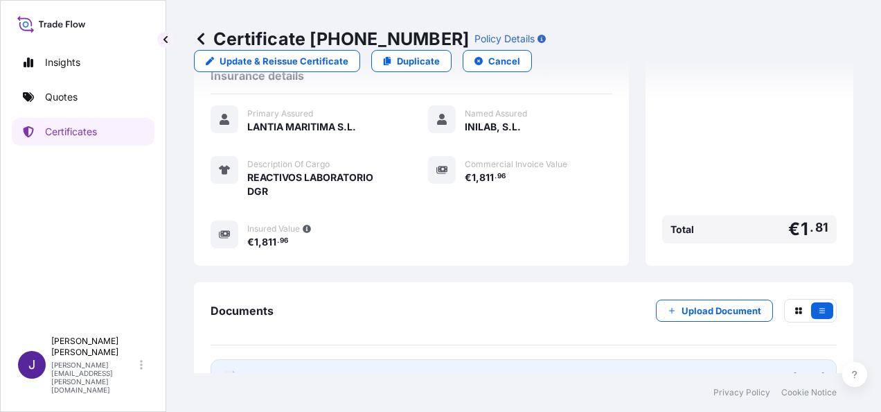
click at [456, 359] on link "PDF Certificate [DATE]" at bounding box center [524, 377] width 626 height 36
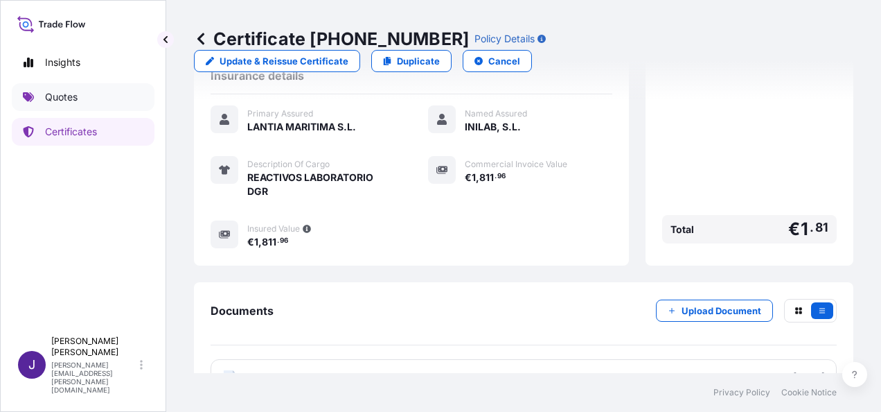
click at [60, 91] on p "Quotes" at bounding box center [61, 97] width 33 height 14
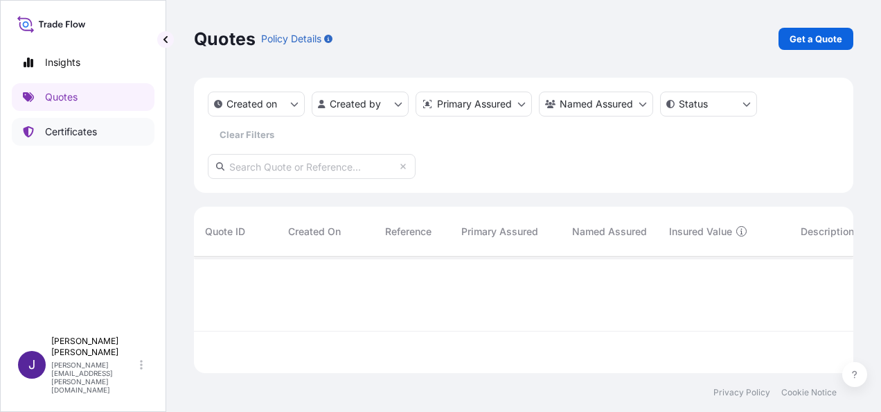
scroll to position [114, 649]
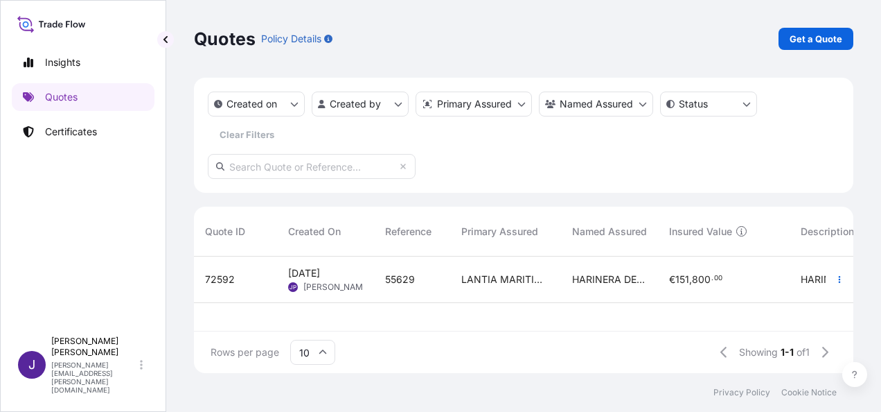
click at [506, 286] on div "LANTIA MARITIMA S.L." at bounding box center [505, 279] width 111 height 46
select select "Sea"
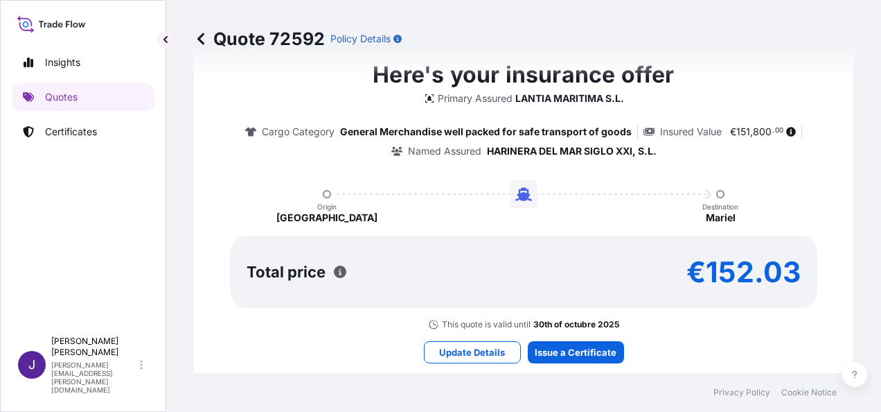
scroll to position [1136, 0]
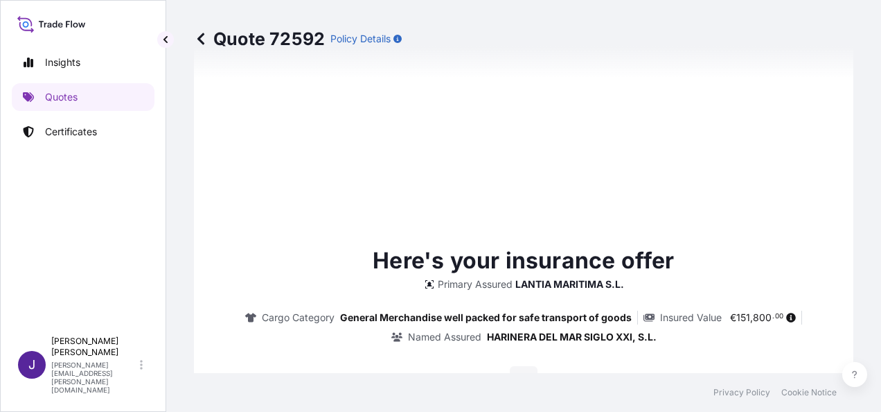
type input "[DATE]"
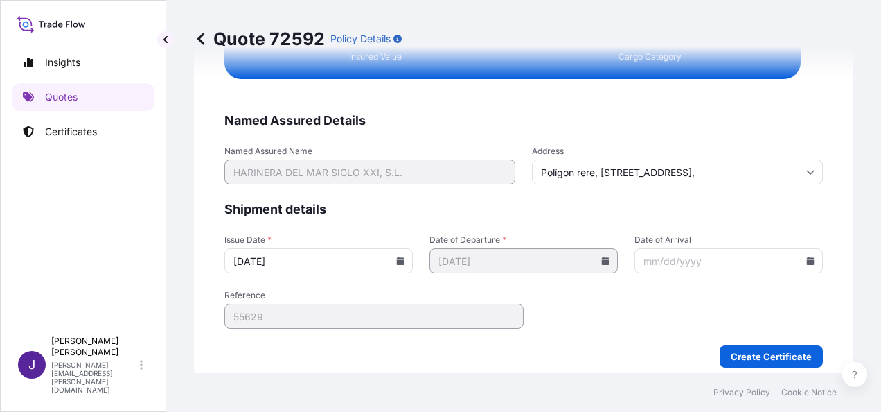
scroll to position [2619, 0]
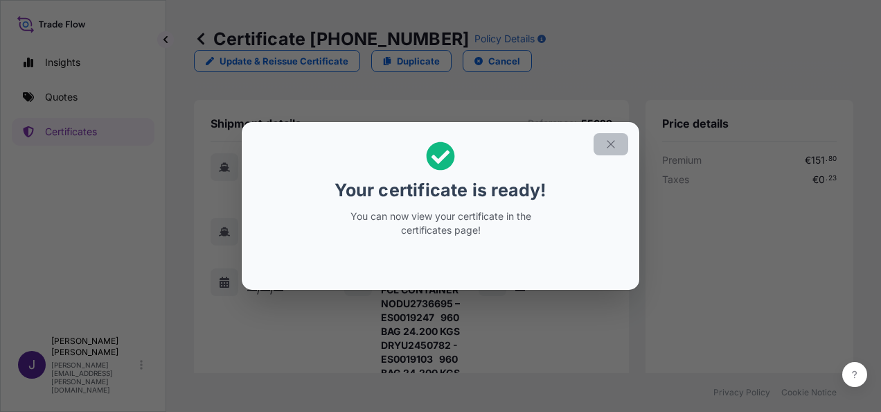
click at [608, 146] on icon "button" at bounding box center [611, 144] width 12 height 12
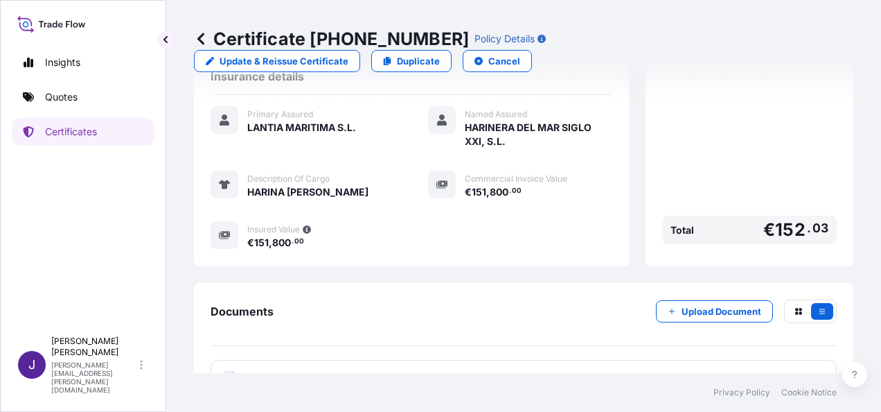
scroll to position [694, 0]
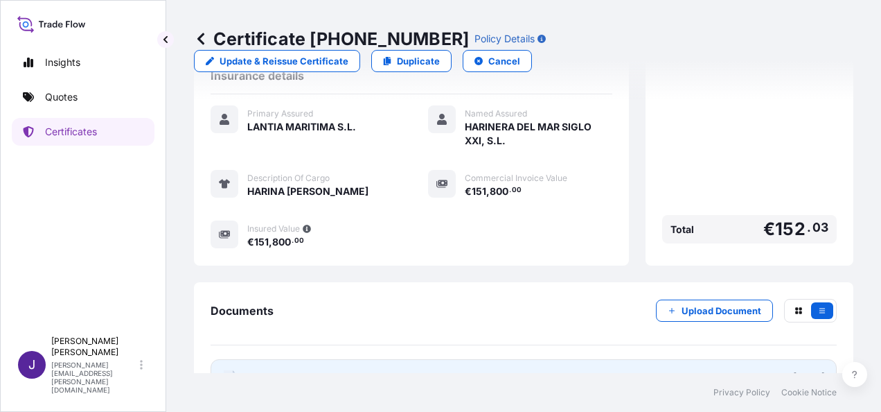
click at [432, 359] on link "PDF Certificate [DATE]" at bounding box center [524, 377] width 626 height 36
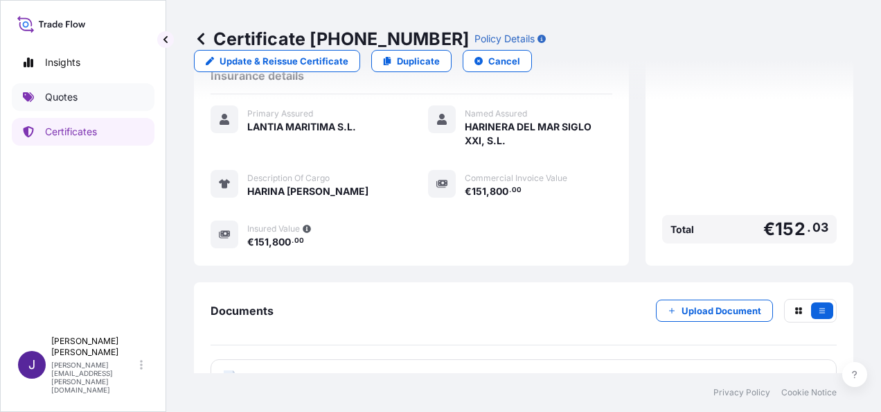
click at [67, 98] on p "Quotes" at bounding box center [61, 97] width 33 height 14
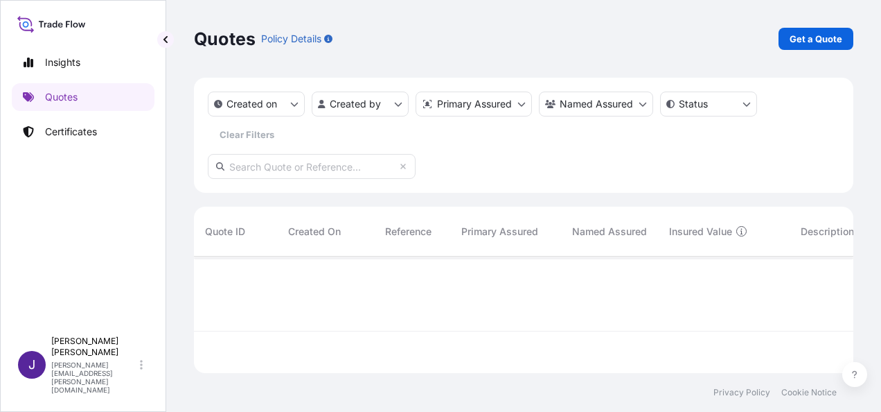
scroll to position [155, 649]
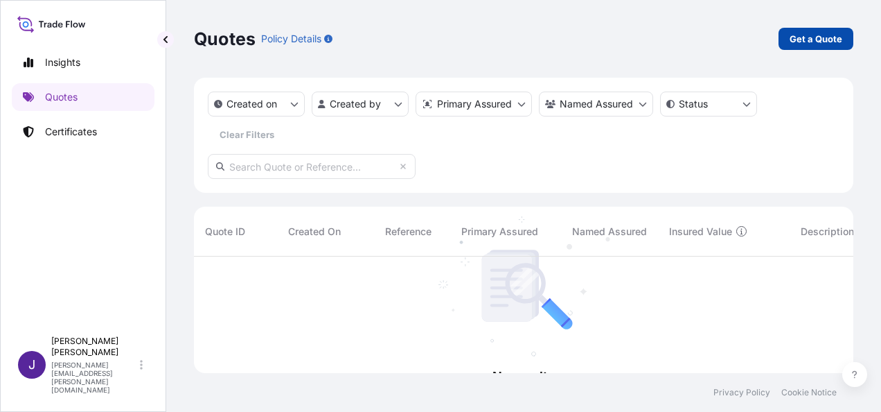
click at [826, 37] on p "Get a Quote" at bounding box center [816, 39] width 53 height 14
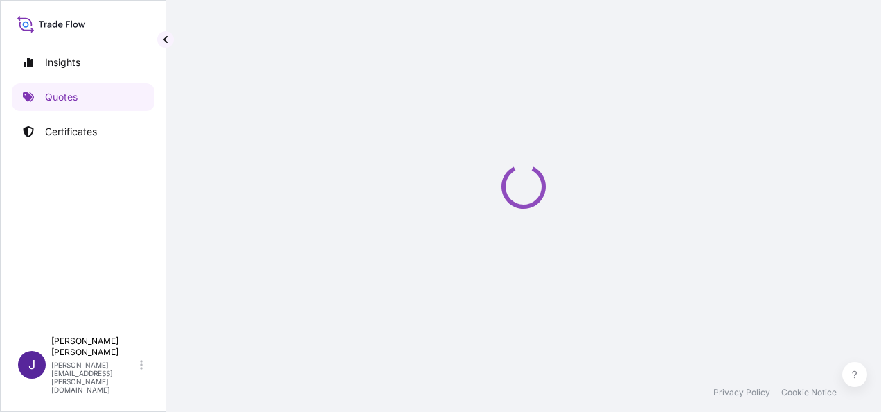
select select "Sea"
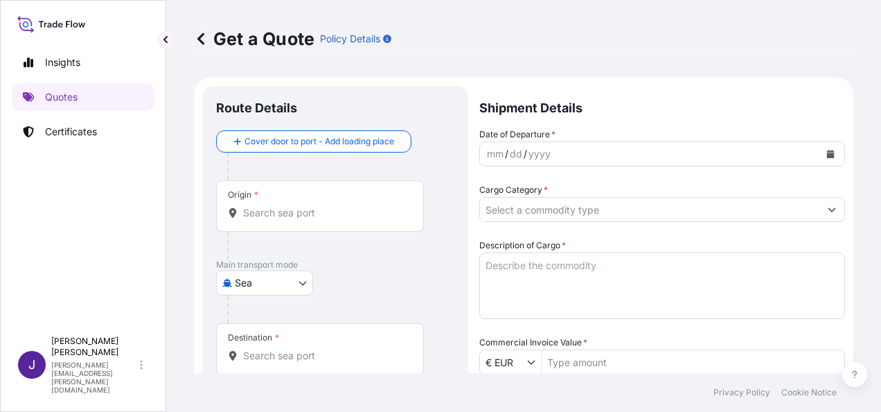
scroll to position [22, 0]
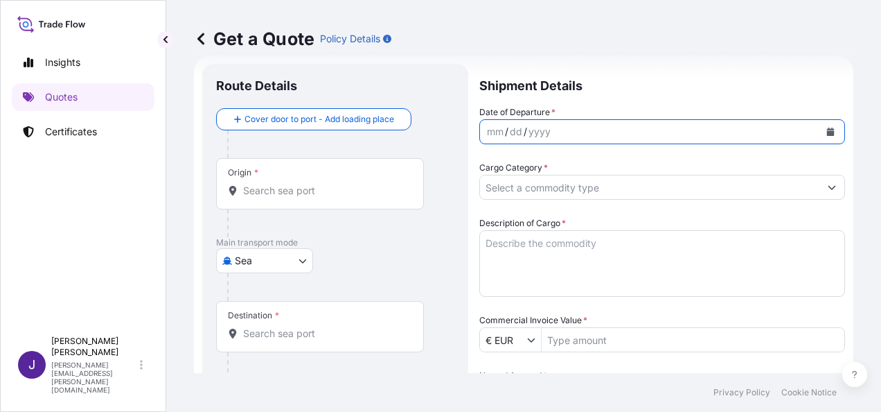
click at [820, 129] on button "Calendar" at bounding box center [831, 132] width 22 height 22
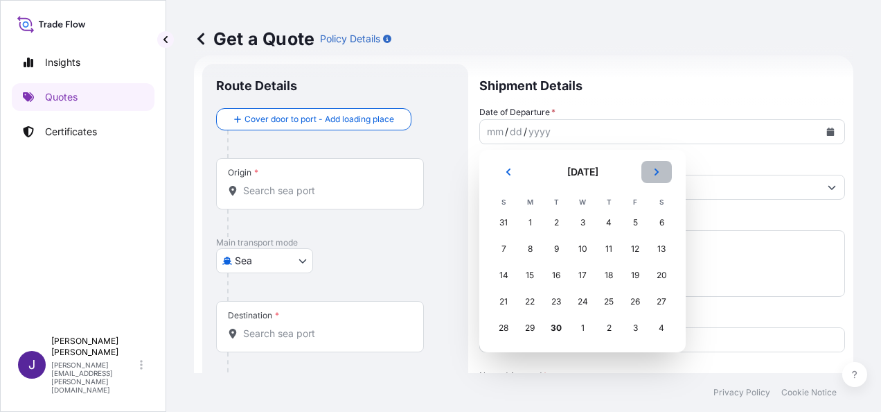
click at [656, 175] on icon "Next" at bounding box center [657, 171] width 4 height 7
click at [505, 251] on div "5" at bounding box center [503, 248] width 25 height 25
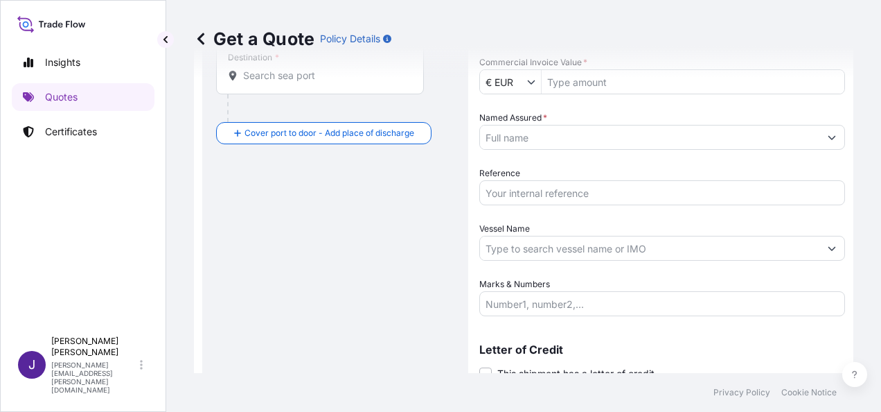
scroll to position [299, 0]
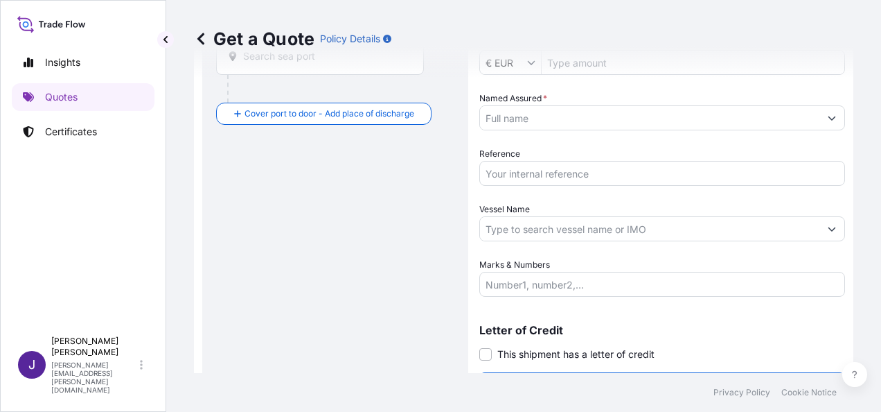
click at [543, 227] on input "Vessel Name" at bounding box center [650, 228] width 340 height 25
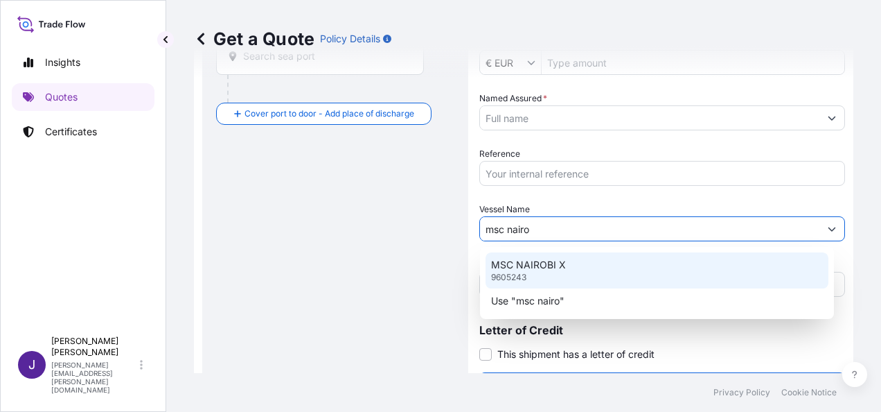
click at [546, 265] on p "MSC NAIROBI X" at bounding box center [528, 265] width 75 height 14
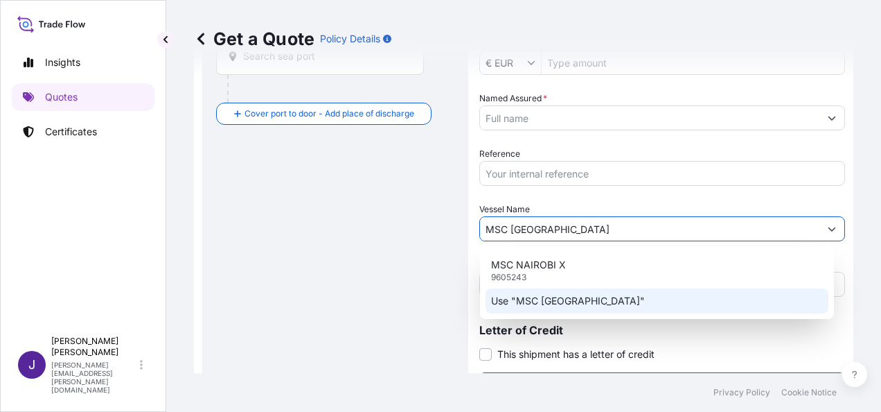
click at [522, 293] on div "Use "MSC [GEOGRAPHIC_DATA]"" at bounding box center [657, 300] width 343 height 25
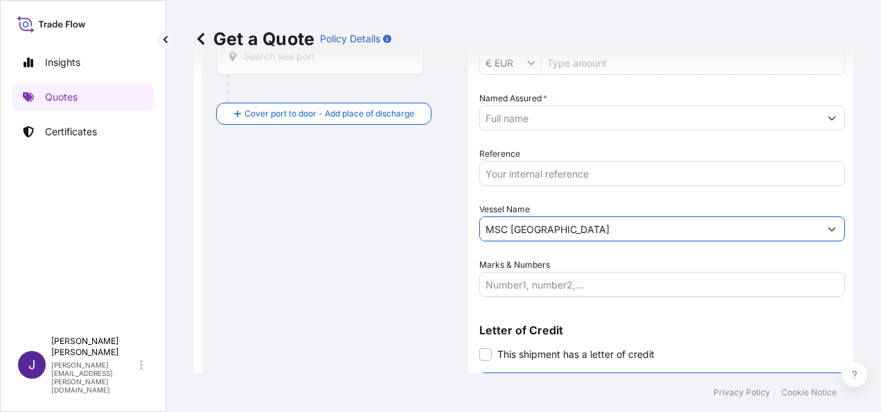
type input "MSC [GEOGRAPHIC_DATA]"
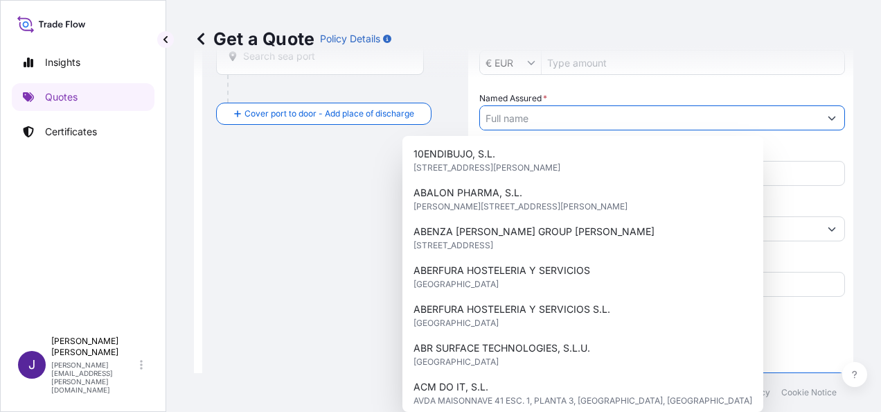
click at [538, 110] on input "Named Assured *" at bounding box center [650, 117] width 340 height 25
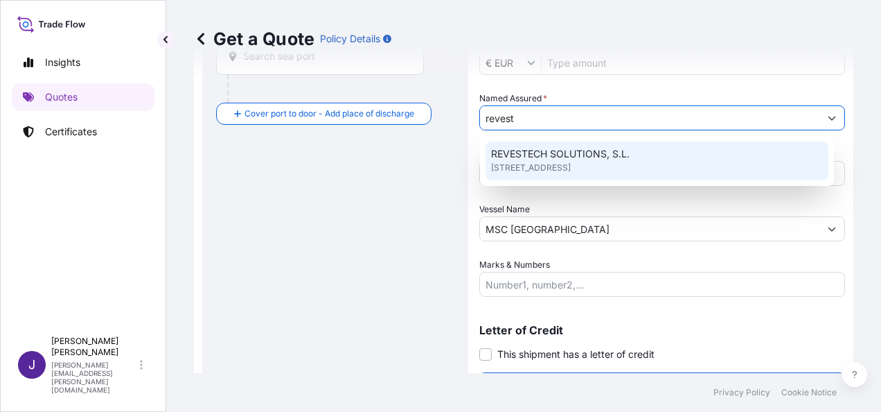
click at [545, 158] on span "REVESTECH SOLUTIONS, S.L." at bounding box center [560, 154] width 139 height 14
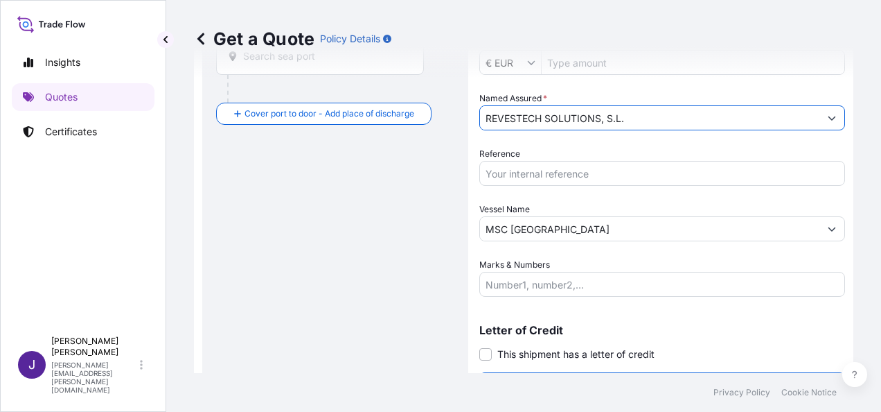
type input "REVESTECH SOLUTIONS, S.L."
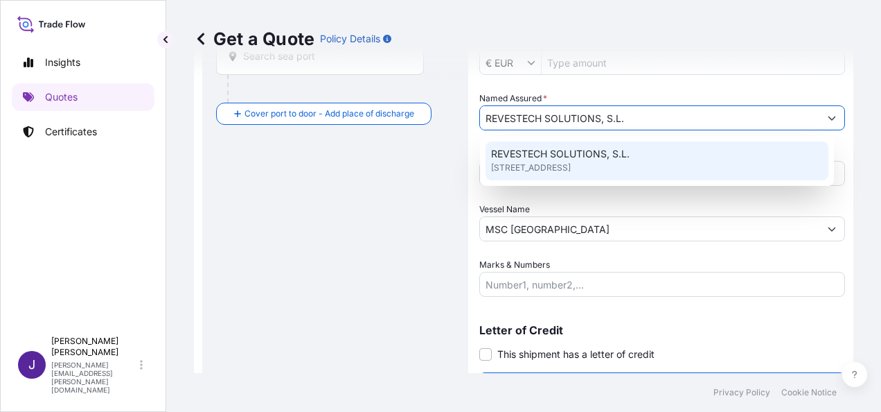
drag, startPoint x: 559, startPoint y: 207, endPoint x: 574, endPoint y: 276, distance: 70.3
click at [574, 276] on div "Date of Departure * [DATE] Cargo Category * Description of Cargo * Commercial I…" at bounding box center [662, 62] width 366 height 468
click at [589, 233] on input "MSC [GEOGRAPHIC_DATA]" at bounding box center [650, 228] width 340 height 25
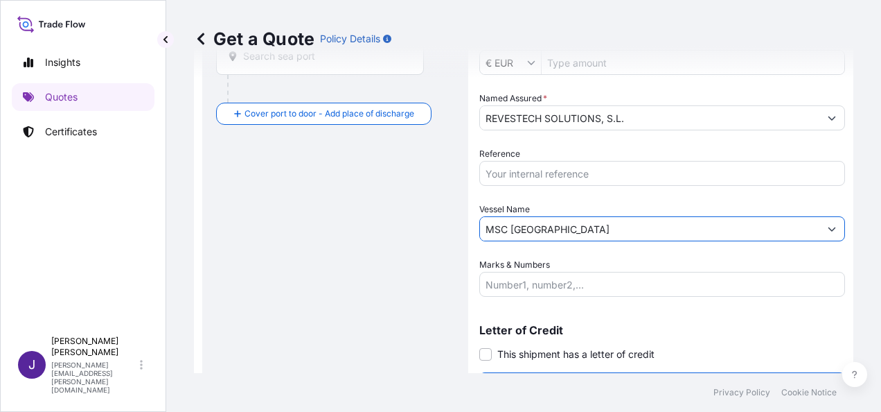
scroll to position [161, 0]
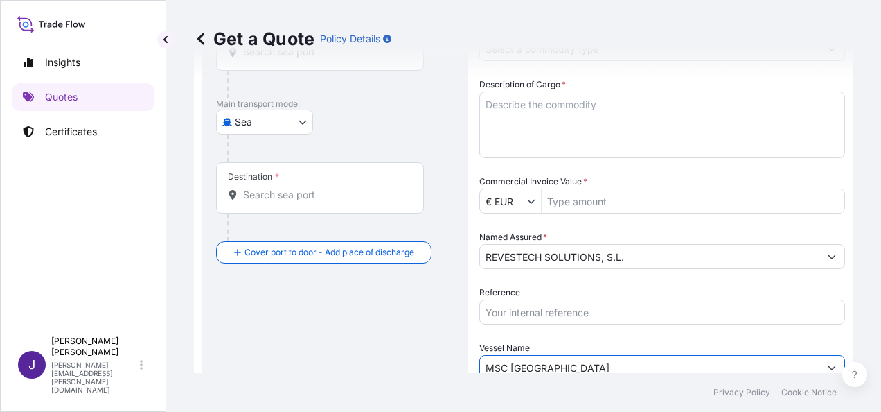
click at [583, 107] on textarea "Description of Cargo *" at bounding box center [662, 124] width 366 height 67
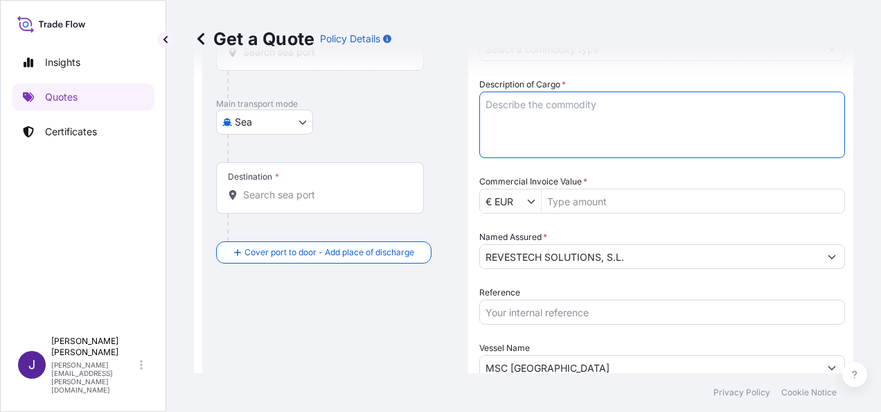
paste textarea "LAMINAS IMPERMEABILIZANTES"
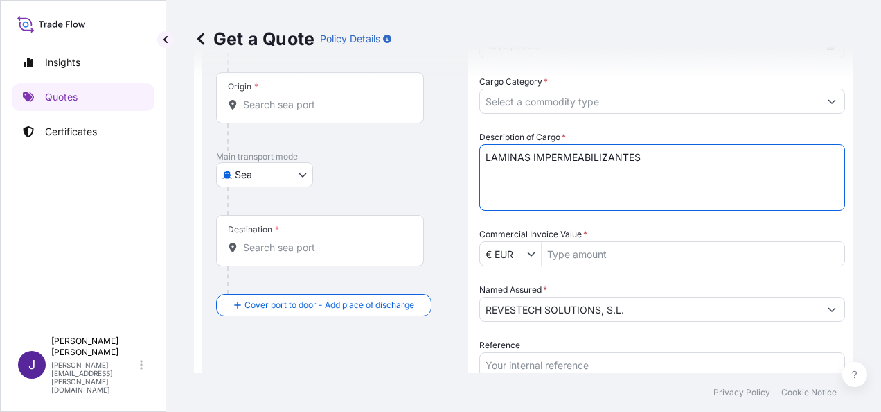
drag, startPoint x: 576, startPoint y: 99, endPoint x: 586, endPoint y: 94, distance: 11.5
click at [586, 90] on div "Date of Departure * [DATE] Cargo Category * Description of Cargo * LAMINAS IMPE…" at bounding box center [662, 253] width 366 height 468
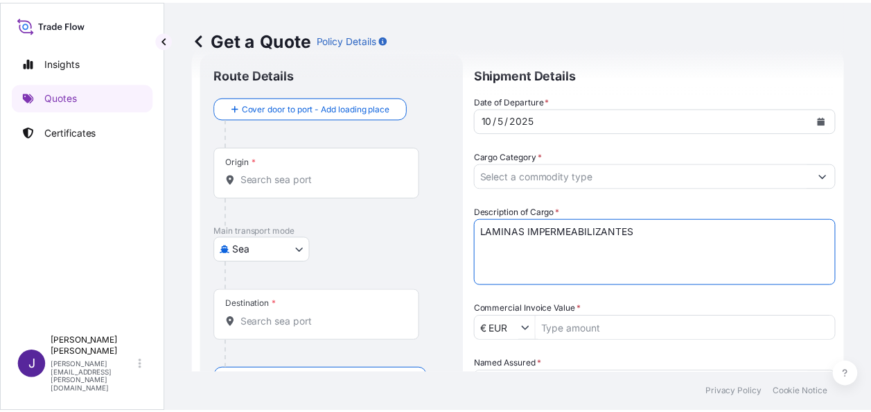
scroll to position [0, 0]
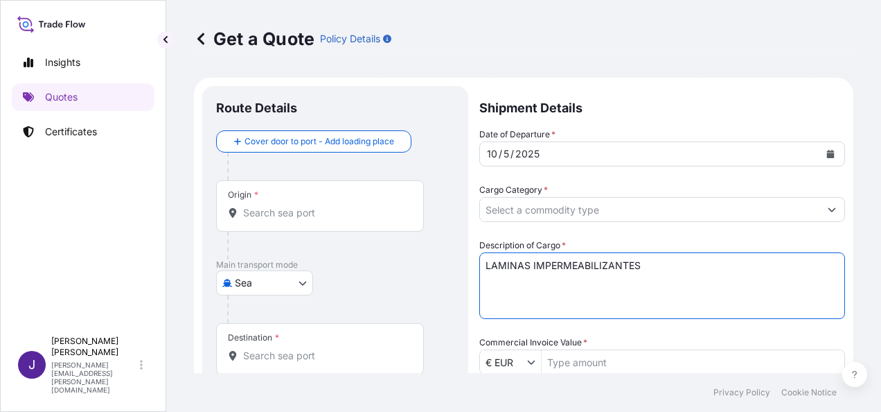
type textarea "LAMINAS IMPERMEABILIZANTES"
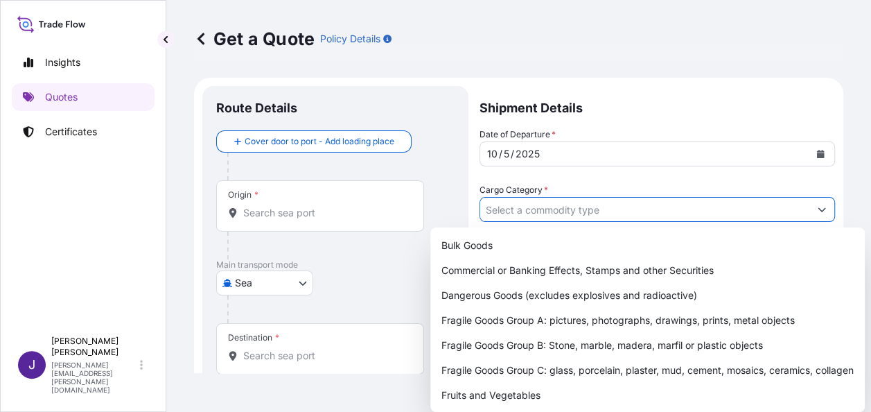
click at [567, 204] on input "Cargo Category *" at bounding box center [644, 209] width 329 height 25
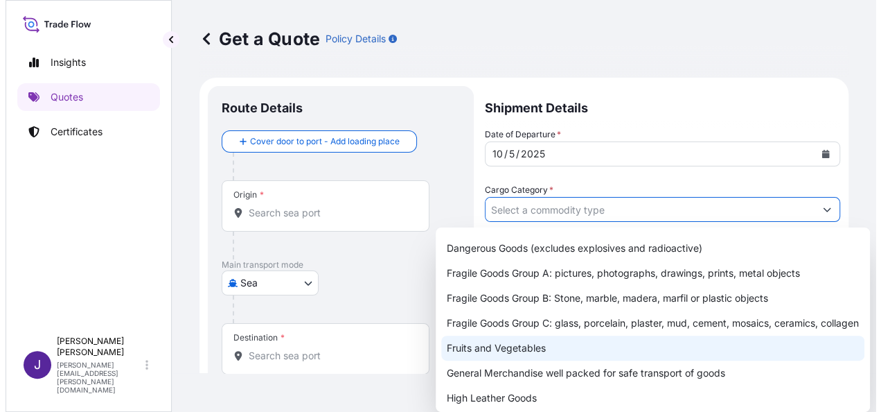
scroll to position [139, 0]
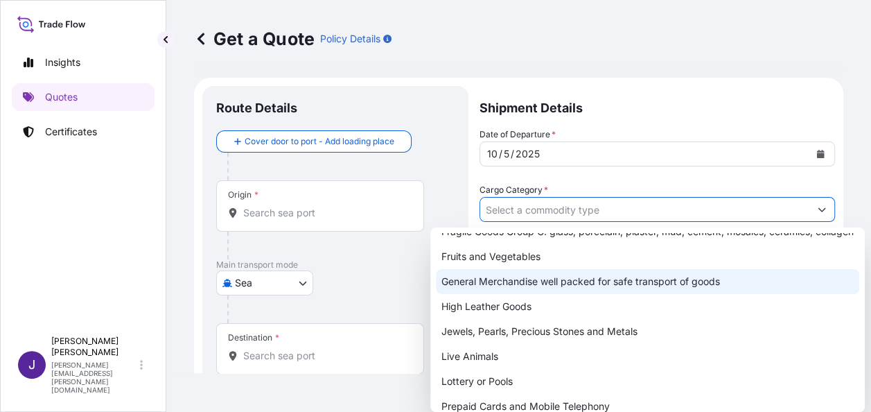
click at [500, 285] on div "General Merchandise well packed for safe transport of goods" at bounding box center [647, 281] width 423 height 25
type input "General Merchandise well packed for safe transport of goods"
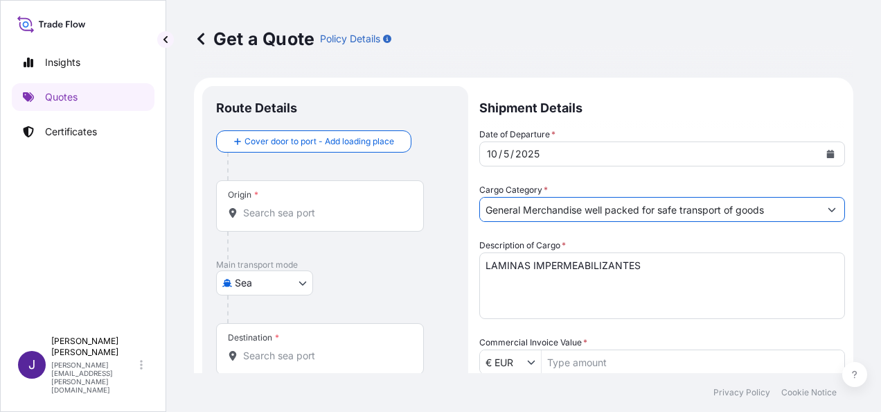
drag, startPoint x: 308, startPoint y: 205, endPoint x: 317, endPoint y: 208, distance: 9.4
click at [308, 204] on div "Origin *" at bounding box center [320, 205] width 208 height 51
click at [308, 206] on input "Origin *" at bounding box center [325, 213] width 164 height 14
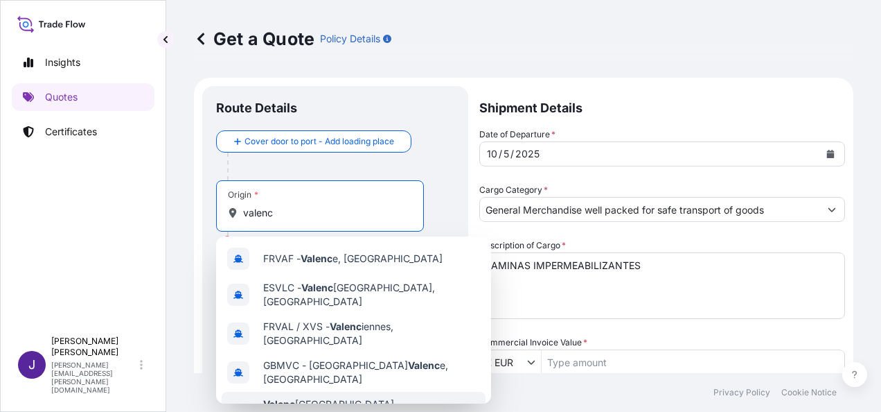
click at [359, 392] on div "[GEOGRAPHIC_DATA] [GEOGRAPHIC_DATA], [GEOGRAPHIC_DATA] Any port in this location" at bounding box center [354, 417] width 264 height 53
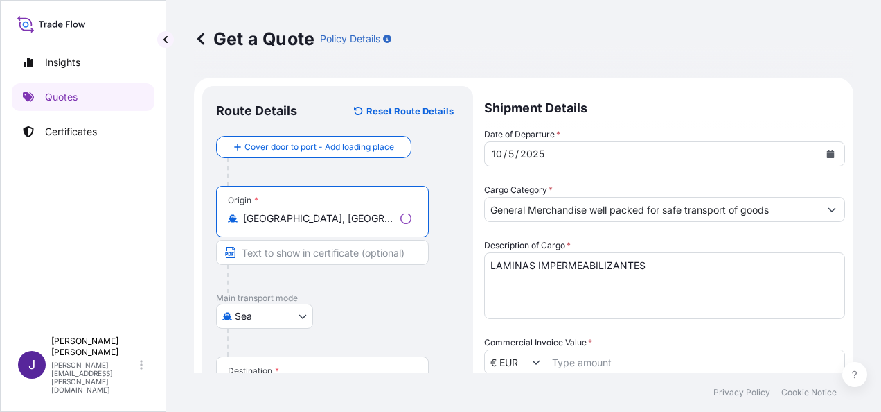
type input "[GEOGRAPHIC_DATA], [GEOGRAPHIC_DATA]"
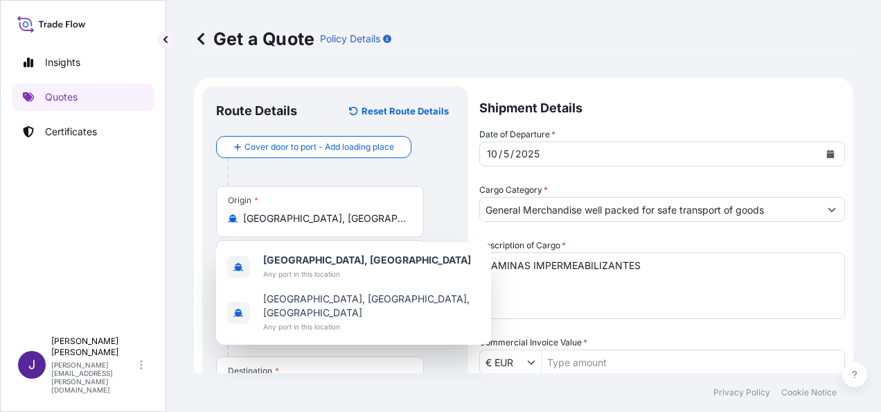
click at [297, 366] on div "Destination *" at bounding box center [320, 381] width 208 height 51
click at [297, 382] on input "Destination *" at bounding box center [325, 389] width 164 height 14
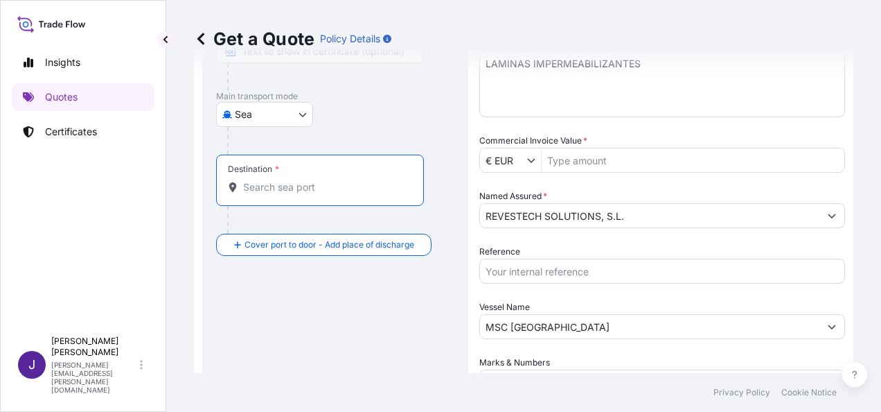
click at [269, 186] on input "Destination *" at bounding box center [325, 187] width 164 height 14
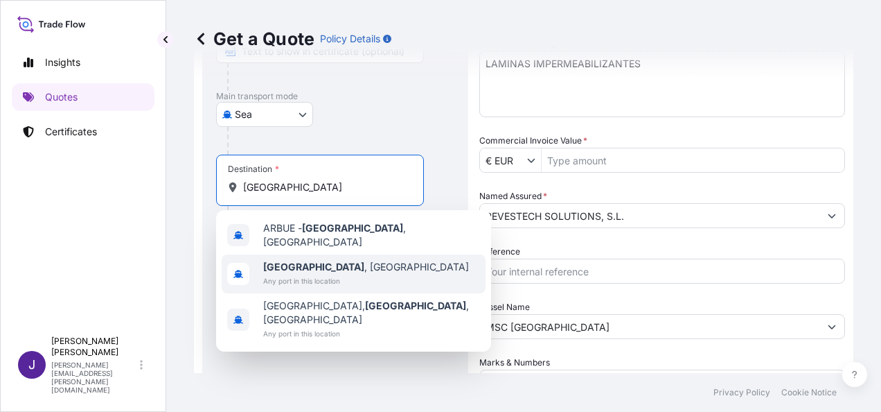
click at [290, 274] on span "Any port in this location" at bounding box center [366, 281] width 206 height 14
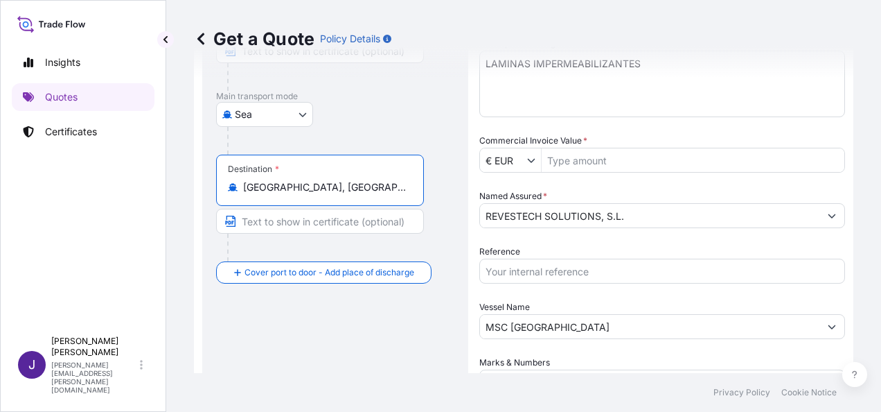
type input "[GEOGRAPHIC_DATA], [GEOGRAPHIC_DATA]"
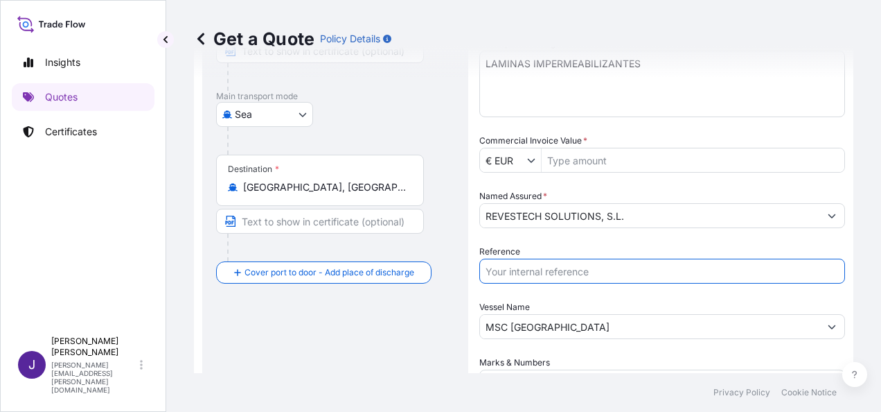
drag, startPoint x: 599, startPoint y: 269, endPoint x: 606, endPoint y: 282, distance: 14.9
click at [599, 269] on input "Reference" at bounding box center [662, 270] width 366 height 25
type input "56452"
click at [604, 164] on input "Commercial Invoice Value *" at bounding box center [693, 160] width 303 height 25
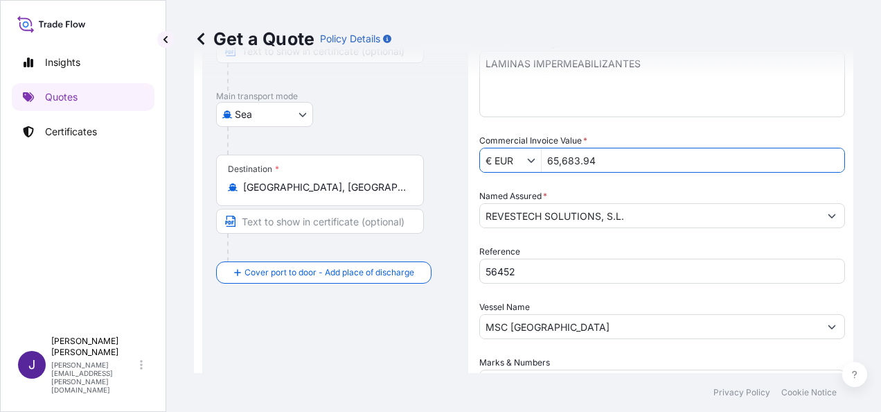
type input "65,683.94"
click at [251, 329] on div "Route Details Reset Route Details Cover door to port - Add loading place Place …" at bounding box center [335, 191] width 238 height 586
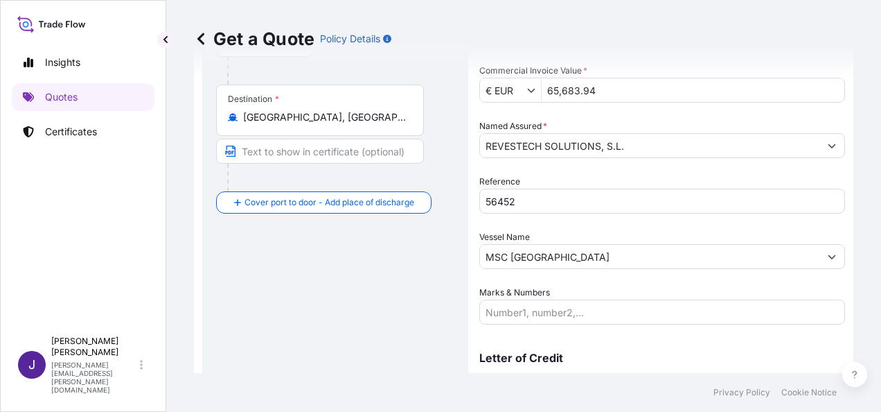
scroll to position [334, 0]
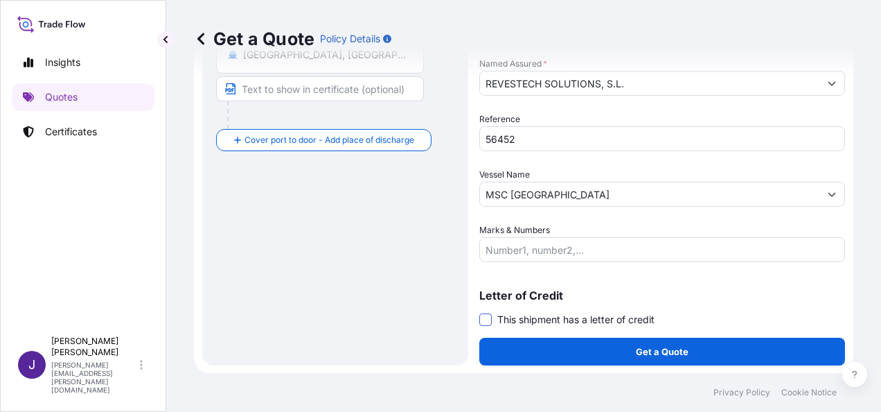
click at [482, 317] on span at bounding box center [485, 319] width 12 height 12
click at [479, 312] on input "This shipment has a letter of credit" at bounding box center [479, 312] width 0 height 0
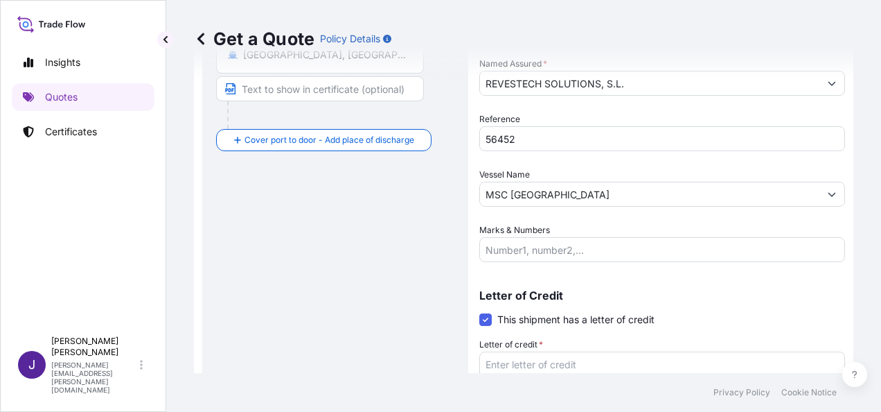
click at [498, 366] on textarea "Letter of credit *" at bounding box center [662, 384] width 366 height 67
paste textarea "REVESTECH SOLUTIONS, S.L. C/ [GEOGRAPHIC_DATA], 4"
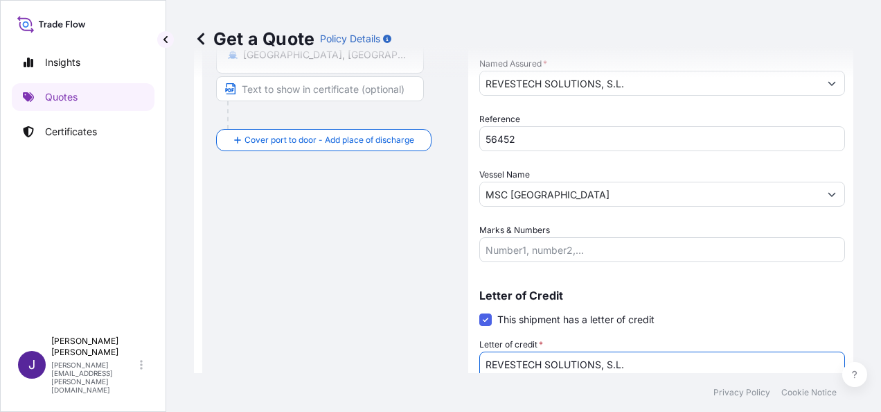
scroll to position [344, 0]
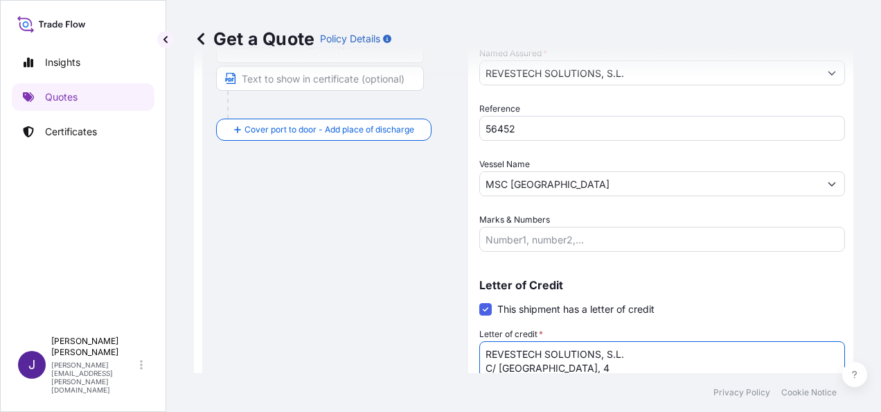
type textarea "REVESTECH SOLUTIONS, S.L. C/ [GEOGRAPHIC_DATA], 4"
click at [349, 308] on div "Route Details Reset Route Details Cover door to port - Add loading place Place …" at bounding box center [335, 100] width 238 height 691
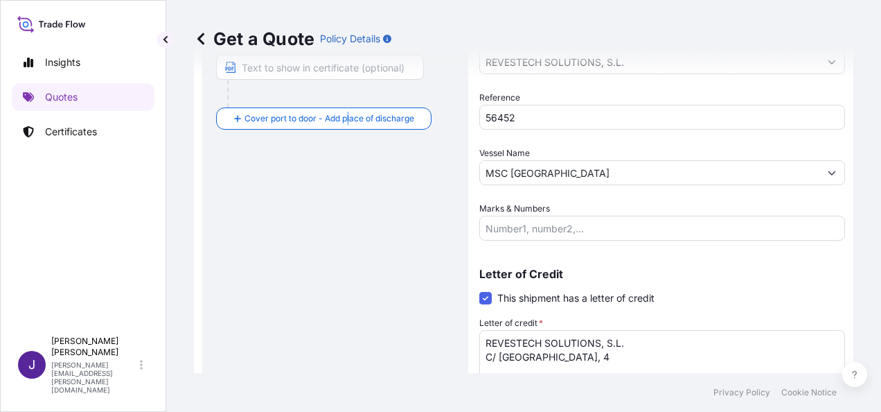
scroll to position [439, 0]
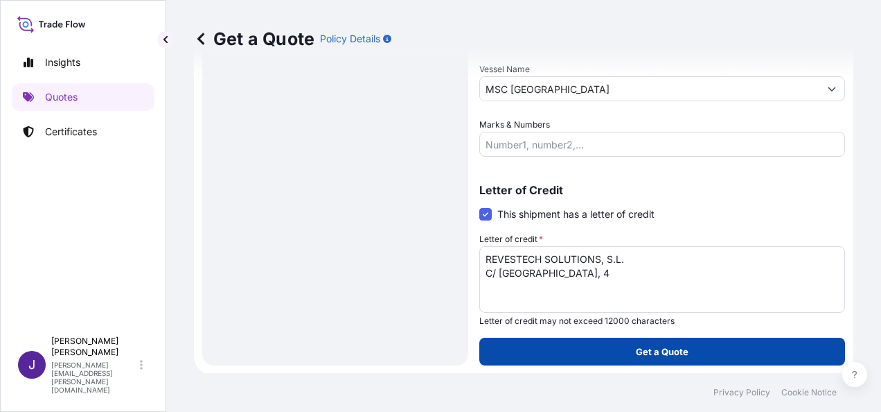
click at [705, 346] on button "Get a Quote" at bounding box center [662, 351] width 366 height 28
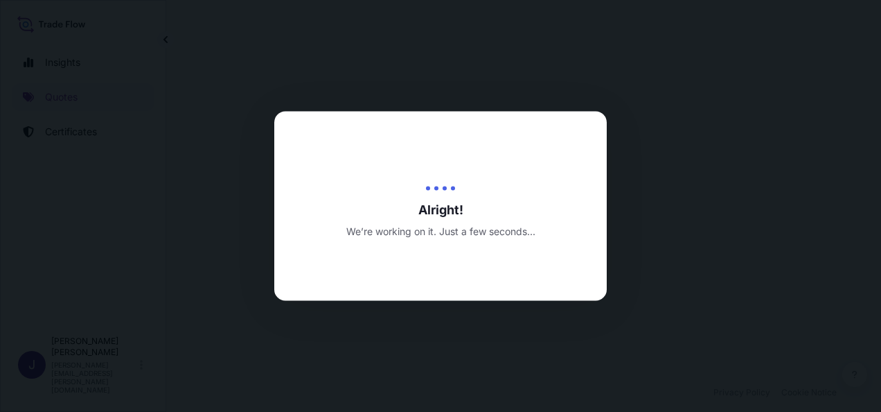
select select "Sea"
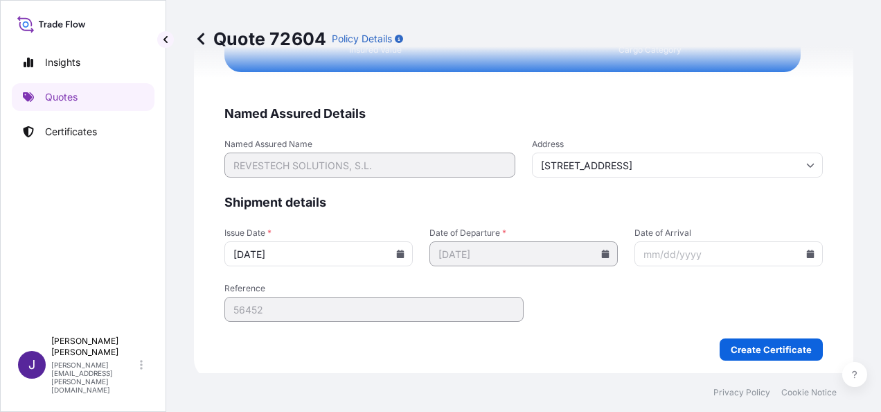
scroll to position [2829, 0]
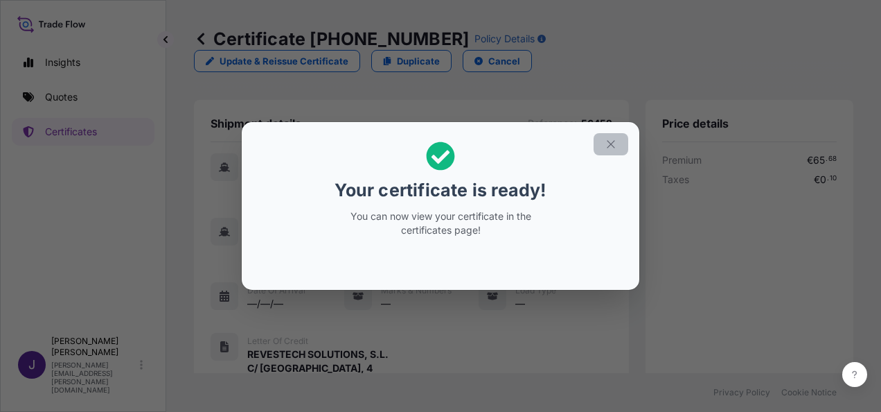
click at [614, 147] on icon "button" at bounding box center [611, 144] width 12 height 12
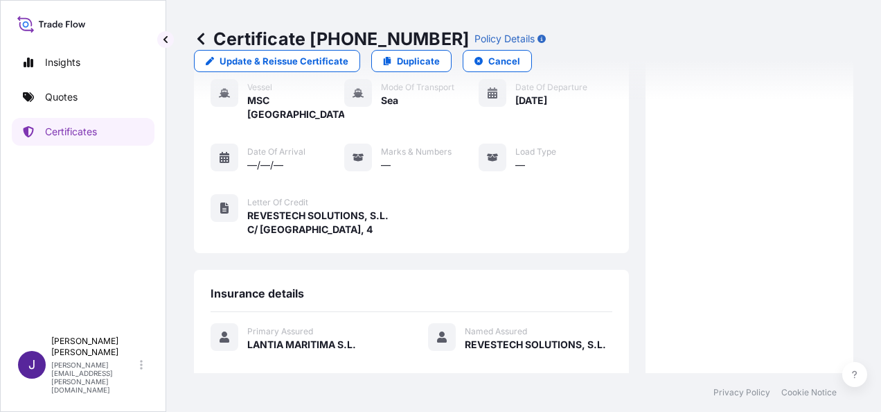
scroll to position [356, 0]
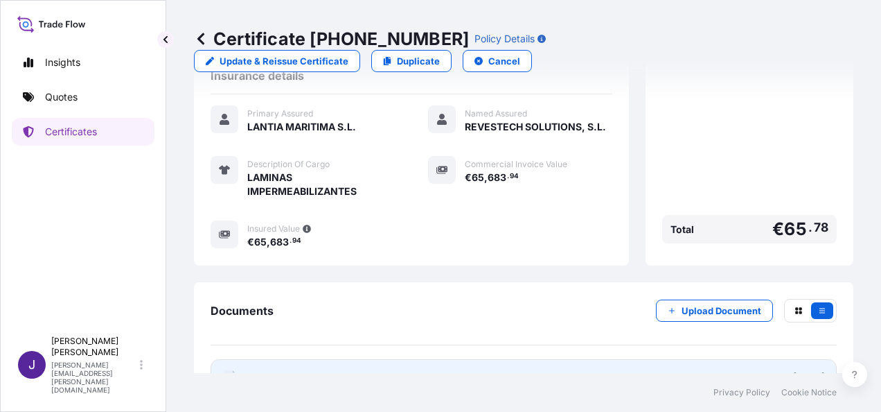
click at [379, 359] on link "PDF Certificate [DATE]" at bounding box center [524, 377] width 626 height 36
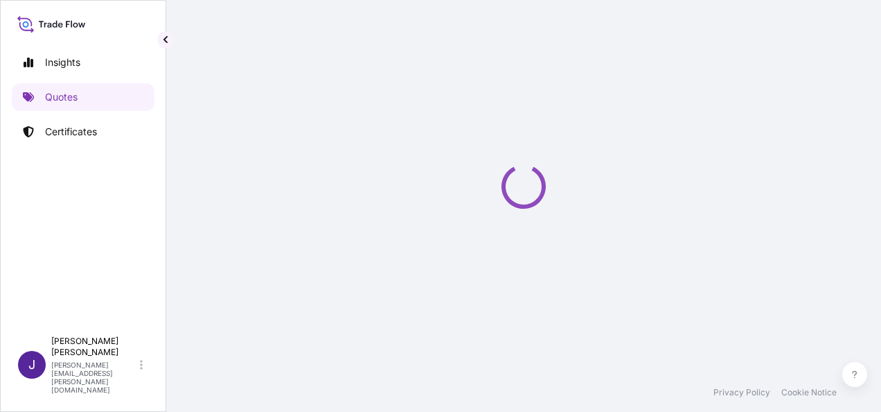
select select "Air"
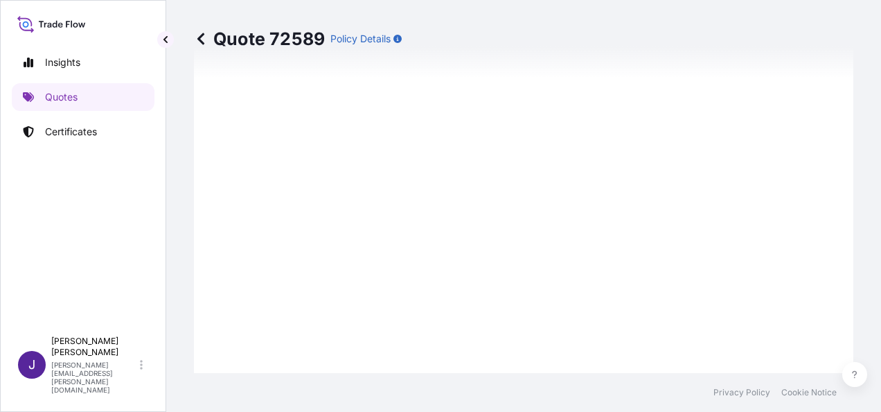
scroll to position [618, 0]
